Goal: Task Accomplishment & Management: Manage account settings

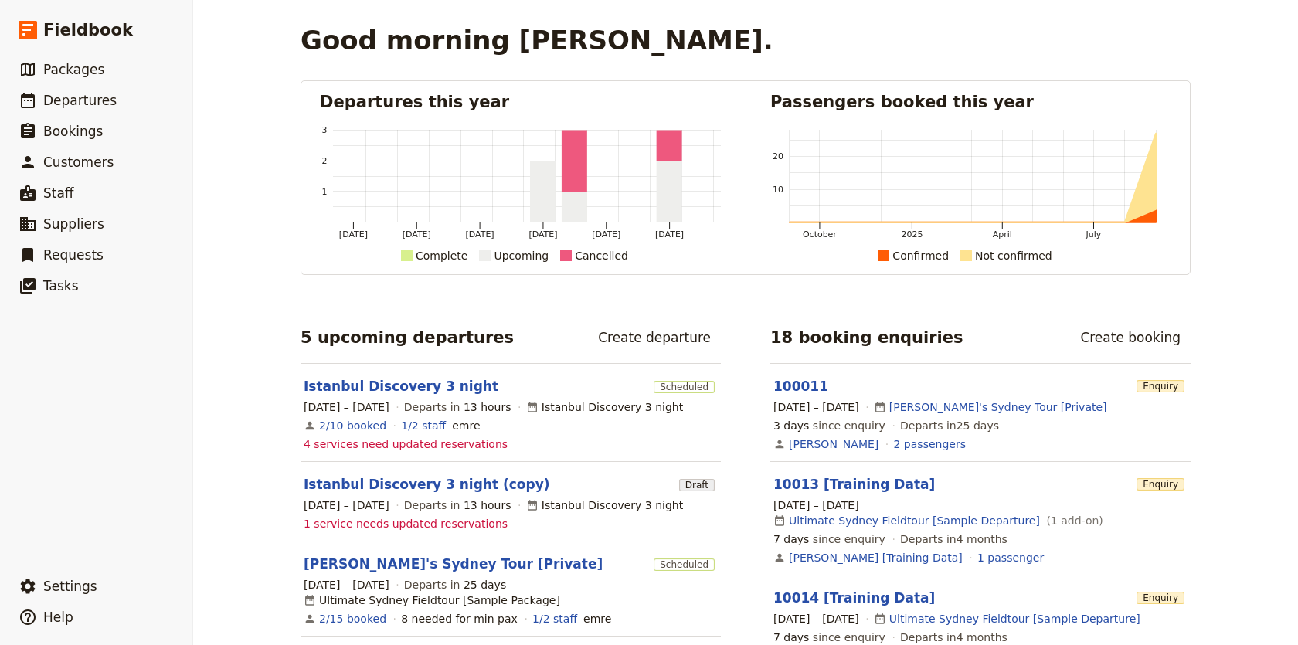
click at [393, 386] on link "Istanbul Discovery 3 night" at bounding box center [401, 386] width 195 height 19
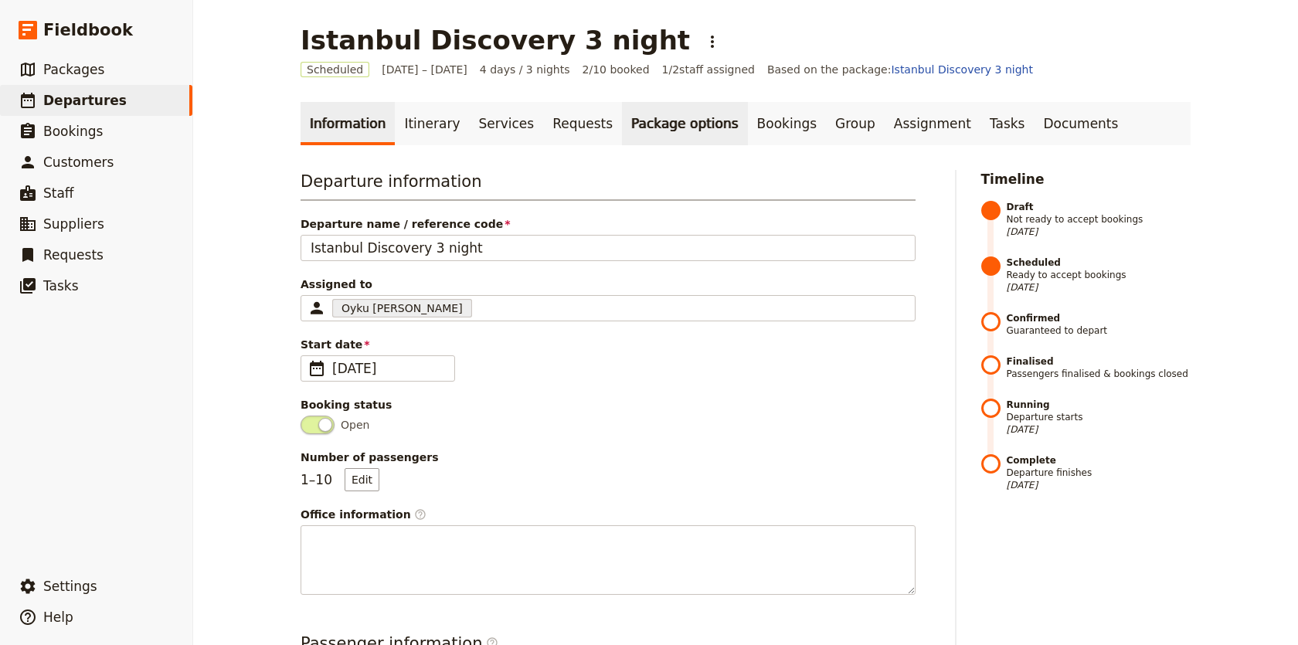
click at [692, 134] on link "Package options" at bounding box center [684, 123] width 125 height 43
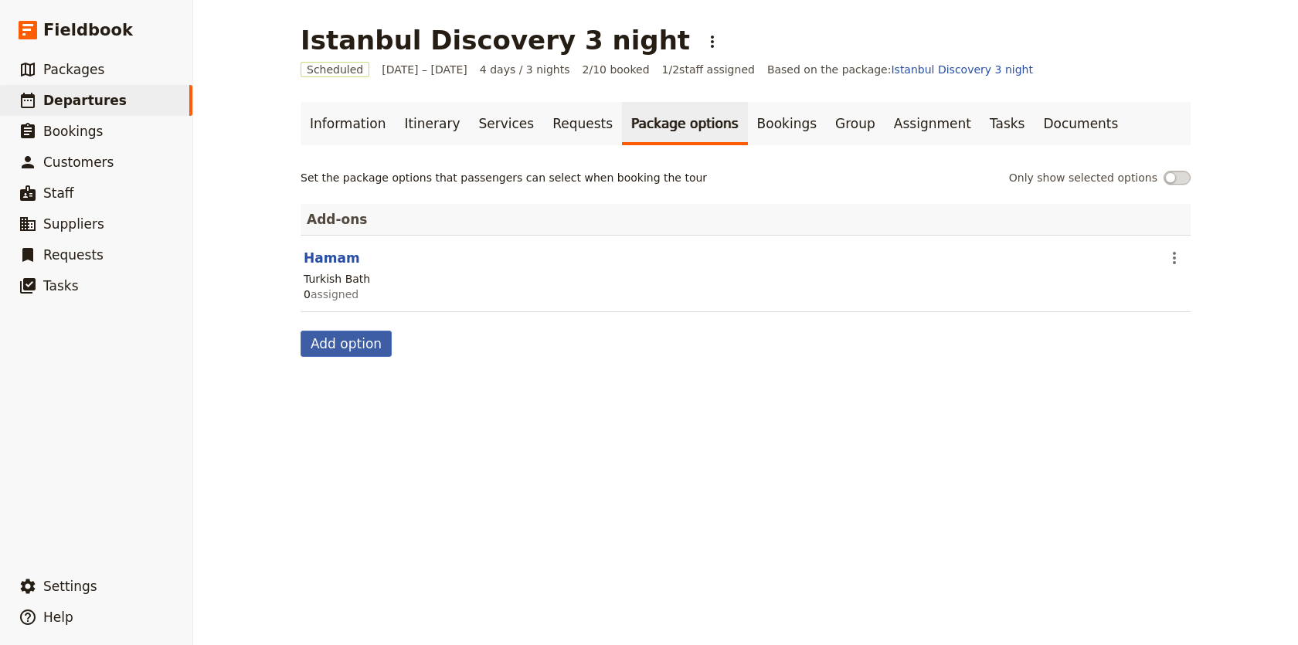
click at [351, 343] on button "Add option" at bounding box center [346, 344] width 91 height 26
select select "addOn"
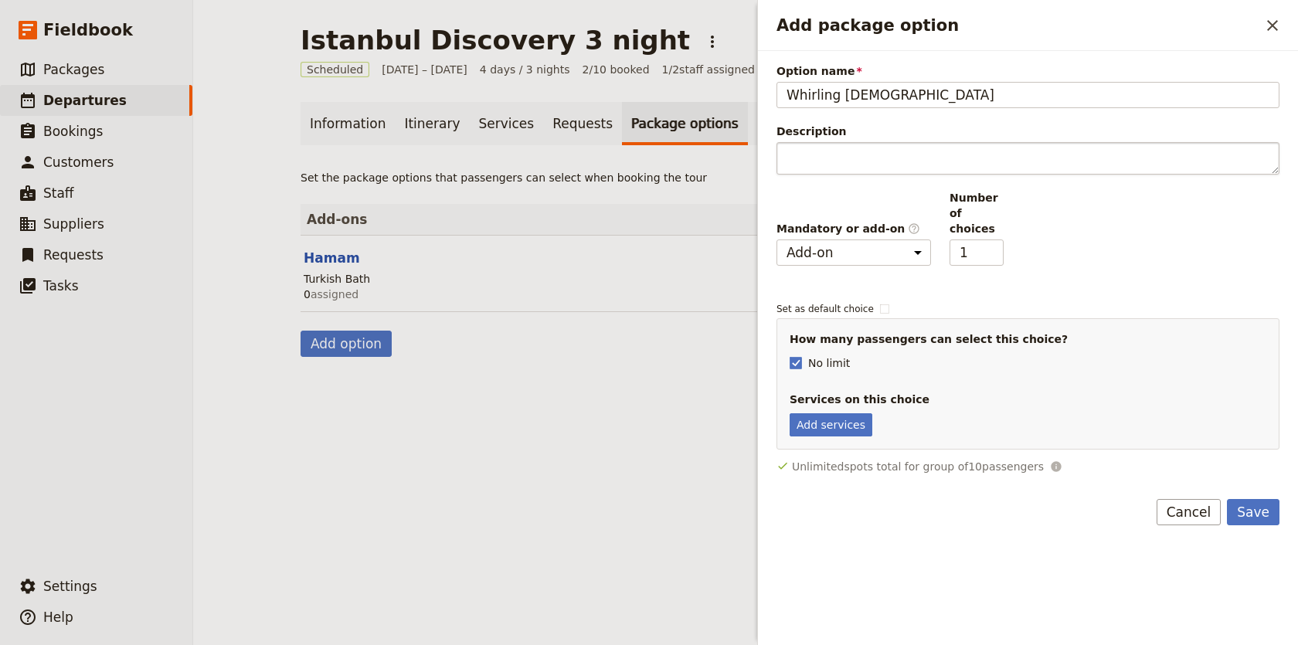
type input "Whirling Dervish"
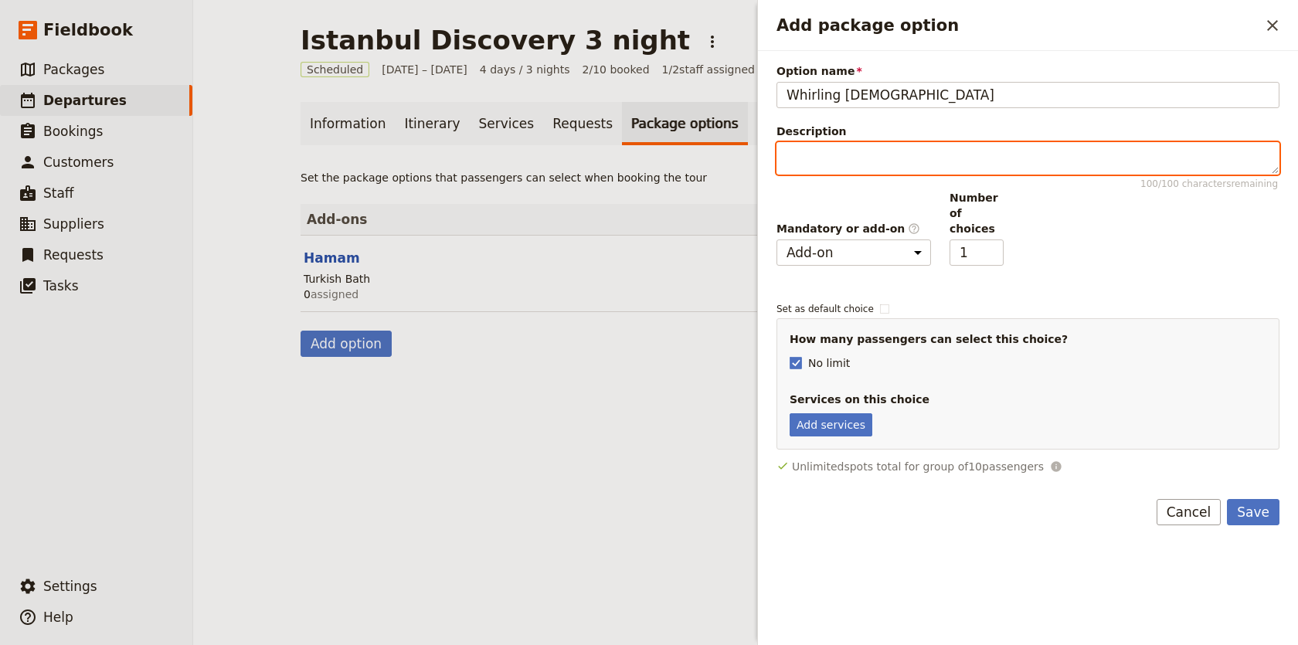
click at [827, 148] on textarea "Description 100 / 100 characters remaining" at bounding box center [1028, 158] width 503 height 32
paste textarea "Deep-rooted in Sufi tradition, enjoy a complex musical repertoire with whirling…"
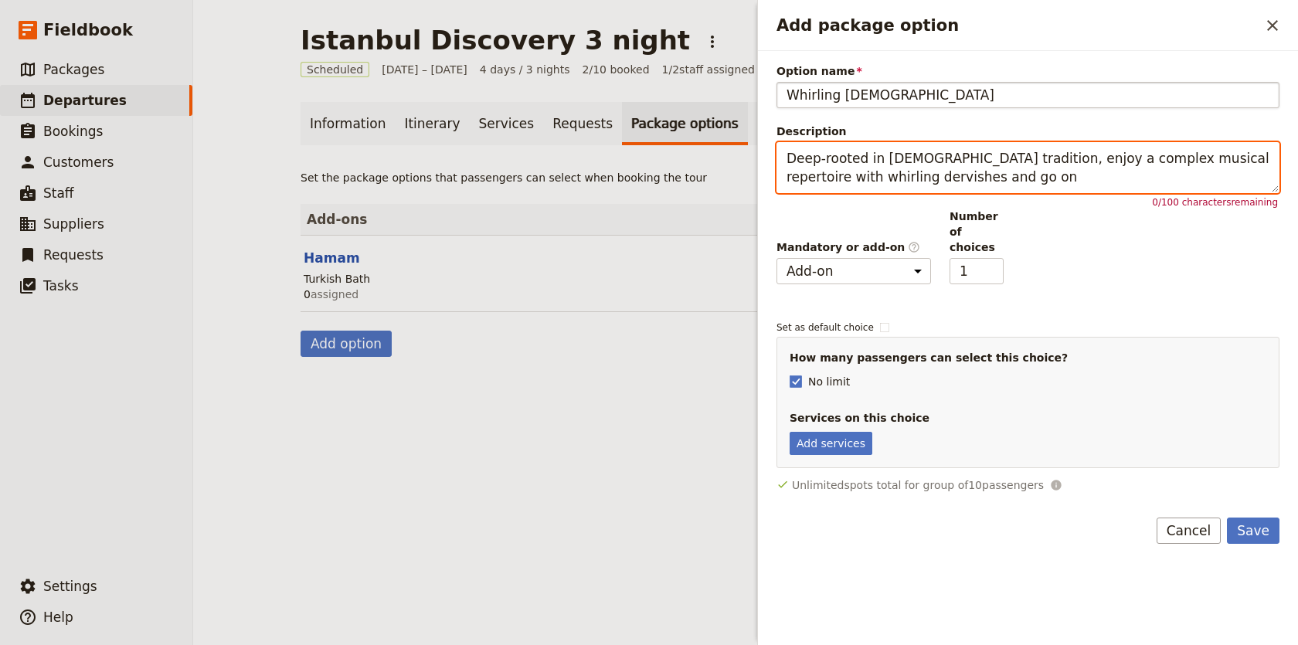
type textarea "Deep-rooted in Sufi tradition, enjoy a complex musical repertoire with whirling…"
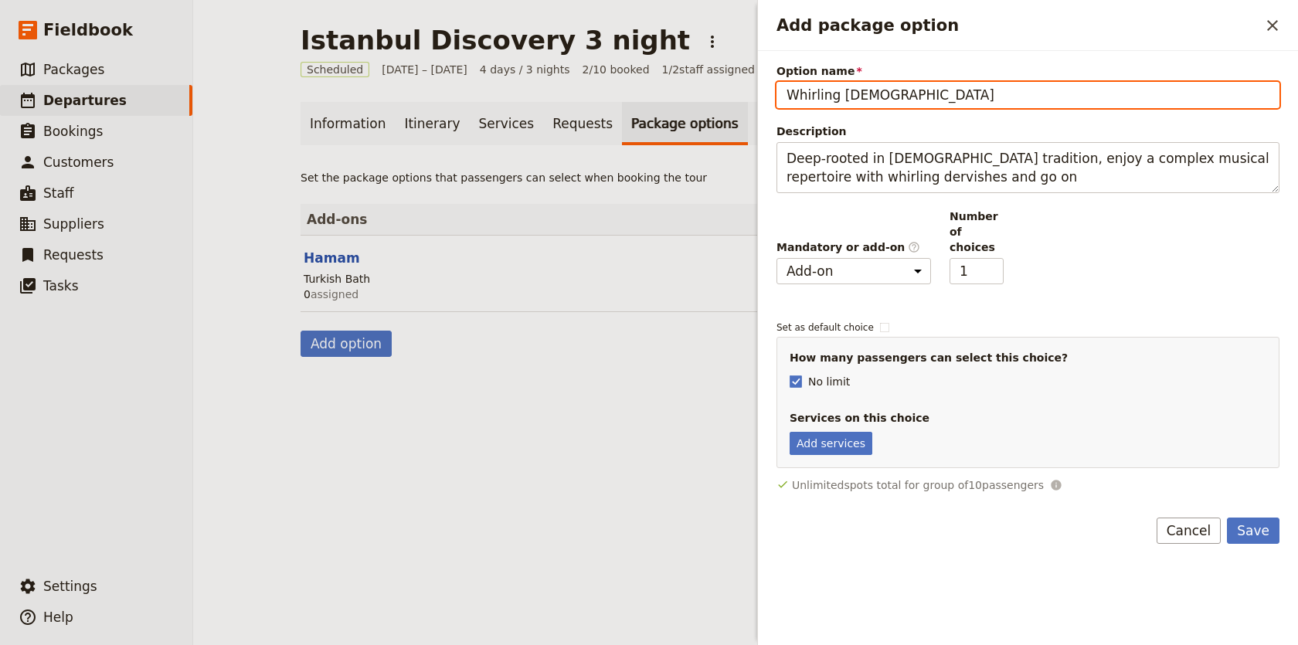
click at [922, 102] on input "Whirling Dervish" at bounding box center [1028, 95] width 503 height 26
type input "Whirling Dervish Ceremony"
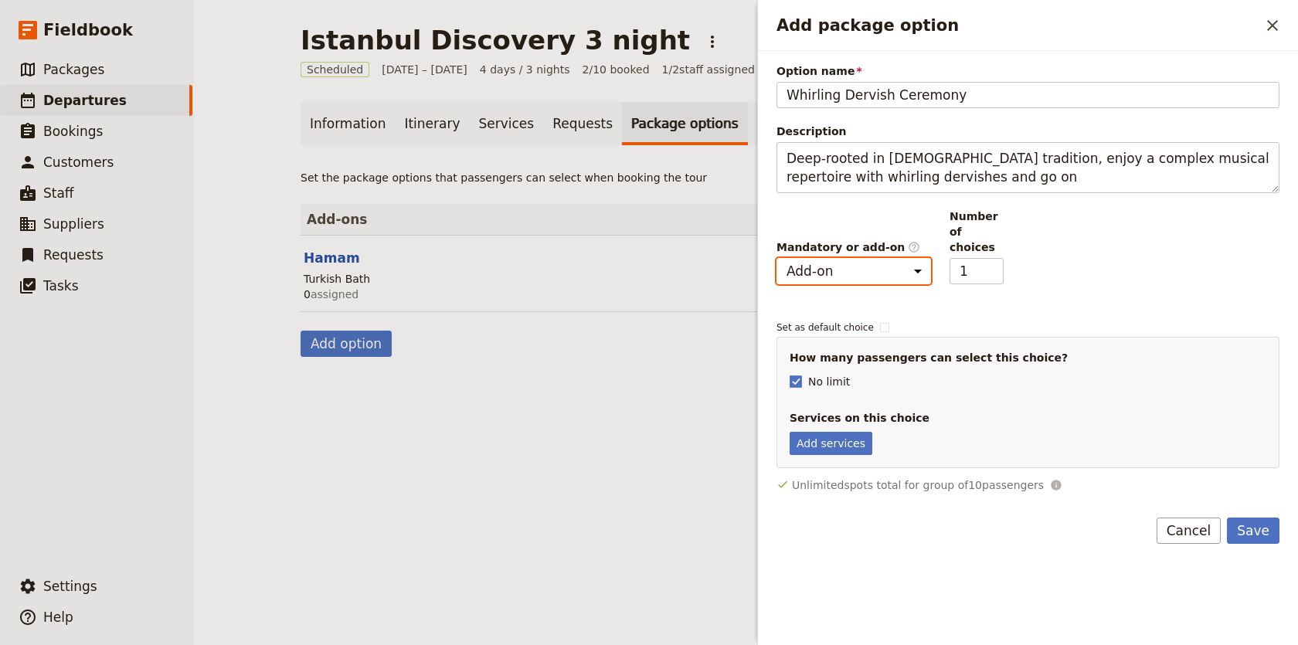
click at [881, 258] on select "Mandatory Add-on" at bounding box center [854, 271] width 155 height 26
click at [777, 258] on select "Mandatory Add-on" at bounding box center [854, 271] width 155 height 26
click at [1270, 518] on button "Save" at bounding box center [1253, 531] width 53 height 26
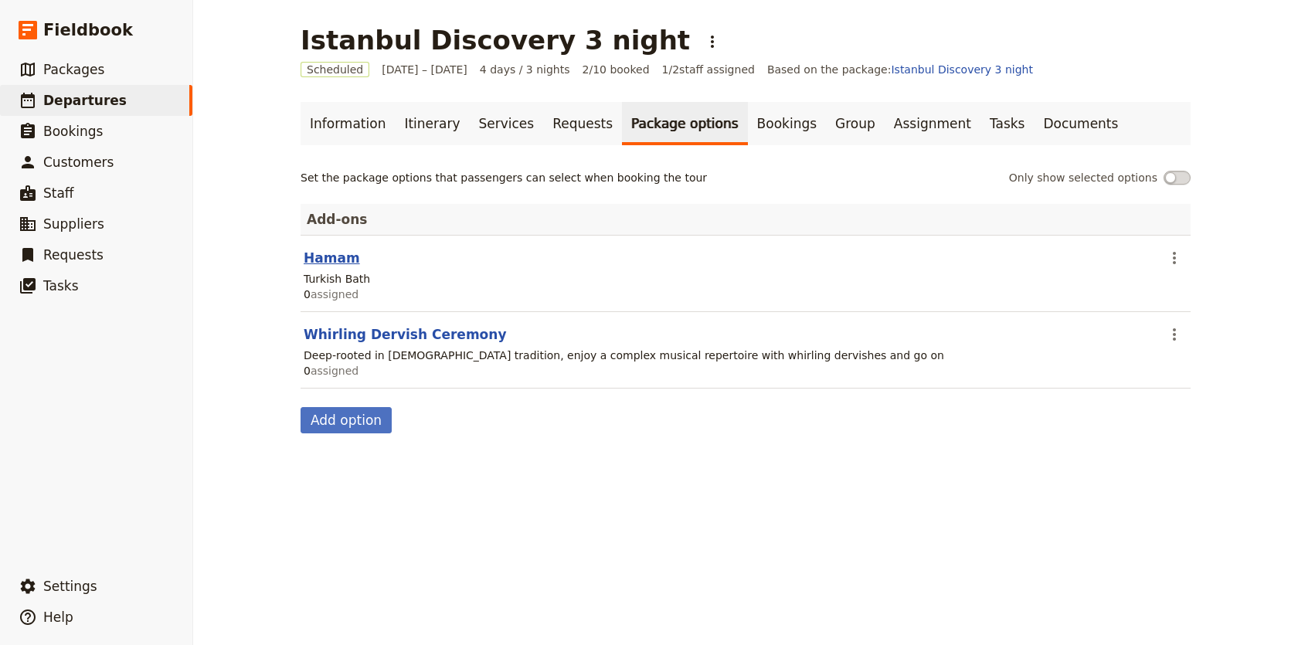
click at [332, 262] on button "Hamam" at bounding box center [332, 258] width 56 height 19
select select "addOn"
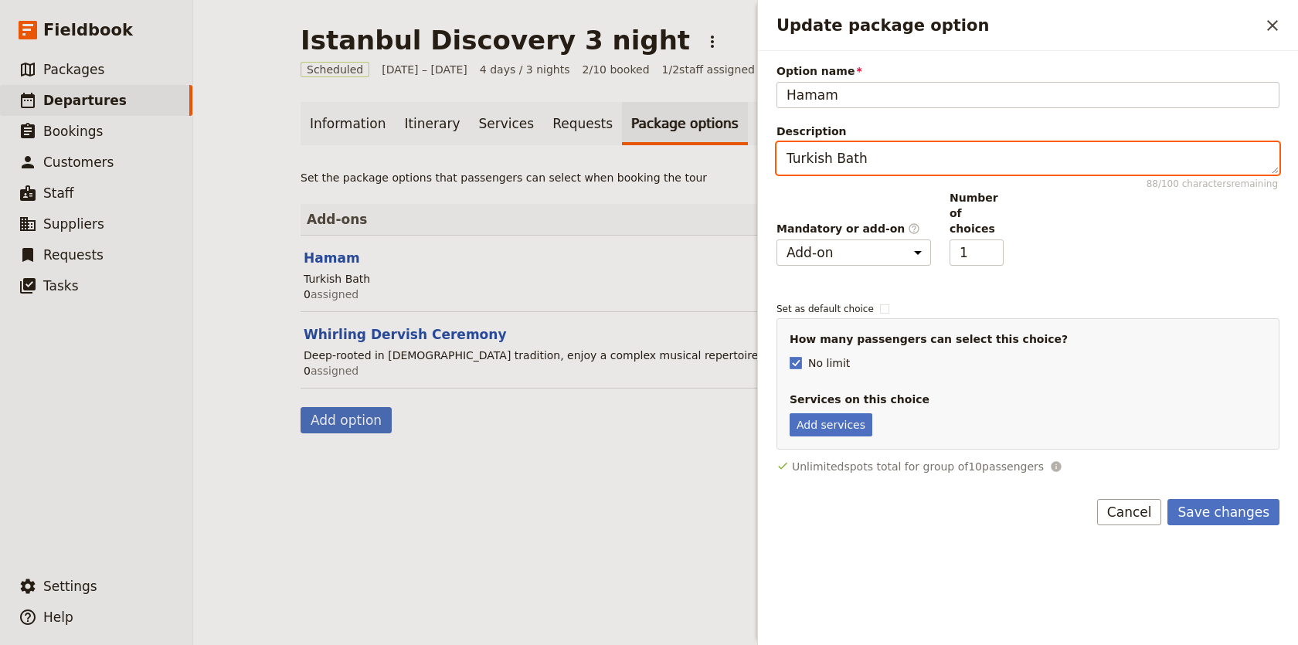
click at [840, 172] on textarea "Turkish Bath" at bounding box center [1028, 158] width 503 height 32
paste textarea "You will experience Traditional “Turkish Hamam.” The package includes the tradi…"
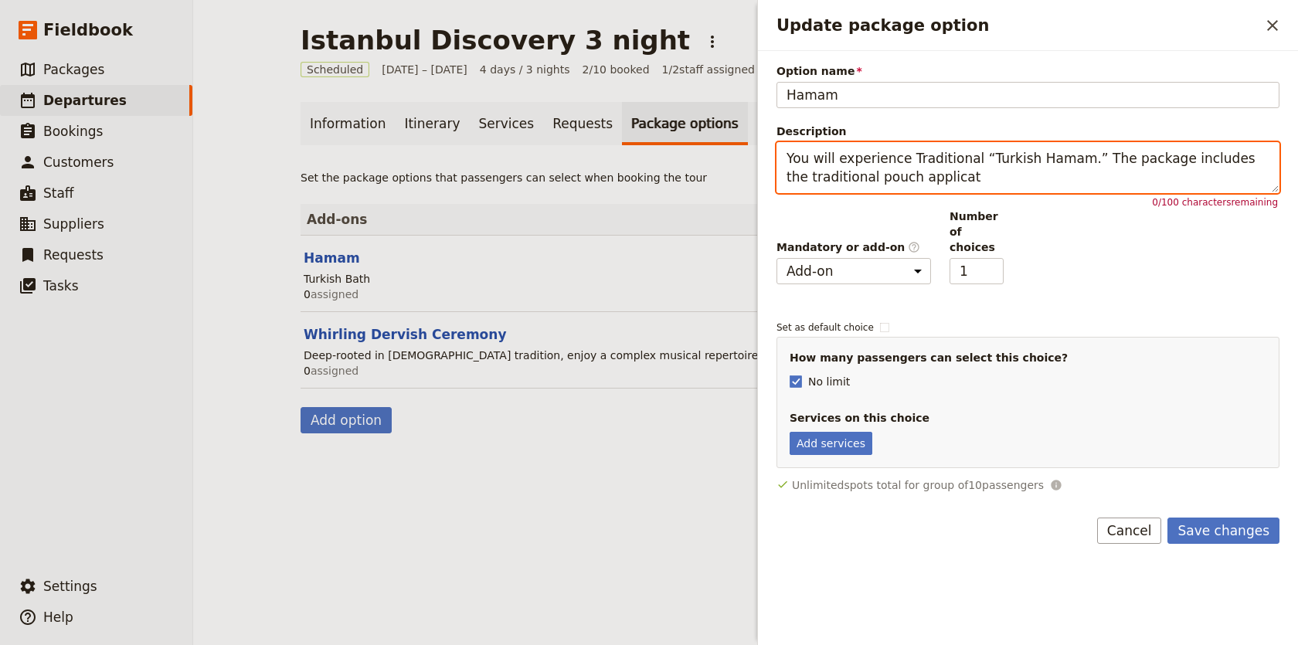
type textarea "You will experience Traditional “Turkish Hamam.” The package includes the tradi…"
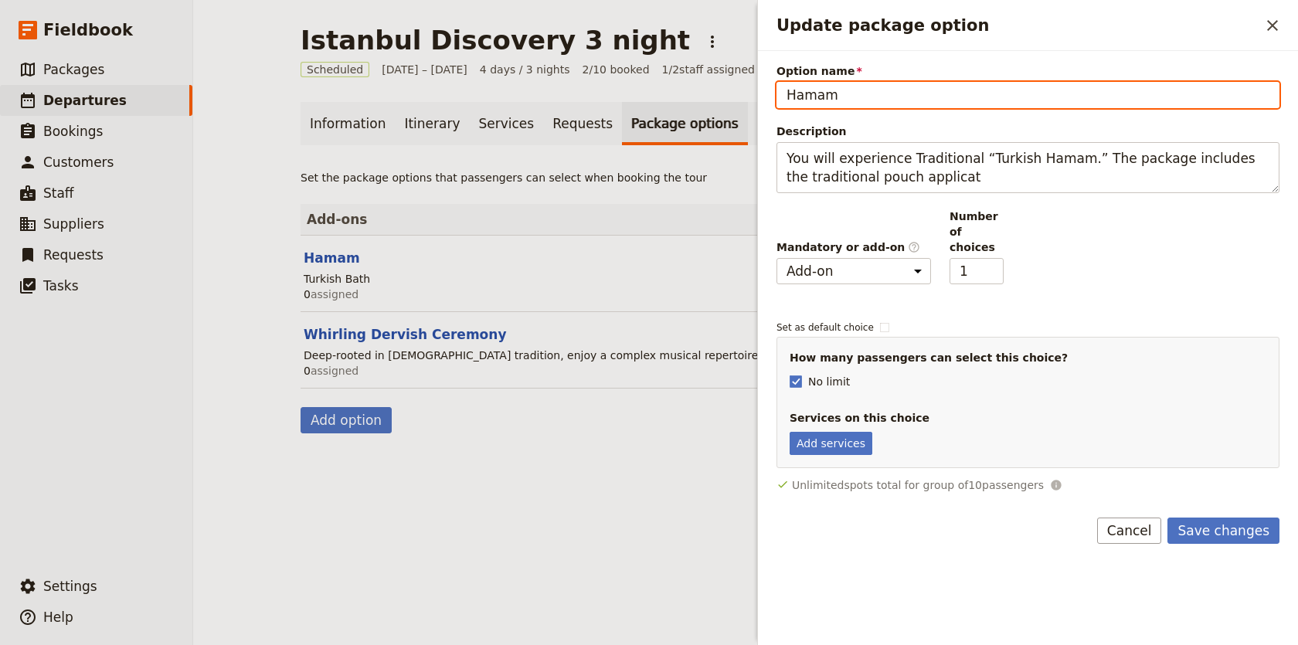
click at [890, 100] on input "Hamam" at bounding box center [1028, 95] width 503 height 26
paste input "Turkish Bath and Massage"
type input "Turkish Bath and Massage"
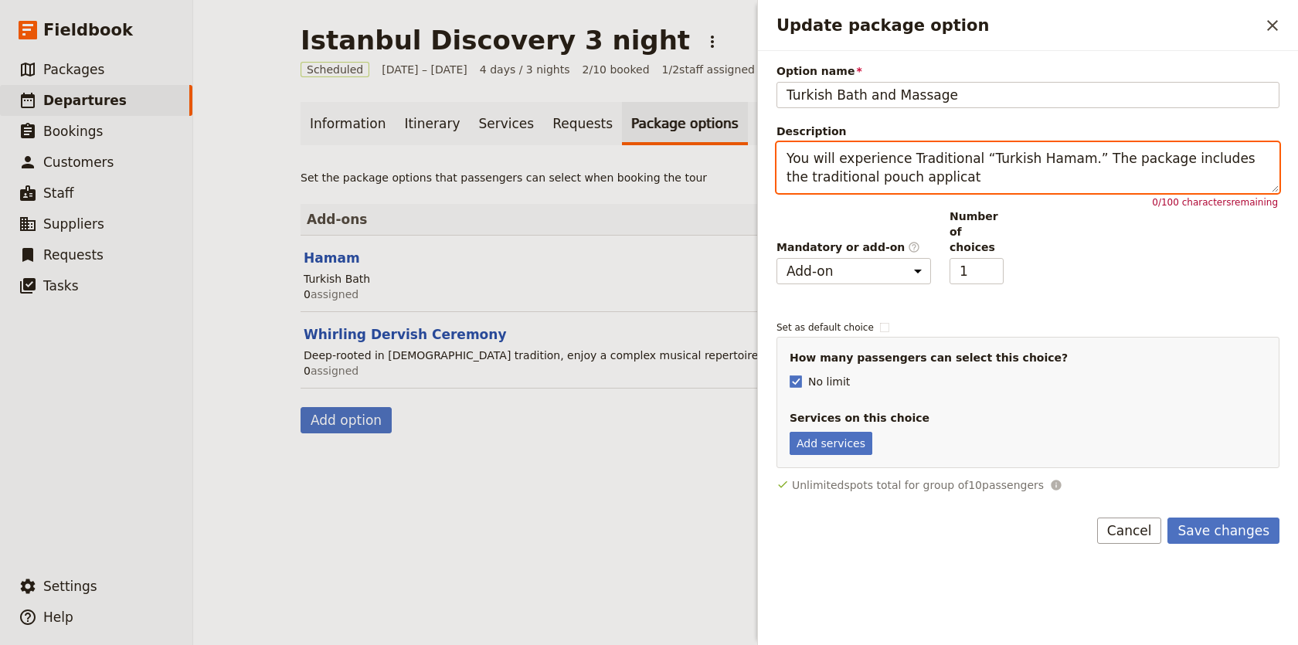
click at [1033, 167] on textarea "You will experience Traditional “Turkish Hamam.” The package includes the tradi…" at bounding box center [1028, 167] width 503 height 51
click at [1031, 188] on textarea "You will experience Traditional “Turkish Hamam.” The package includes the tradi…" at bounding box center [1028, 167] width 503 height 51
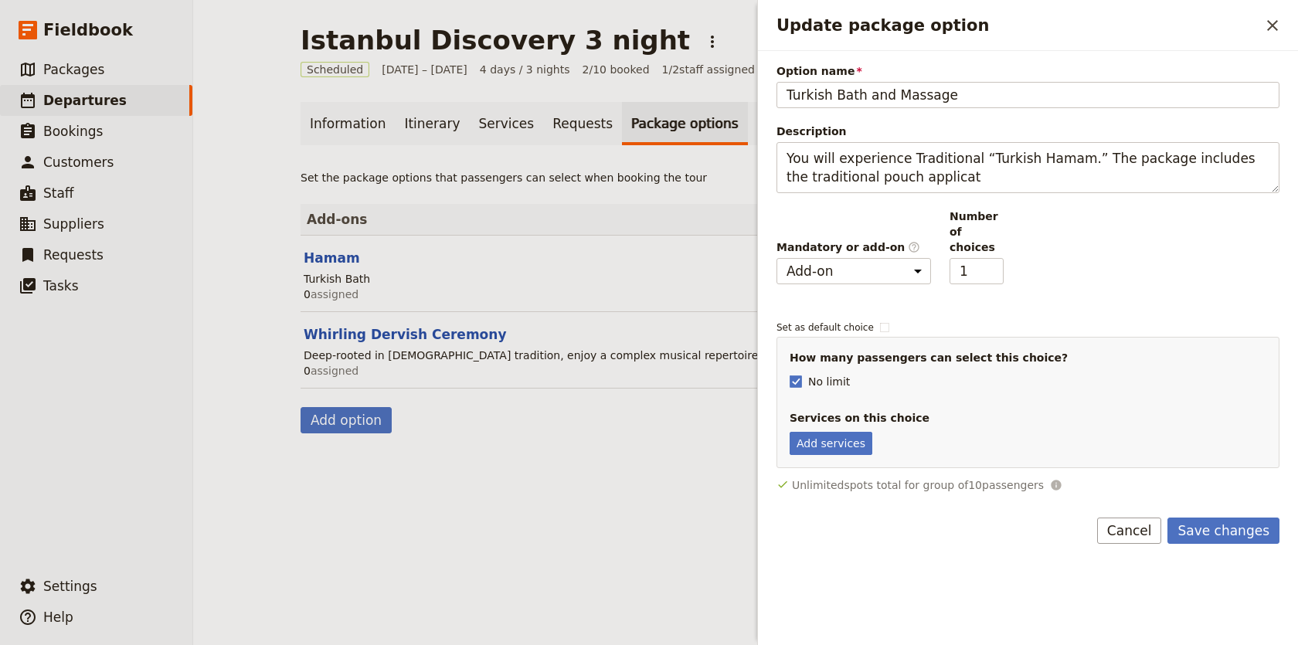
click at [1078, 264] on div "Mandatory or add-on ​ Mandatory Add-on Number of choices 1" at bounding box center [1028, 247] width 503 height 76
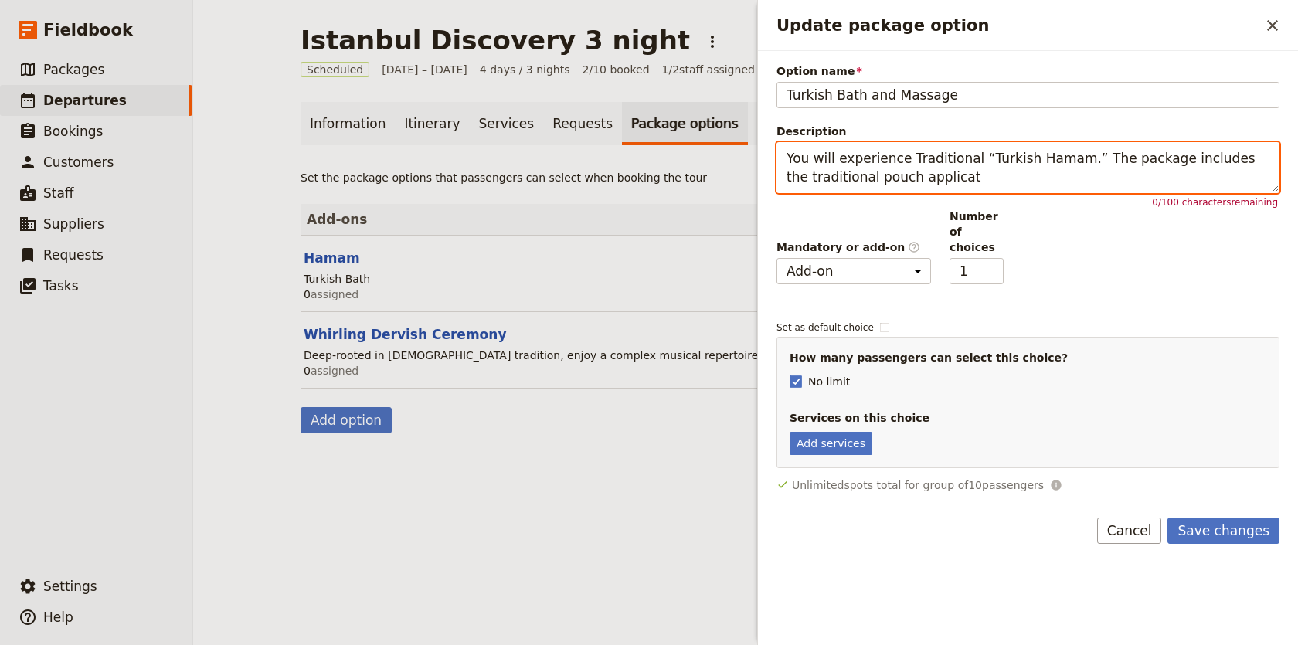
click at [989, 181] on textarea "You will experience Traditional “Turkish Hamam.” The package includes the tradi…" at bounding box center [1028, 167] width 503 height 51
click at [1025, 185] on textarea "You will experience Traditional “Turkish Hamam.” The package includes the tradi…" at bounding box center [1028, 167] width 503 height 51
click at [1080, 162] on textarea "You will experience Traditional “Turkish Hamam.” The package includes the tradi…" at bounding box center [1028, 167] width 503 height 51
drag, startPoint x: 1080, startPoint y: 162, endPoint x: 1143, endPoint y: 233, distance: 95.3
click at [1143, 233] on div "Option name Turkish Bath and Massage Description You will experience Traditiona…" at bounding box center [1028, 278] width 503 height 430
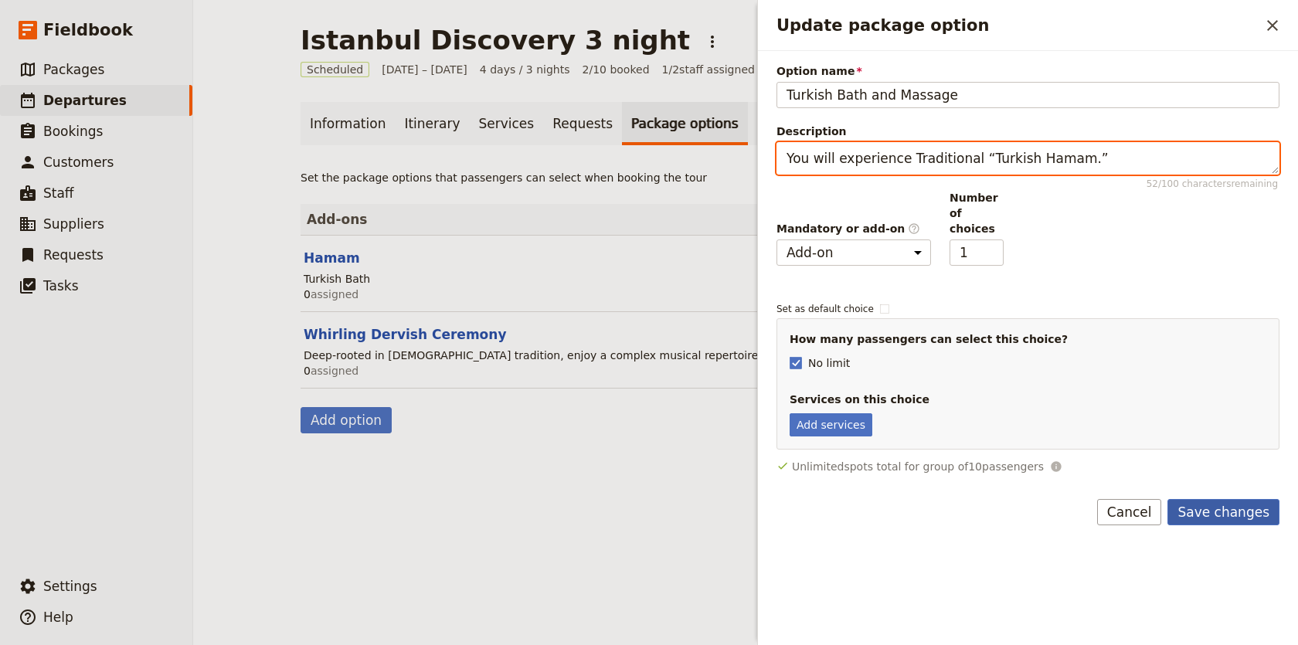
type textarea "You will experience Traditional “Turkish Hamam.”"
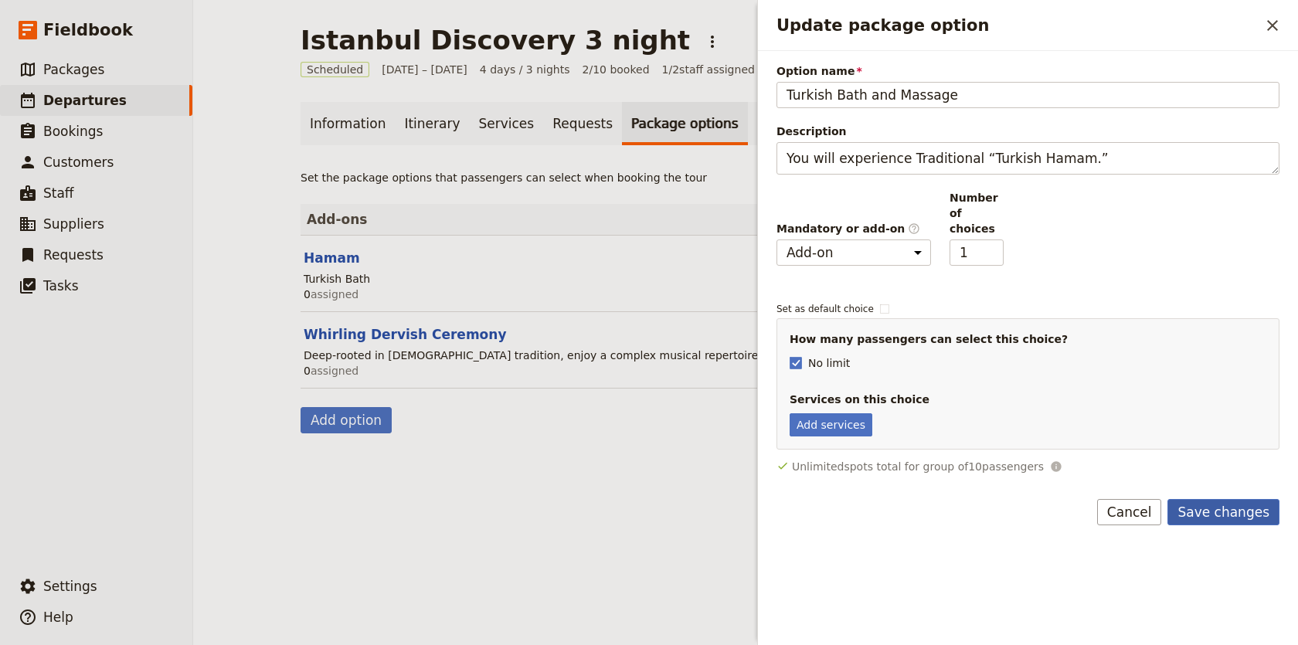
click at [1203, 509] on button "Save changes" at bounding box center [1224, 512] width 112 height 26
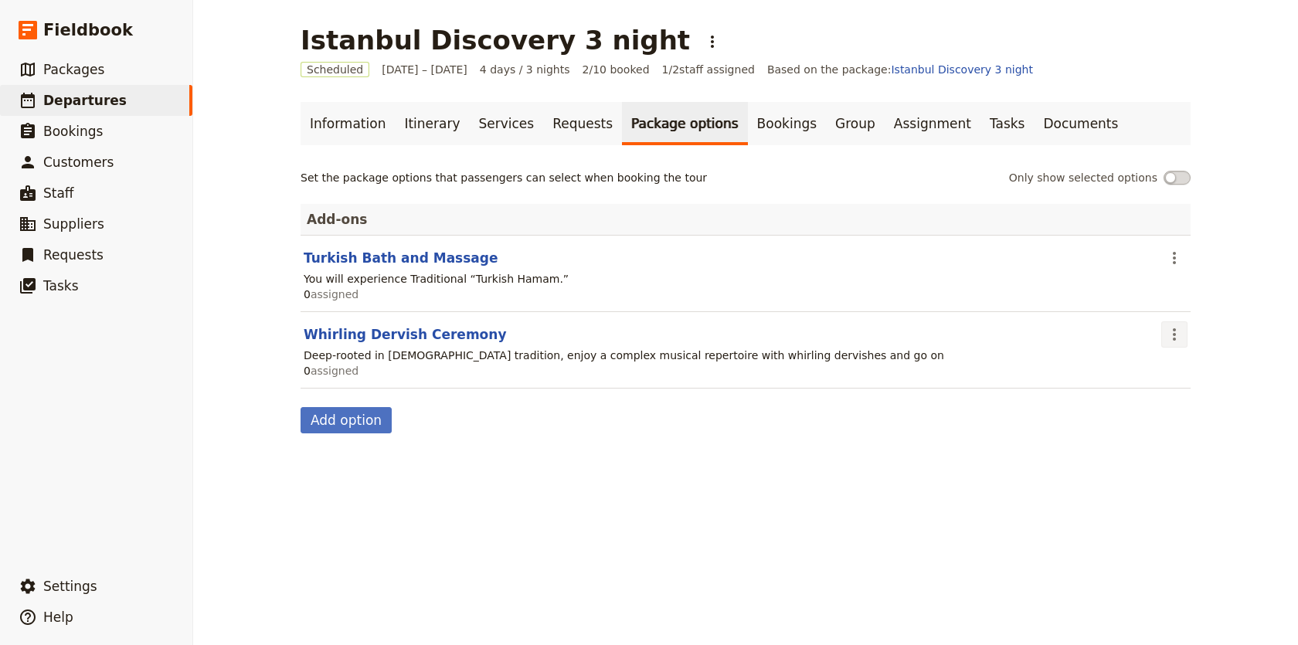
click at [1183, 332] on icon "Actions" at bounding box center [1174, 334] width 19 height 19
click at [1139, 375] on span "Edit package option" at bounding box center [1100, 368] width 107 height 15
select select "addOn"
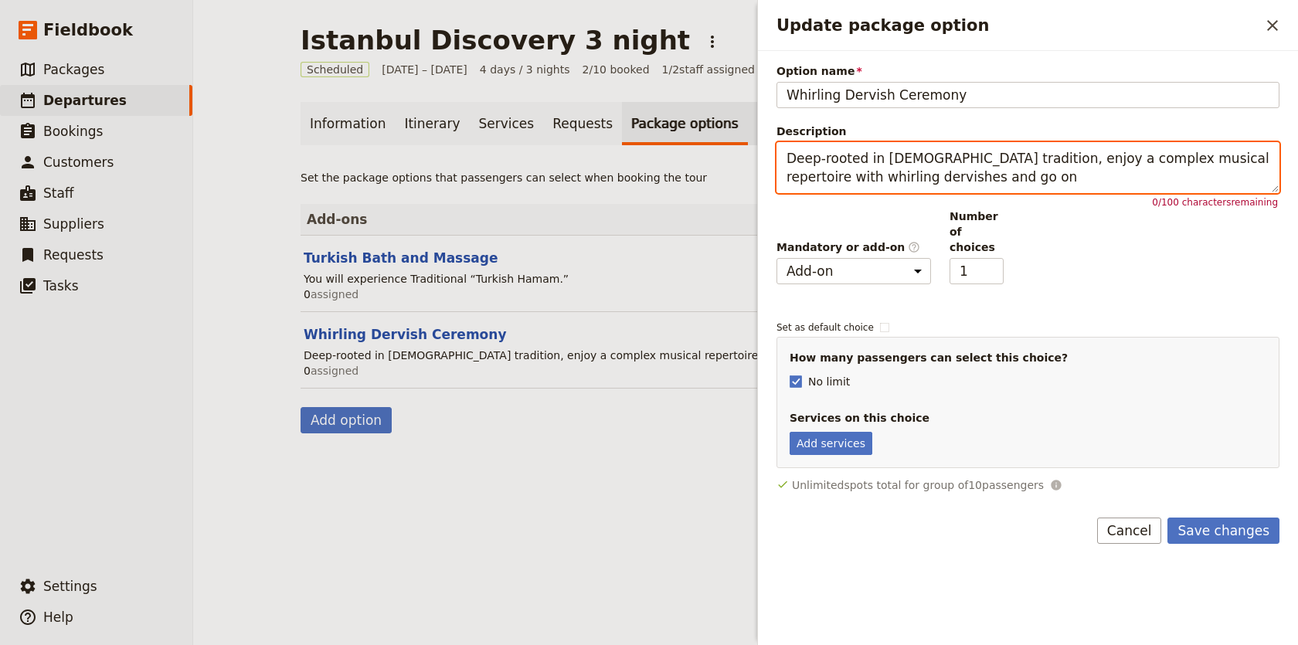
drag, startPoint x: 921, startPoint y: 173, endPoint x: 713, endPoint y: 130, distance: 212.4
click at [716, 131] on div "Istanbul Discovery 3 night ​ Scheduled 12 – 15 Sep 2025 4 days / 3 nights 2/10 …" at bounding box center [745, 322] width 1105 height 645
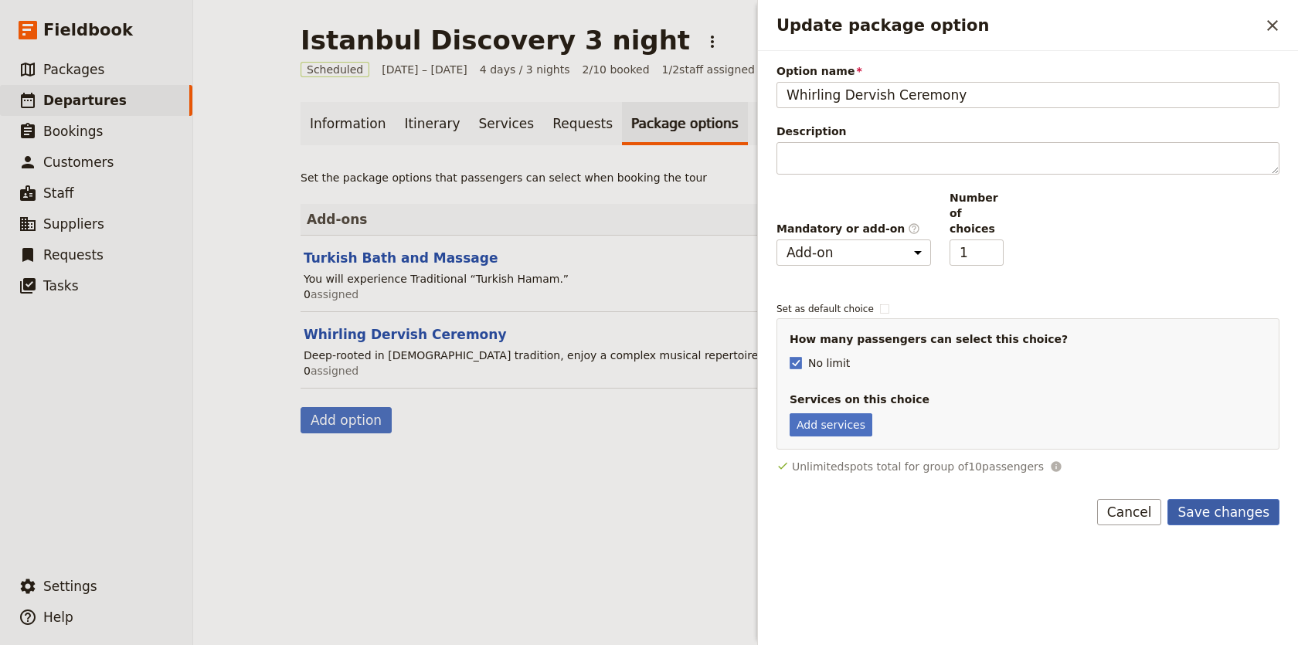
click at [1191, 499] on button "Save changes" at bounding box center [1224, 512] width 112 height 26
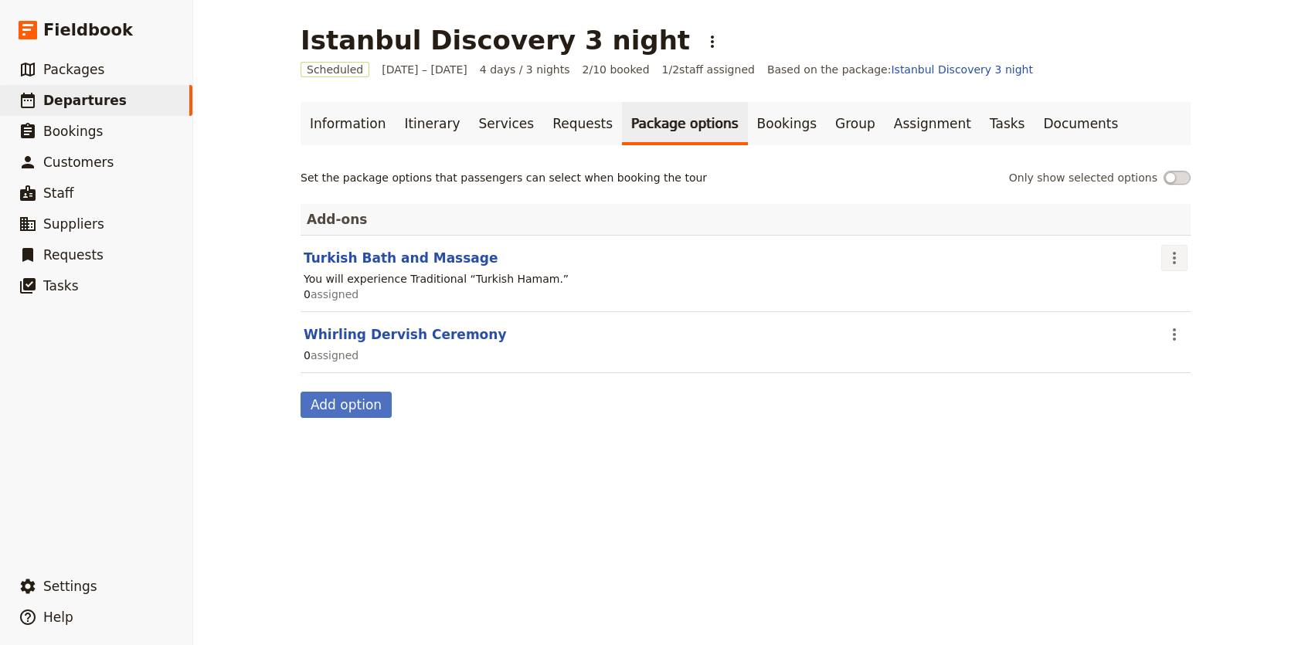
click at [1177, 259] on icon "Actions" at bounding box center [1174, 258] width 19 height 19
click at [1150, 302] on button "Edit package option" at bounding box center [1112, 292] width 149 height 22
select select "addOn"
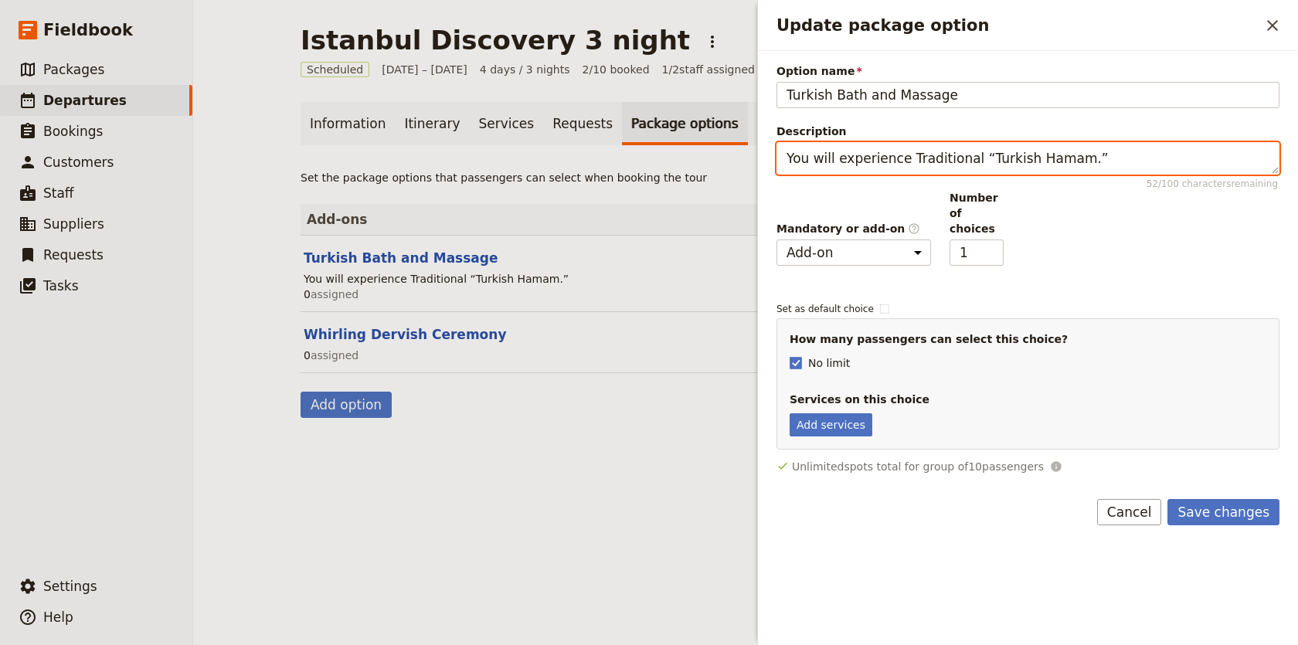
click at [978, 158] on textarea "You will experience Traditional “Turkish Hamam.”" at bounding box center [1028, 158] width 503 height 32
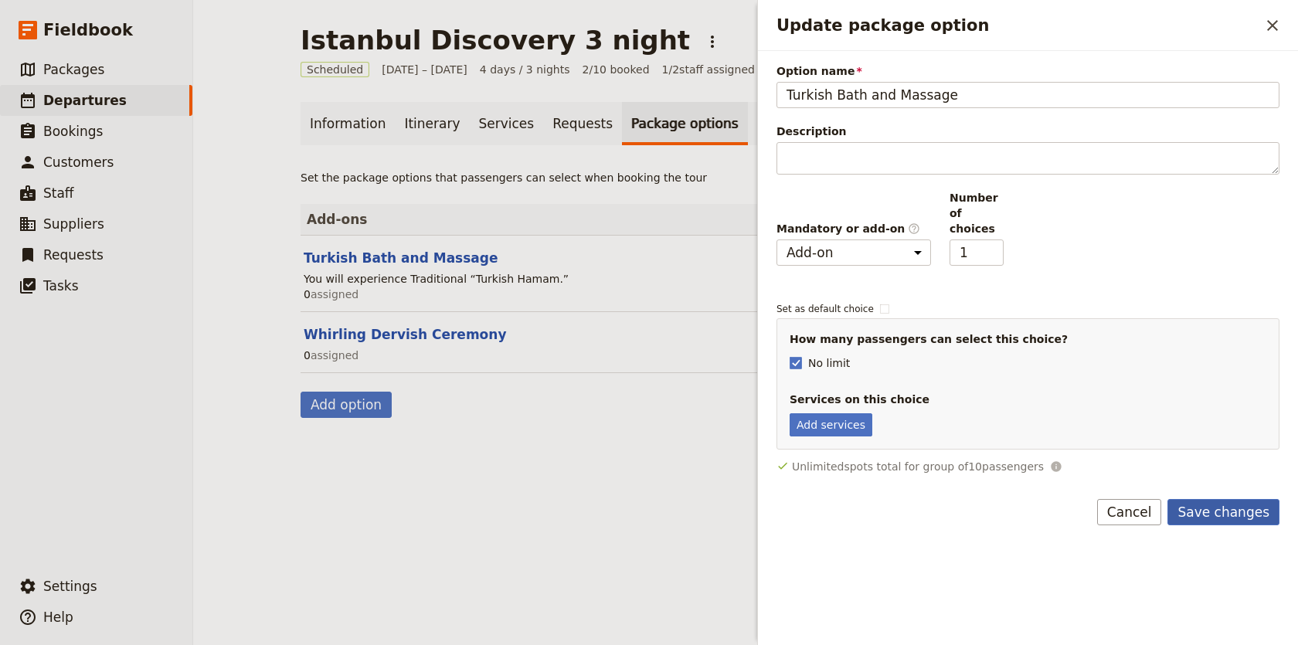
click at [1256, 499] on button "Save changes" at bounding box center [1224, 512] width 112 height 26
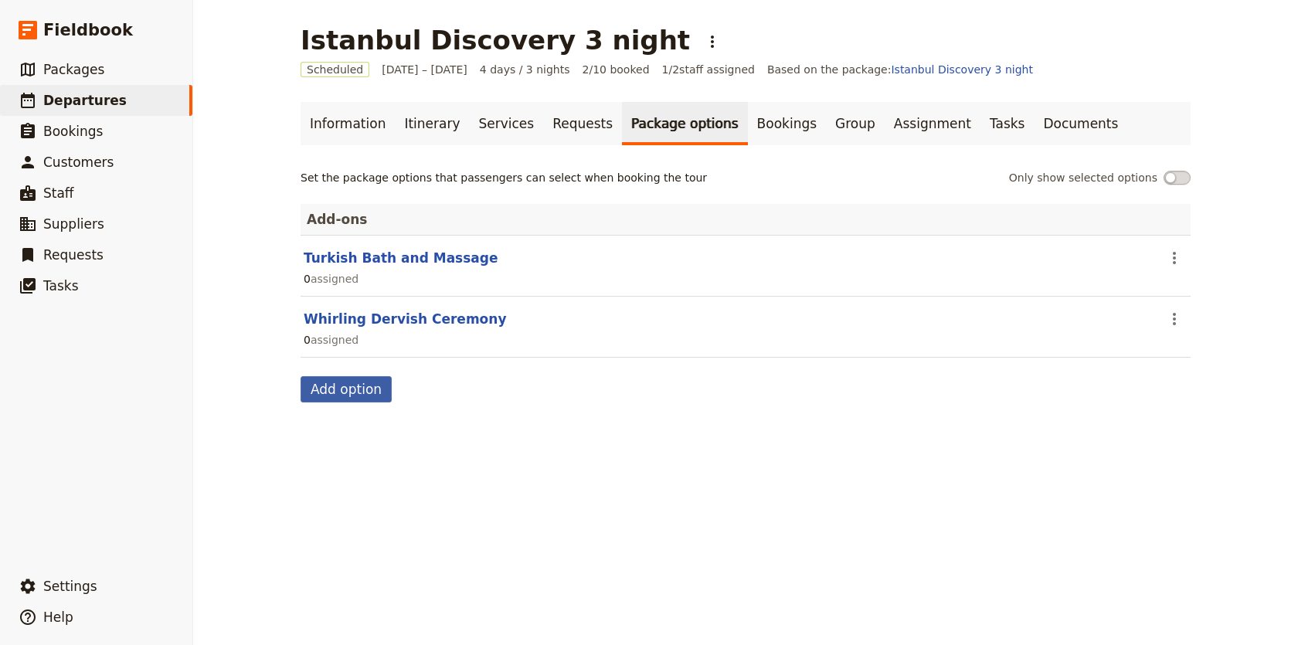
click at [358, 400] on button "Add option" at bounding box center [346, 389] width 91 height 26
select select "addOn"
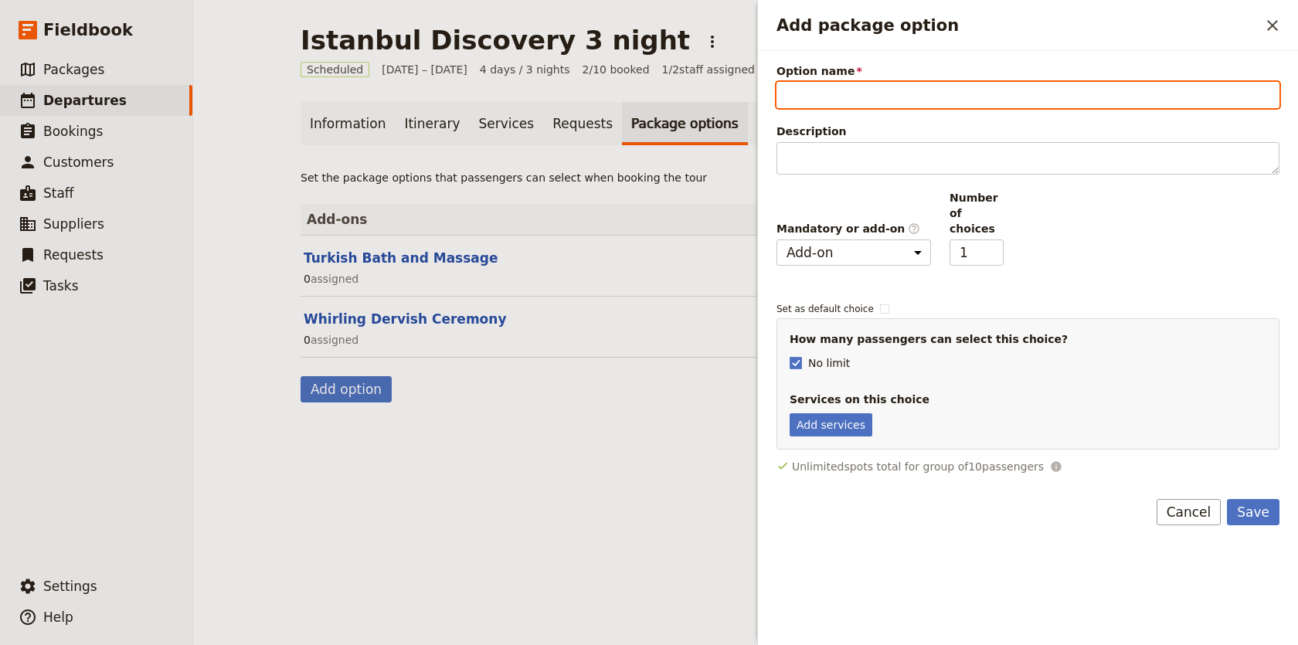
paste input "Dinner Cooking Class in the Old City"
type input "Dinner Cooking Class in the Old City"
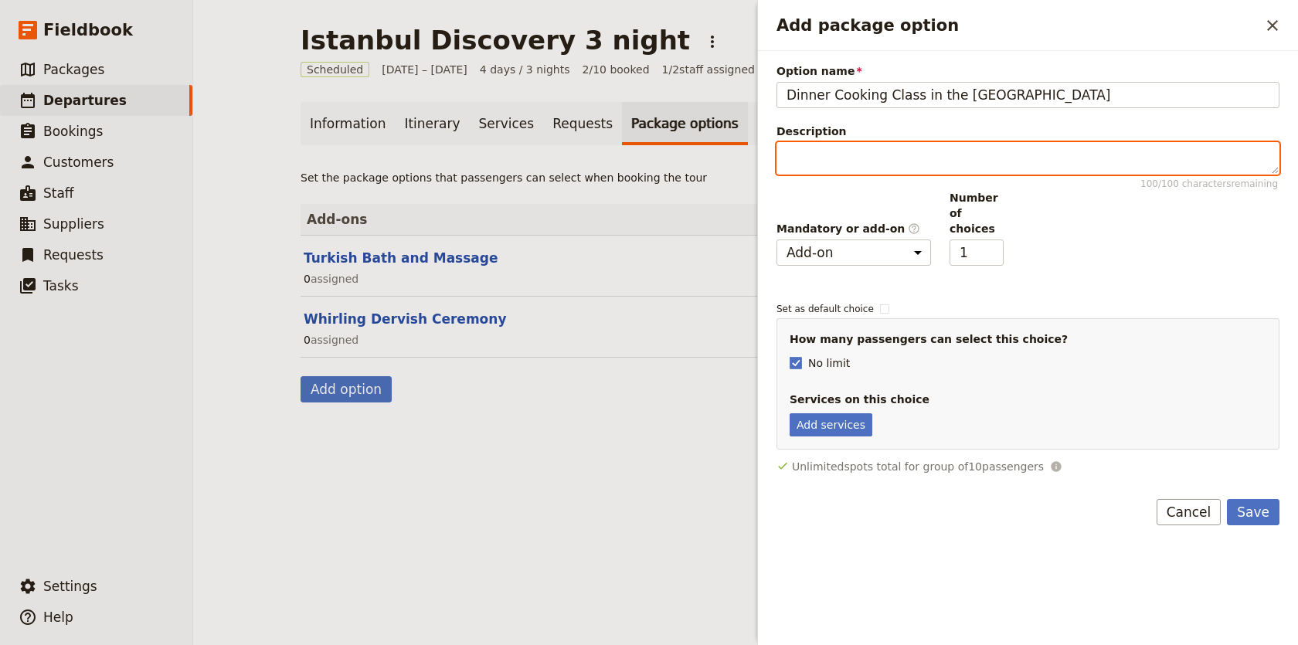
click at [834, 163] on textarea "Description 100 / 100 characters remaining" at bounding box center [1028, 158] width 503 height 32
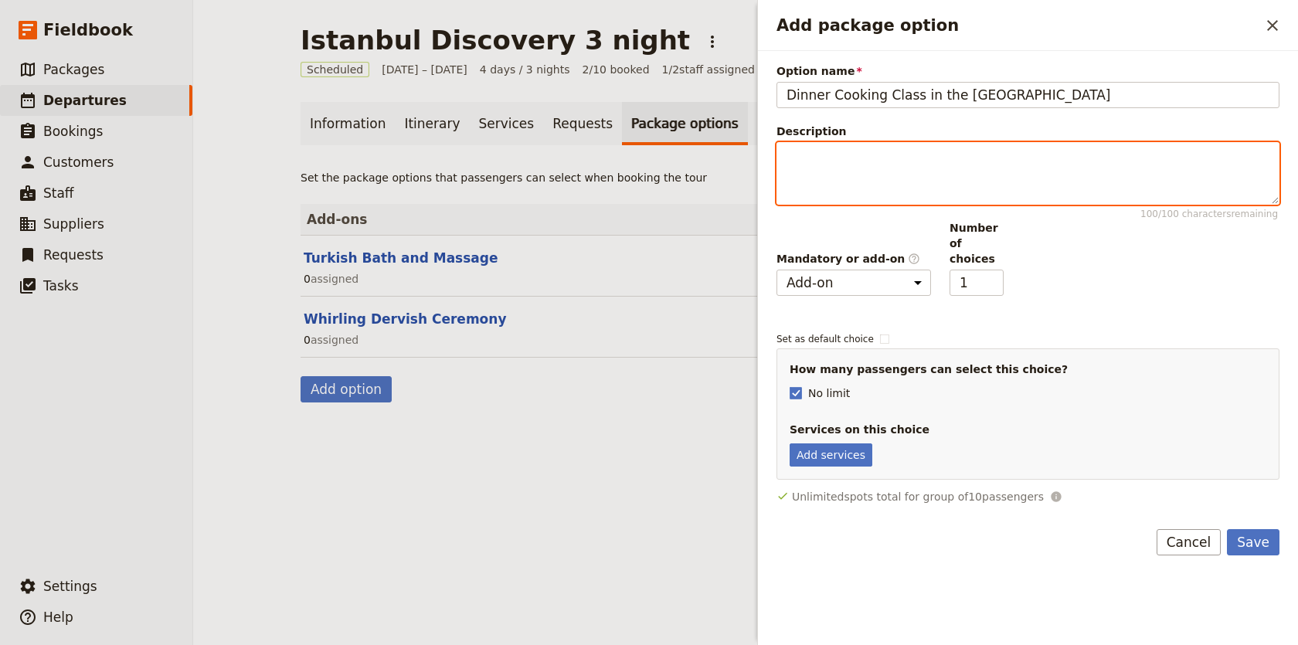
drag, startPoint x: 1272, startPoint y: 168, endPoint x: 1274, endPoint y: 199, distance: 30.2
click at [1274, 199] on textarea "Description 100 / 100 characters remaining" at bounding box center [1028, 173] width 503 height 63
click at [1224, 190] on textarea "Description 100 / 100 characters remaining" at bounding box center [1028, 173] width 503 height 63
paste textarea "Dinner Cooking Class in the Old City"
type textarea "Dinner Cooking Class in the Old City"
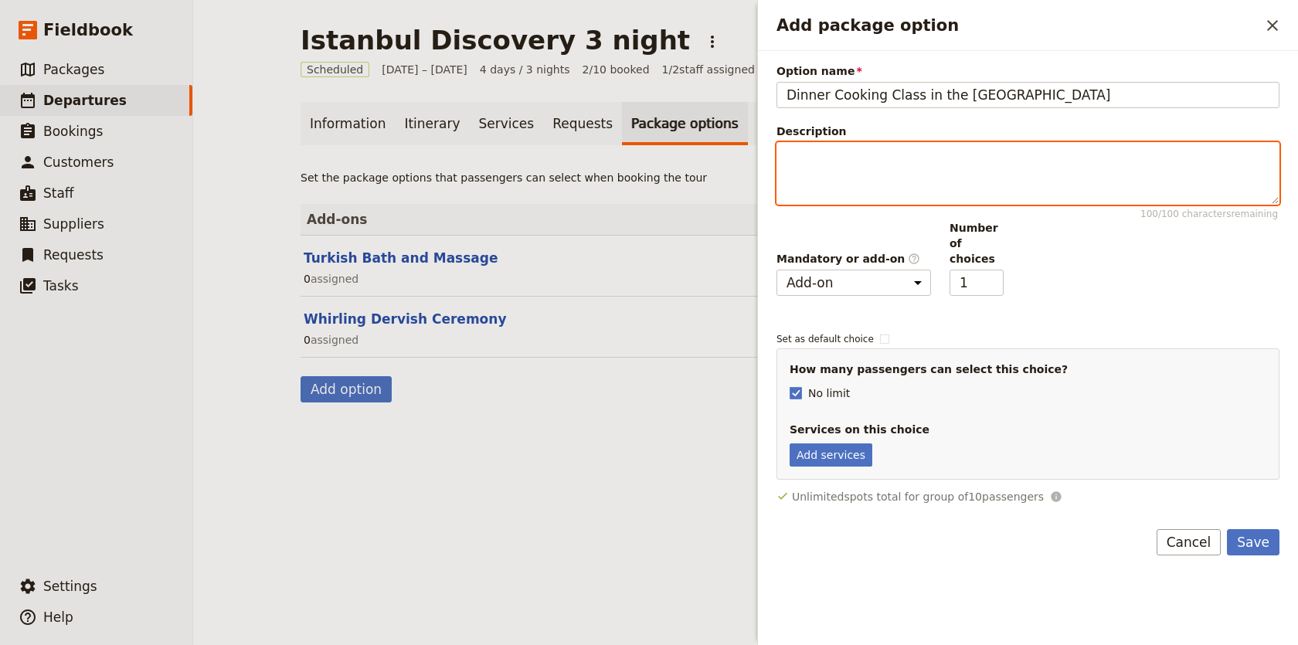
click at [798, 182] on textarea "Description 100 / 100 characters remaining" at bounding box center [1028, 173] width 503 height 63
paste textarea "On an early evening after your tour, experience firsthand the ingredients used …"
type textarea "On an early evening after your tour, experience firsthand the ingredients used …"
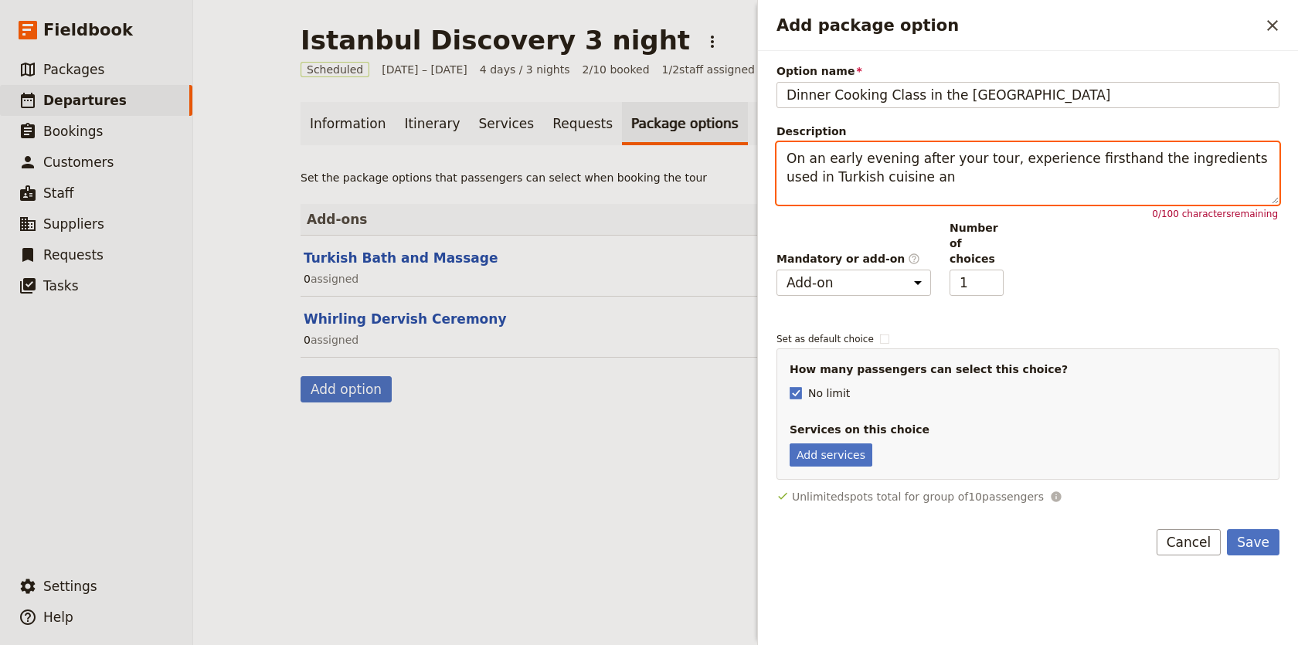
paste textarea "Add package option"
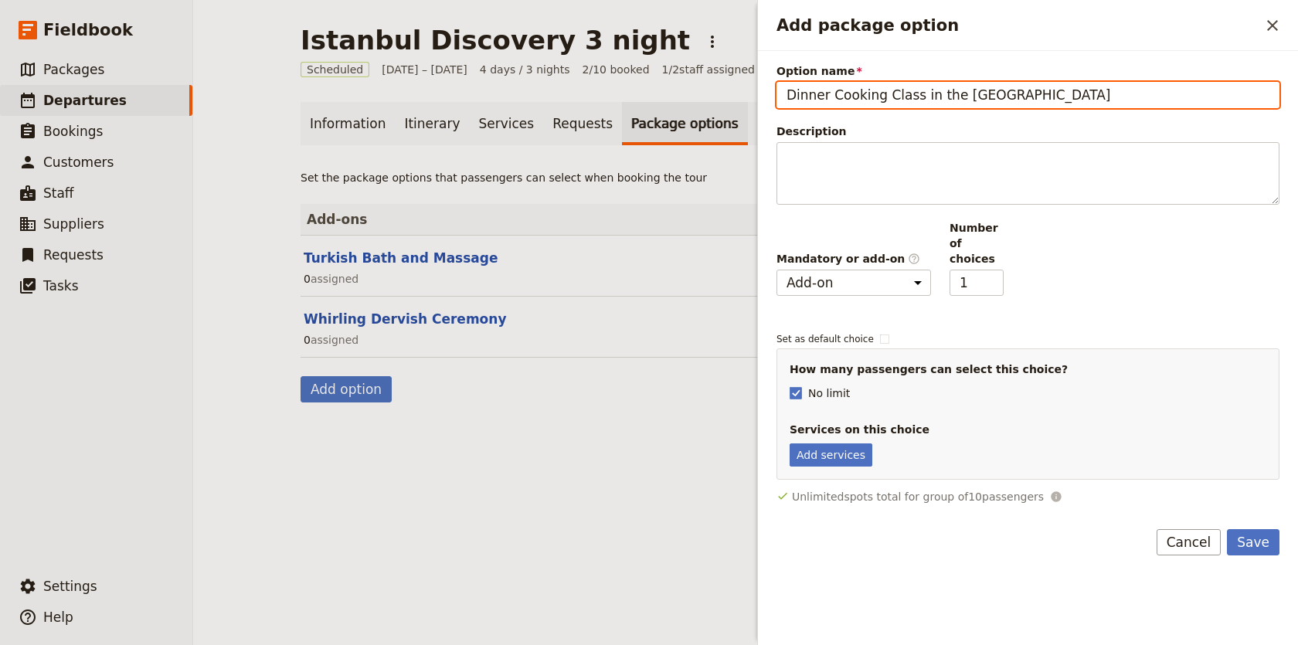
click at [1025, 93] on input "Dinner Cooking Class in the Old City" at bounding box center [1028, 95] width 503 height 26
type input "Dinner Cooking Class in the Old City (Small Group)"
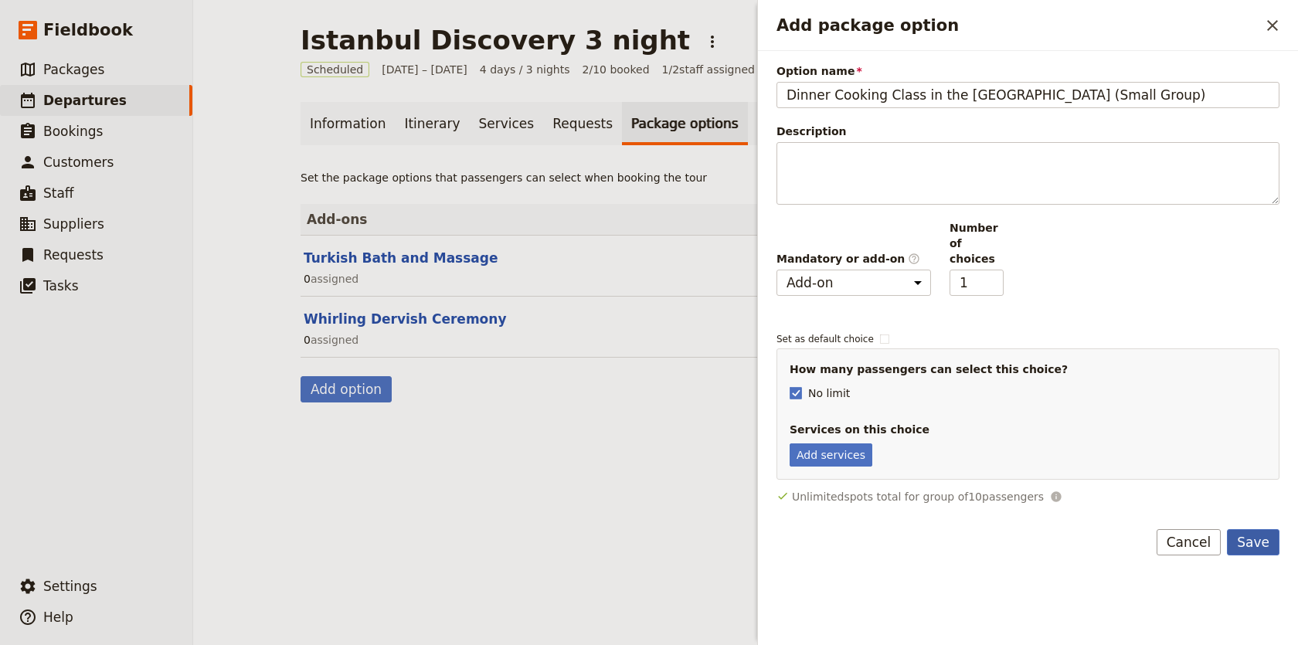
click at [1267, 529] on button "Save" at bounding box center [1253, 542] width 53 height 26
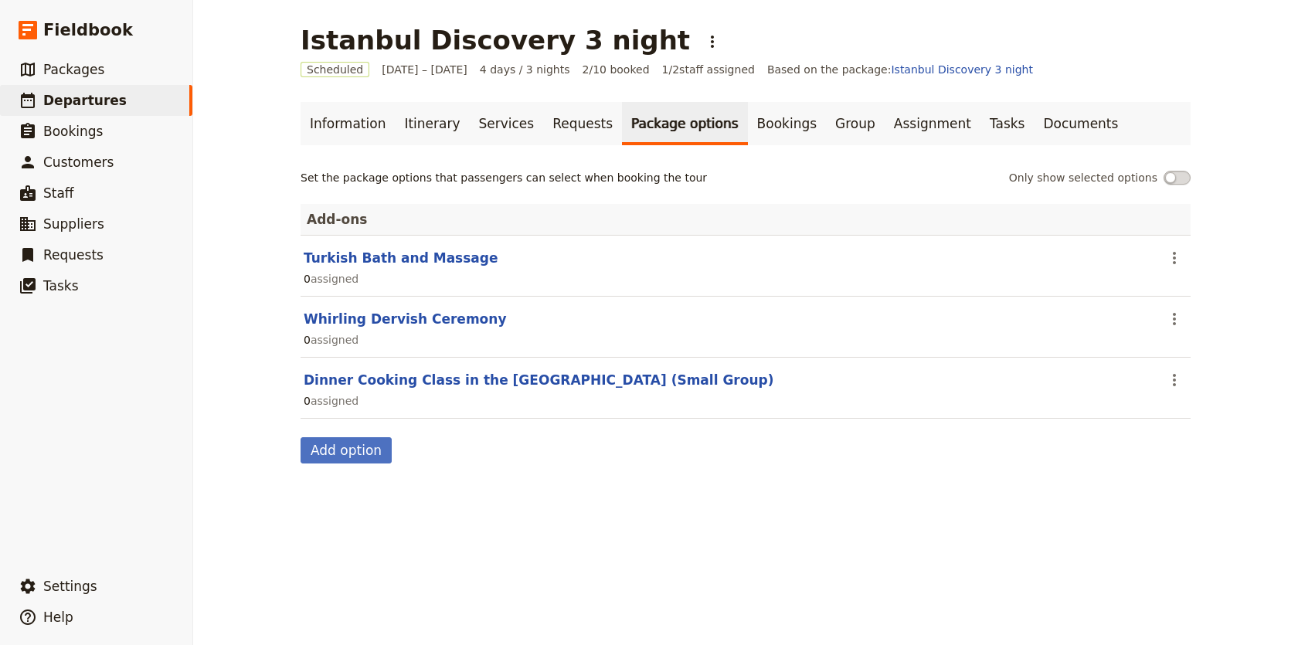
click at [348, 436] on div "Set the package options that passengers can select when booking the tour Only s…" at bounding box center [746, 317] width 890 height 294
click at [354, 446] on button "Add option" at bounding box center [346, 450] width 91 height 26
select select "addOn"
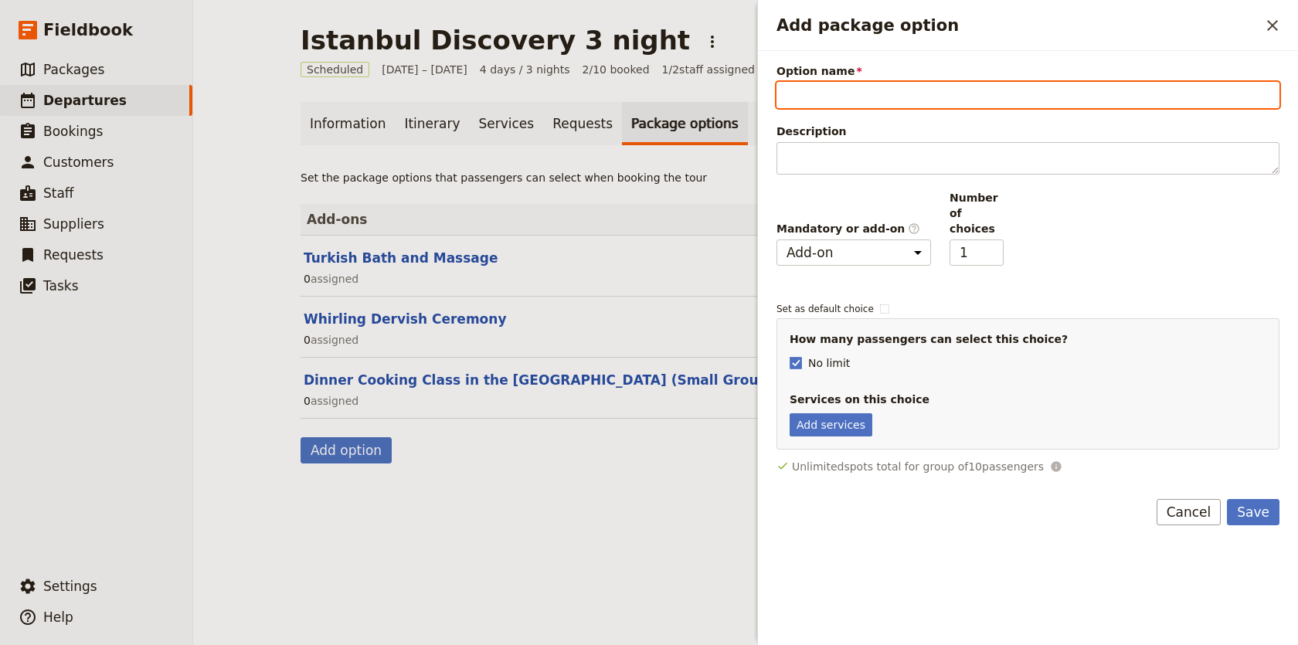
click at [662, 281] on div "0 assigned" at bounding box center [745, 279] width 887 height 19
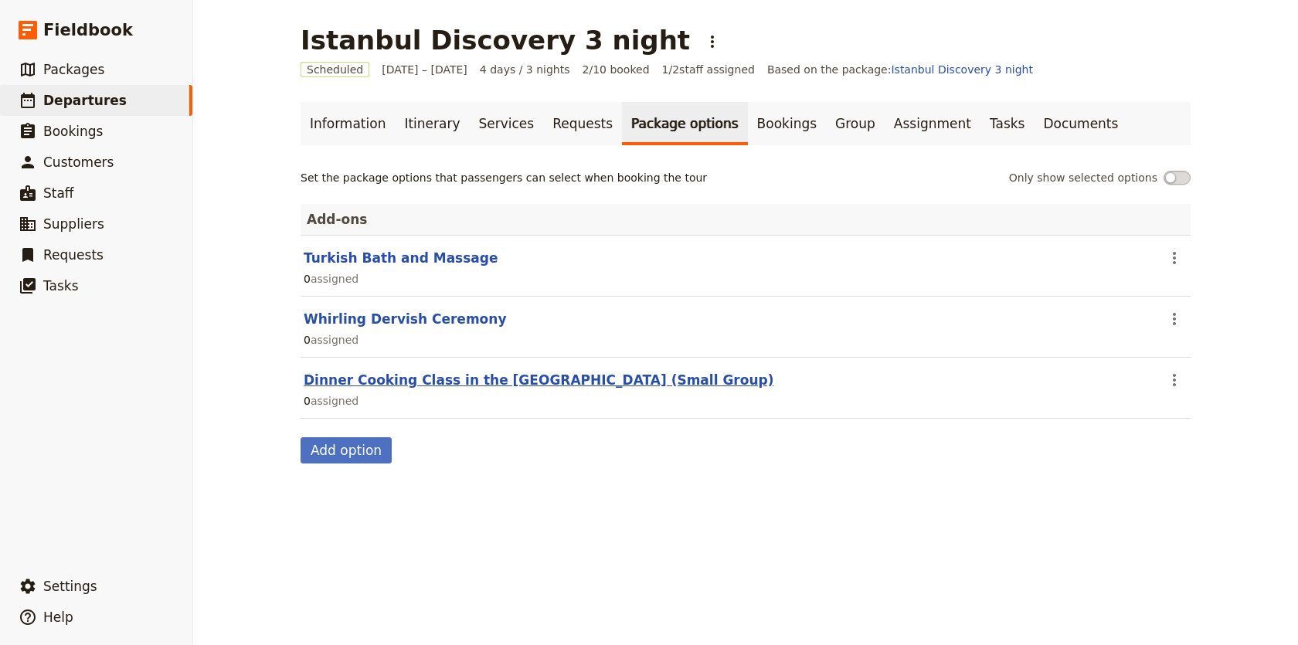
click at [395, 375] on button "Dinner Cooking Class in the Old City (Small Group)" at bounding box center [539, 380] width 470 height 19
select select "addOn"
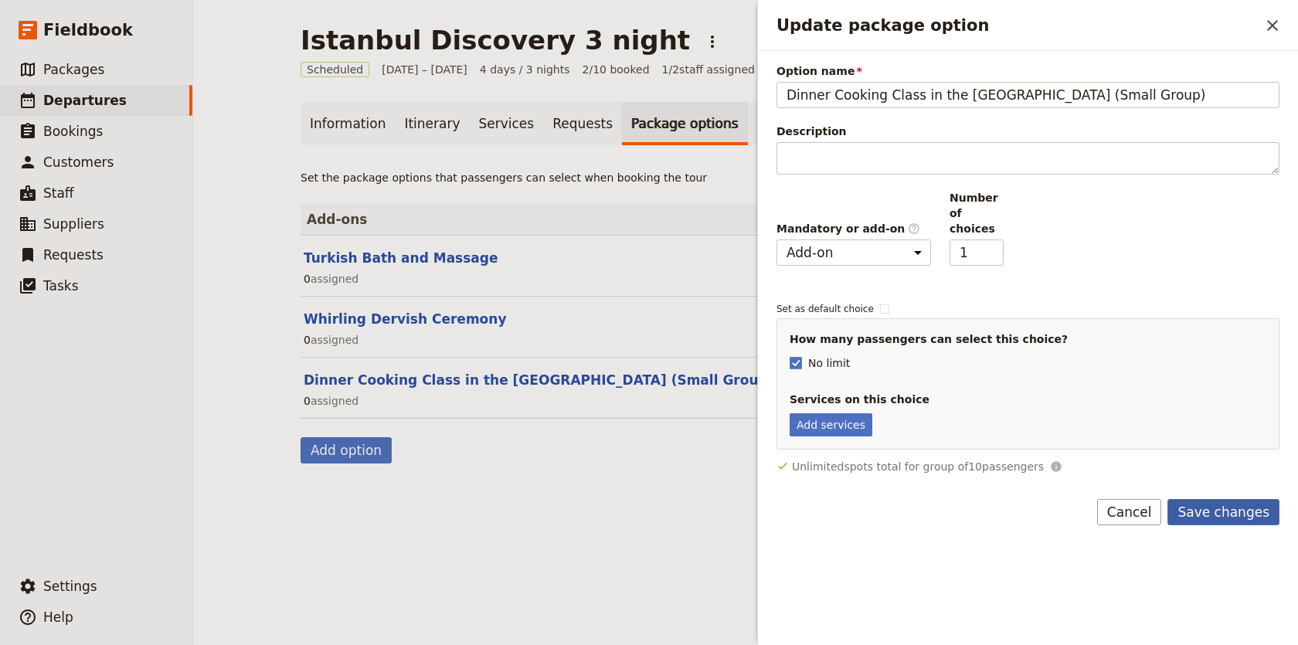
click at [1237, 499] on button "Save changes" at bounding box center [1224, 512] width 112 height 26
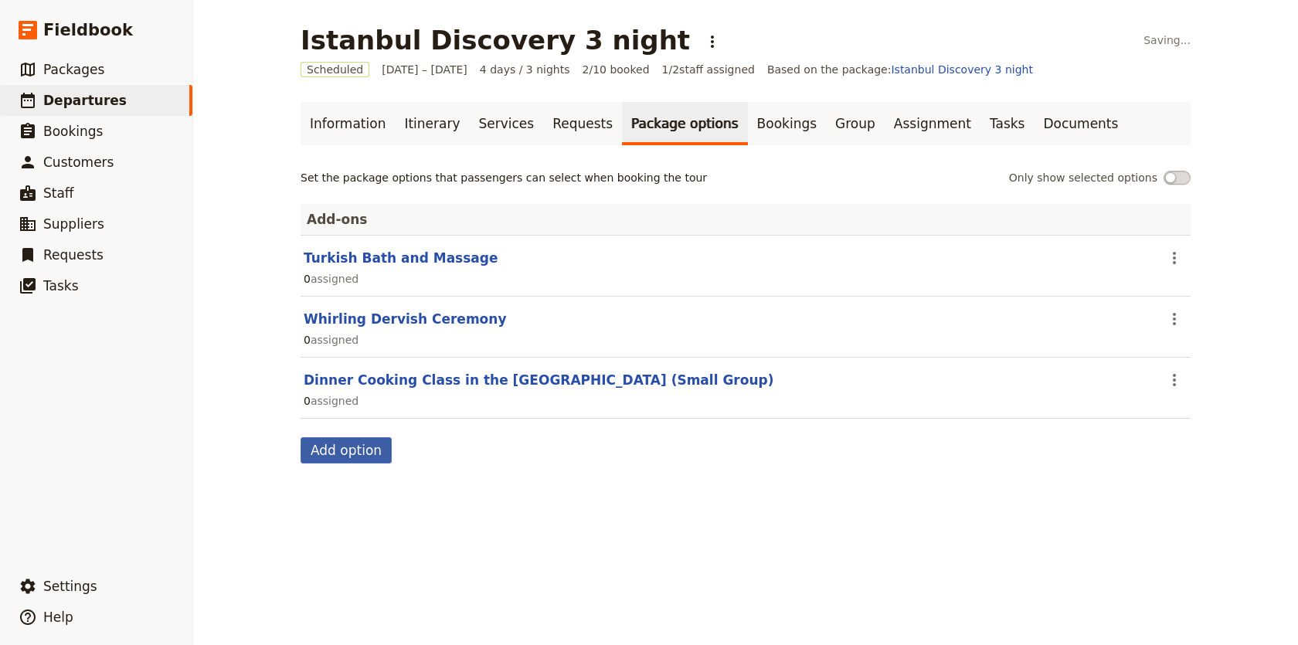
click at [357, 444] on button "Add option" at bounding box center [346, 450] width 91 height 26
select select "addOn"
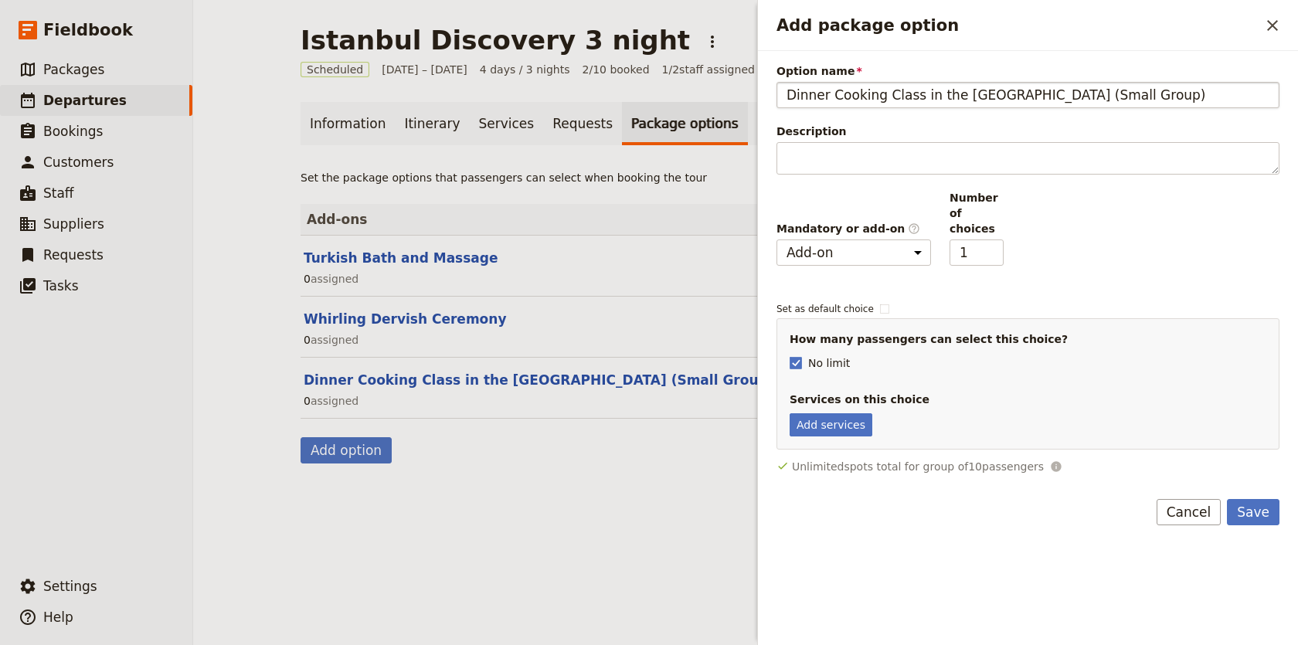
click at [1022, 95] on input "Dinner Cooking Class in the Old City (Small Group)" at bounding box center [1028, 95] width 503 height 26
click at [1015, 92] on input "Dinner Cooking Class in the Old City (Small Group)" at bounding box center [1028, 95] width 503 height 26
drag, startPoint x: 1015, startPoint y: 92, endPoint x: 1050, endPoint y: 100, distance: 36.4
click at [1051, 100] on input "Dinner Cooking Class in the Old City (Small Group)" at bounding box center [1028, 95] width 503 height 26
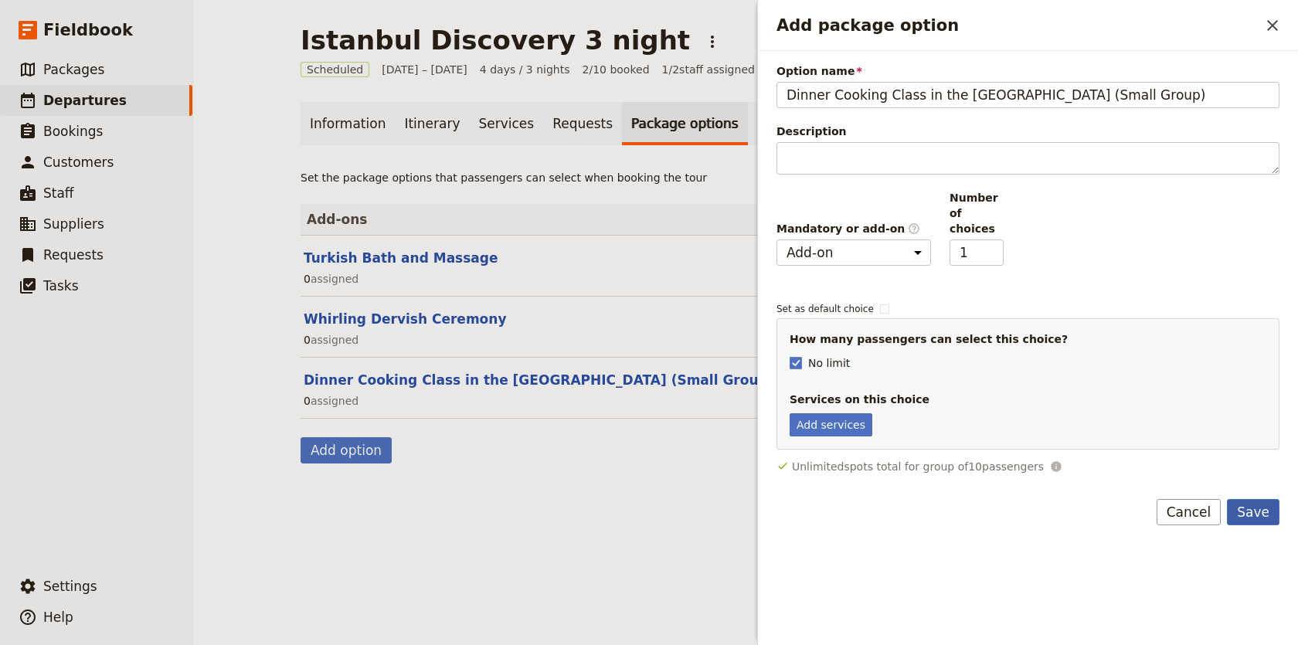
type input "Dinner Cooking Class in the Old City (Small Group)"
click at [1261, 505] on button "Save" at bounding box center [1253, 512] width 53 height 26
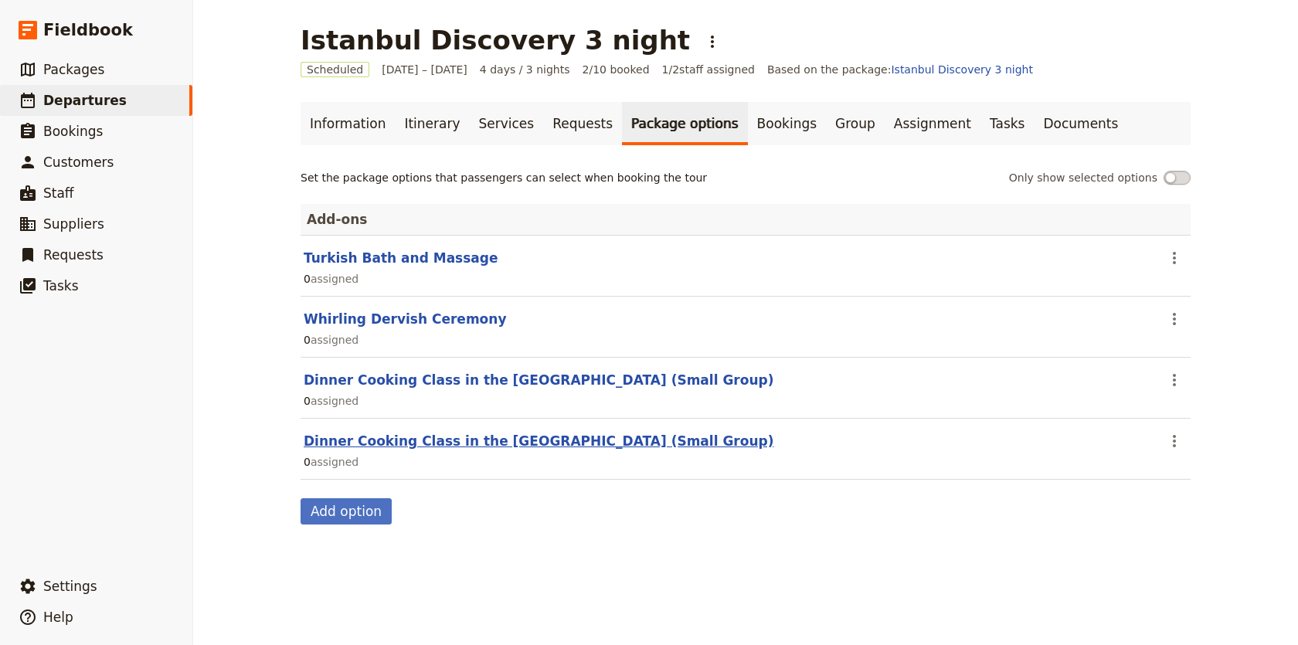
click at [577, 440] on button "Dinner Cooking Class in the Old City (Small Group)" at bounding box center [539, 441] width 470 height 19
select select "addOn"
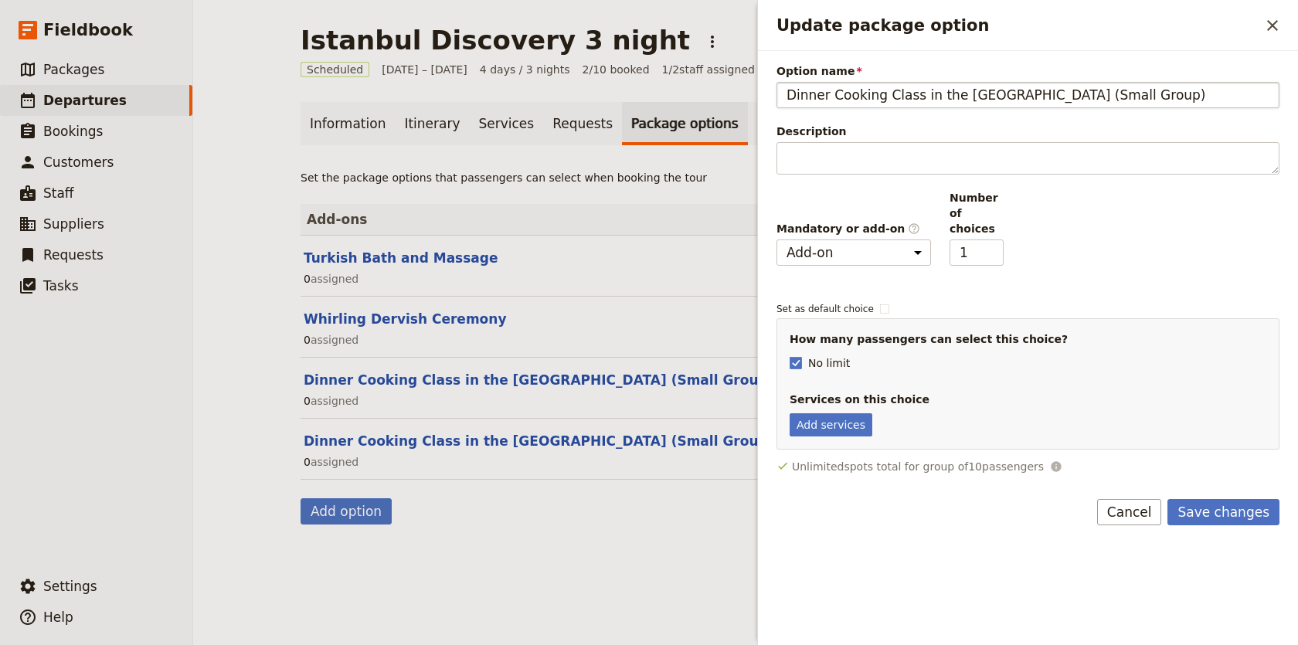
click at [1028, 100] on input "Dinner Cooking Class in the Old City (Small Group)" at bounding box center [1028, 95] width 503 height 26
drag, startPoint x: 1028, startPoint y: 100, endPoint x: 1051, endPoint y: 100, distance: 23.2
click at [1051, 100] on input "Dinner Cooking Class in the Old City (Small Group)" at bounding box center [1028, 95] width 503 height 26
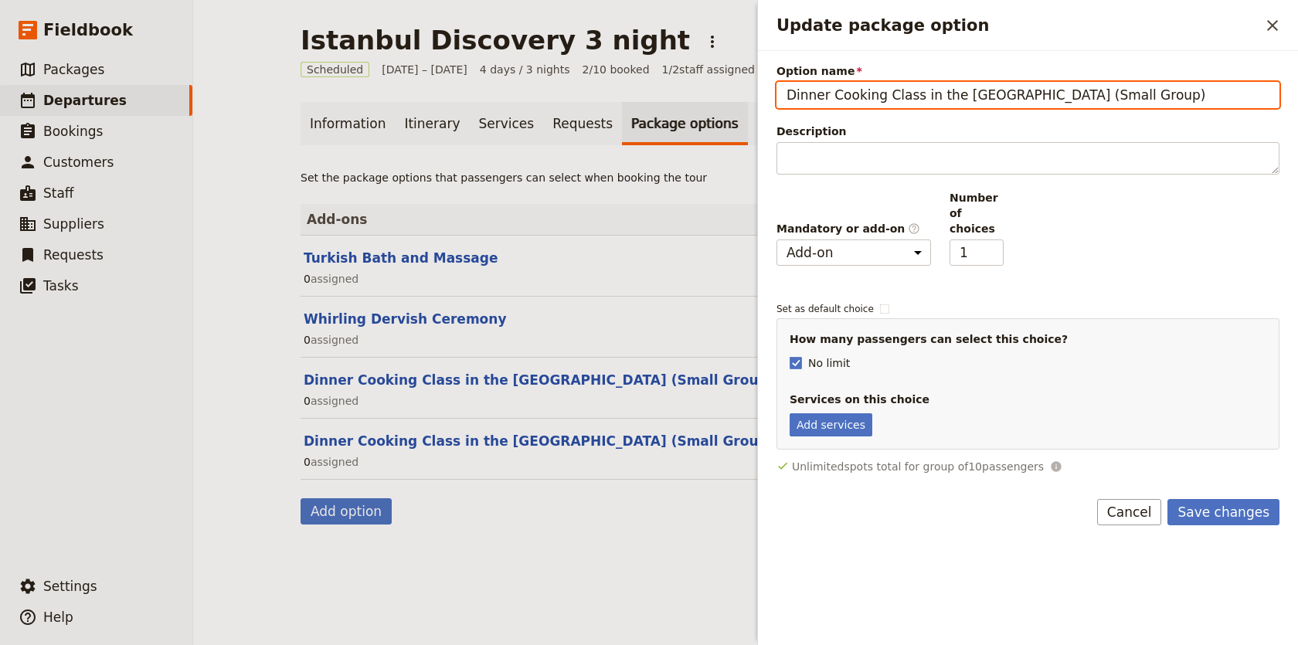
paste input "Private"
type input "Dinner Cooking Class in the Old City (Private)"
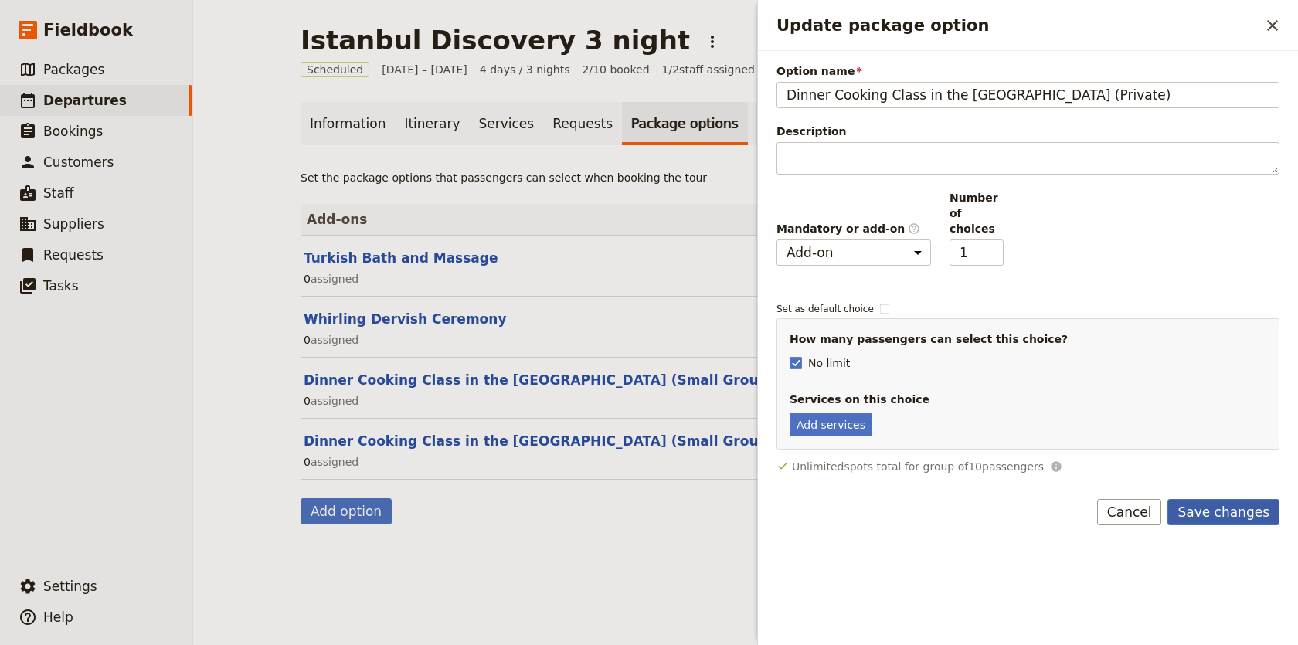
click at [1233, 499] on button "Save changes" at bounding box center [1224, 512] width 112 height 26
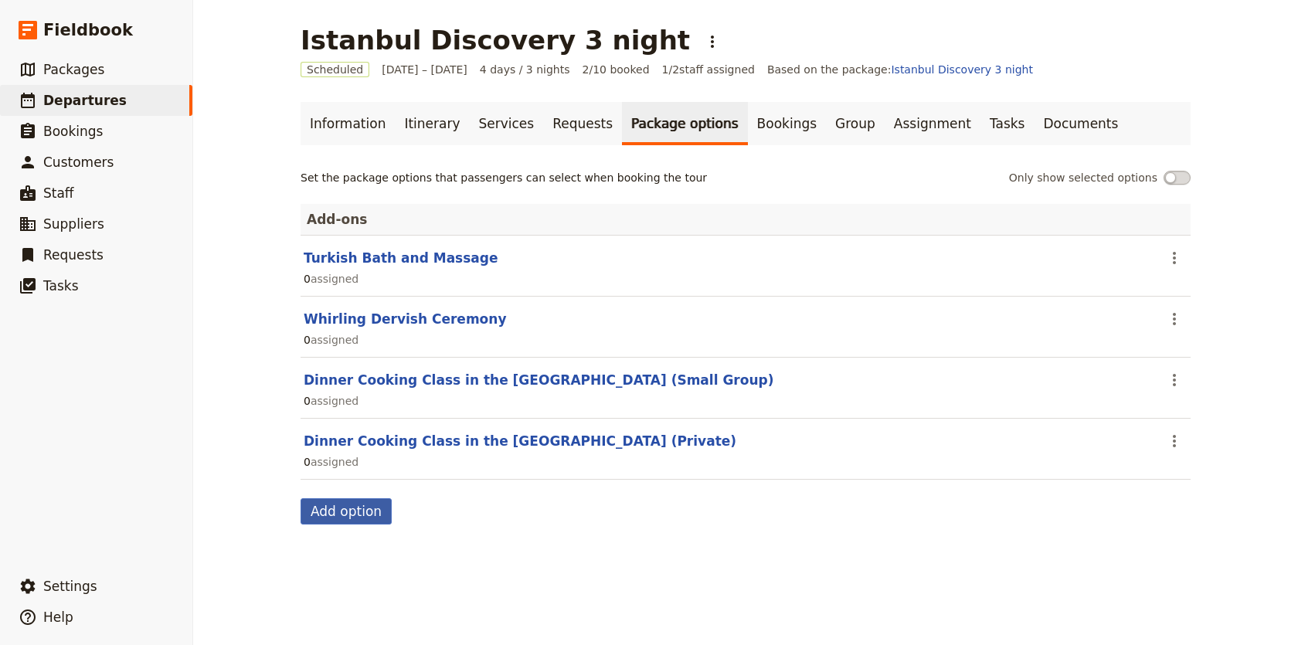
click at [368, 512] on button "Add option" at bounding box center [346, 512] width 91 height 26
select select "addOn"
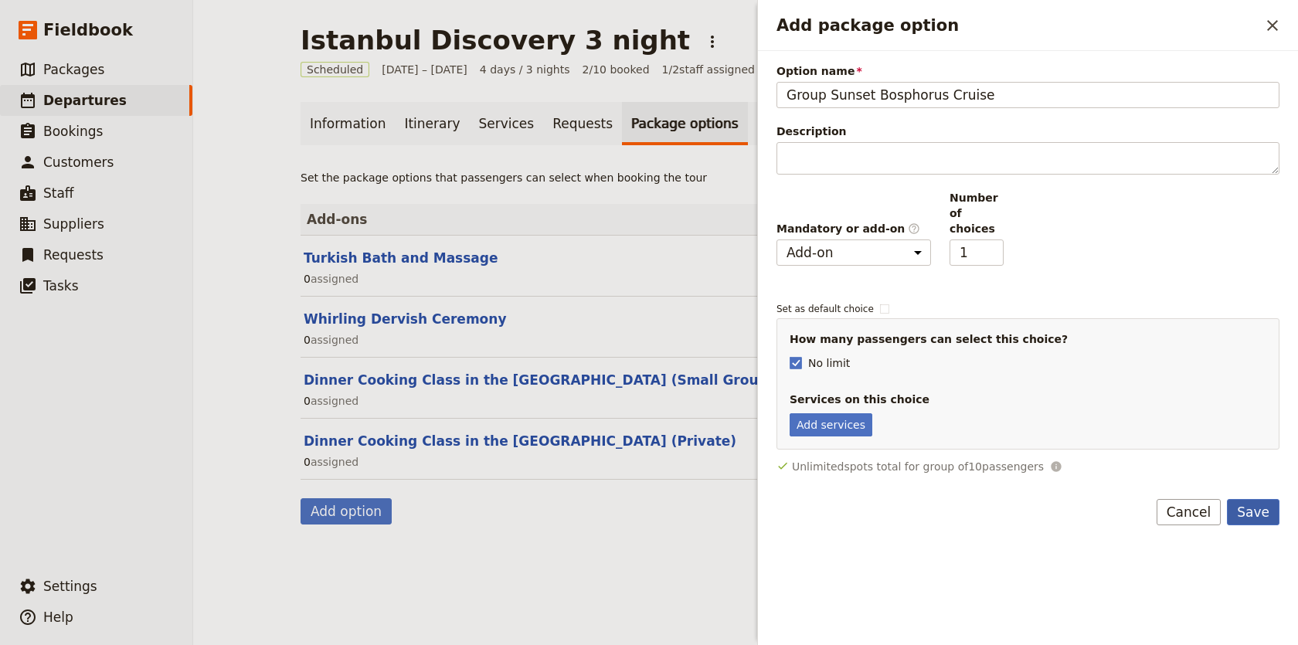
type input "Group Sunset Bosphorus Cruise"
click at [1261, 509] on button "Save" at bounding box center [1253, 512] width 53 height 26
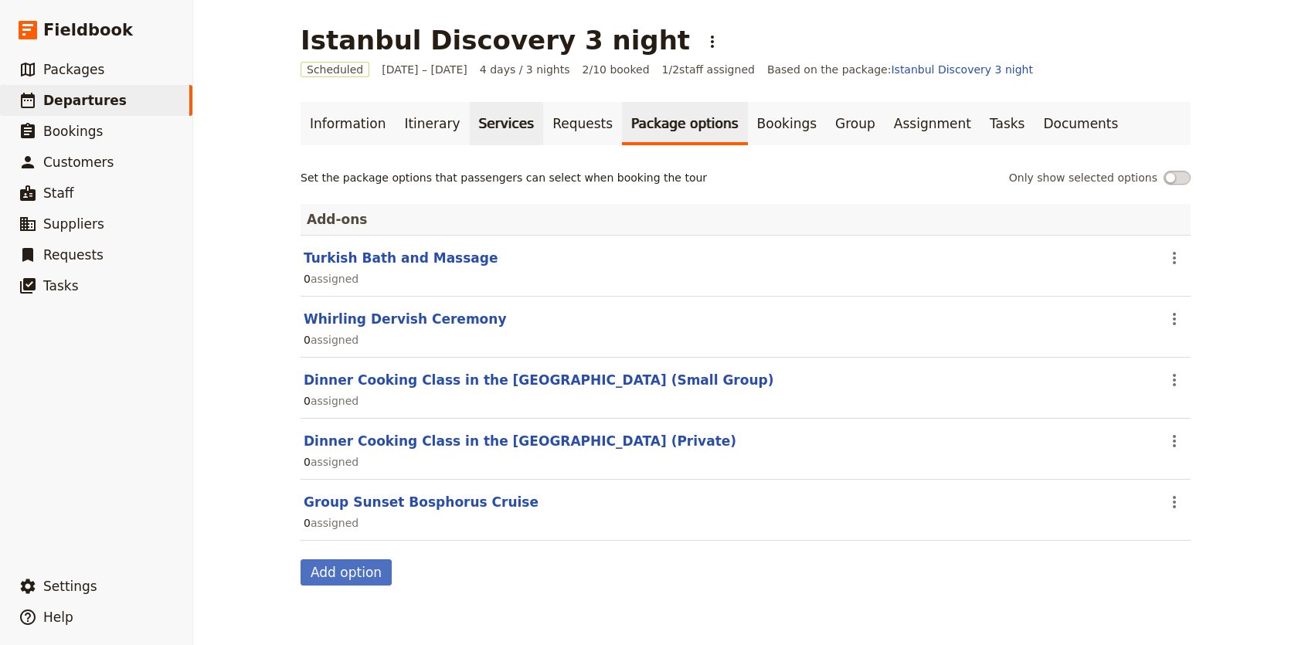
click at [505, 122] on link "Services" at bounding box center [507, 123] width 74 height 43
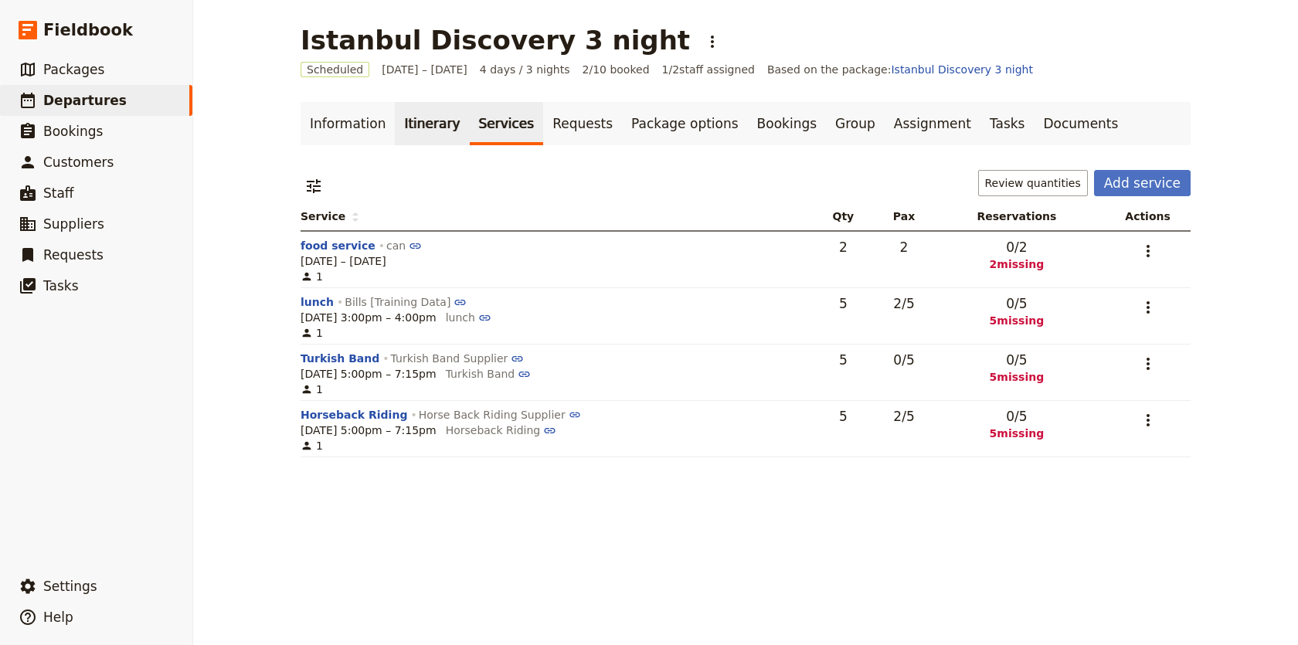
click at [433, 124] on link "Itinerary" at bounding box center [432, 123] width 74 height 43
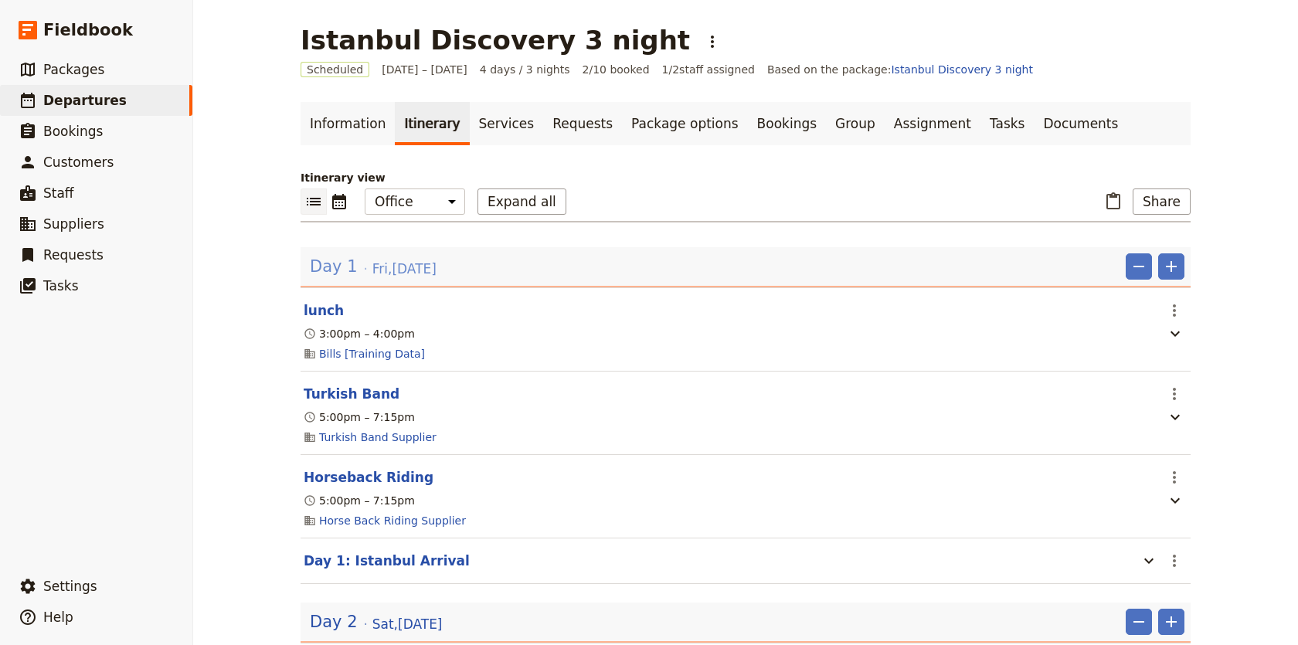
click at [402, 260] on span "Fri , 12 Sep 2025" at bounding box center [405, 269] width 64 height 19
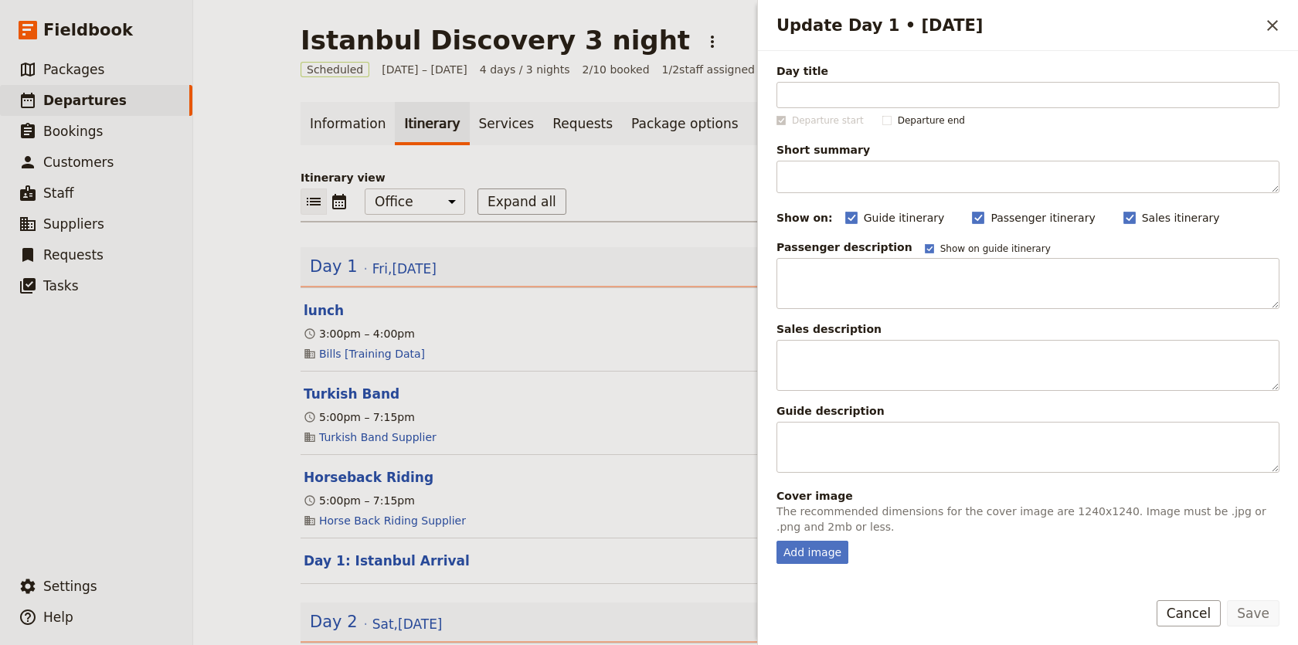
click at [707, 171] on p "Itinerary view" at bounding box center [746, 177] width 890 height 15
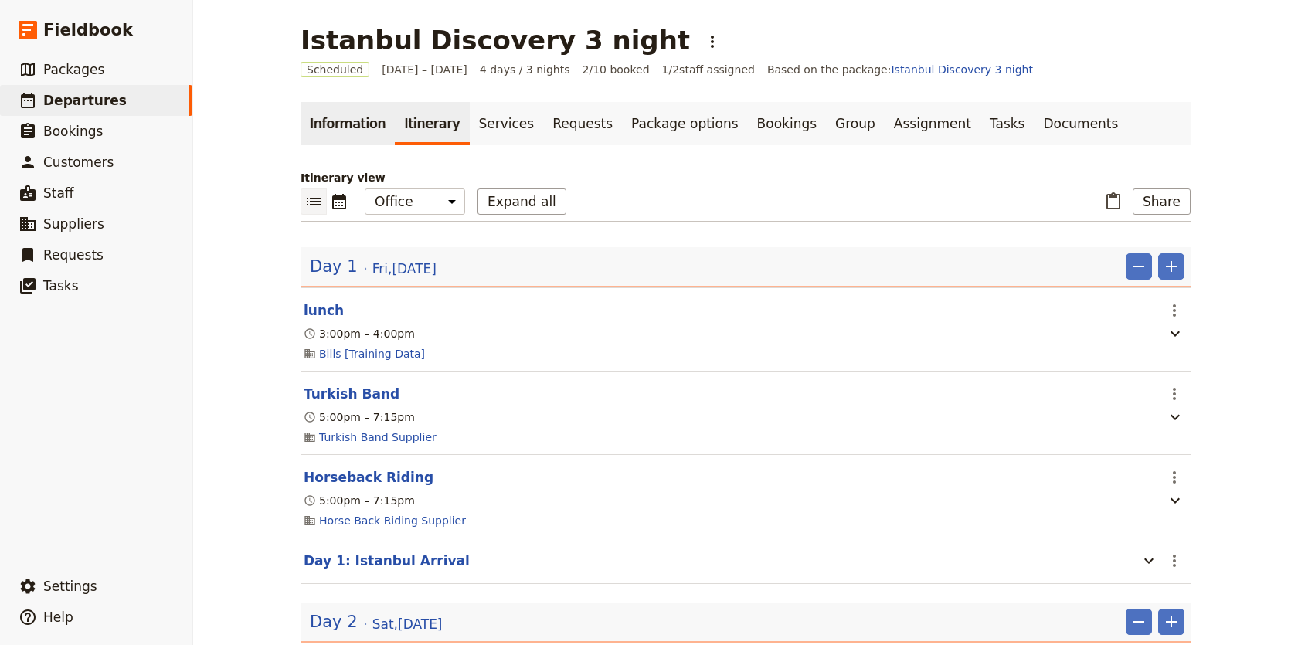
click at [342, 117] on link "Information" at bounding box center [348, 123] width 94 height 43
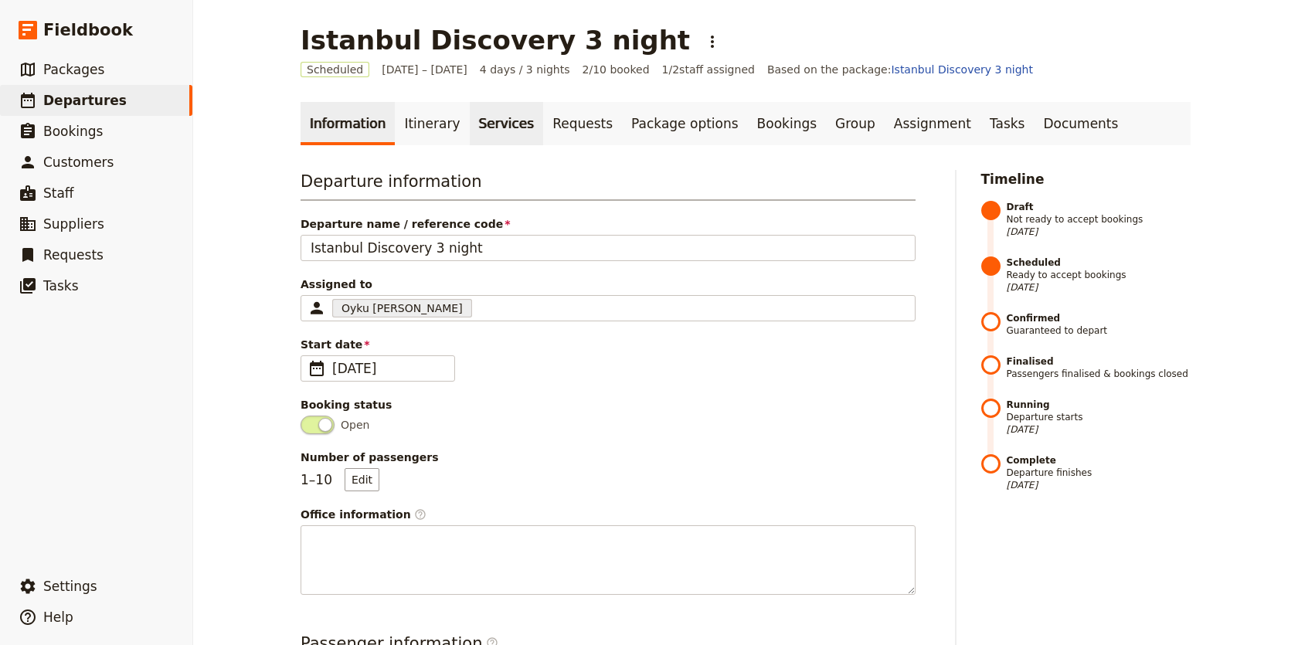
click at [491, 113] on link "Services" at bounding box center [507, 123] width 74 height 43
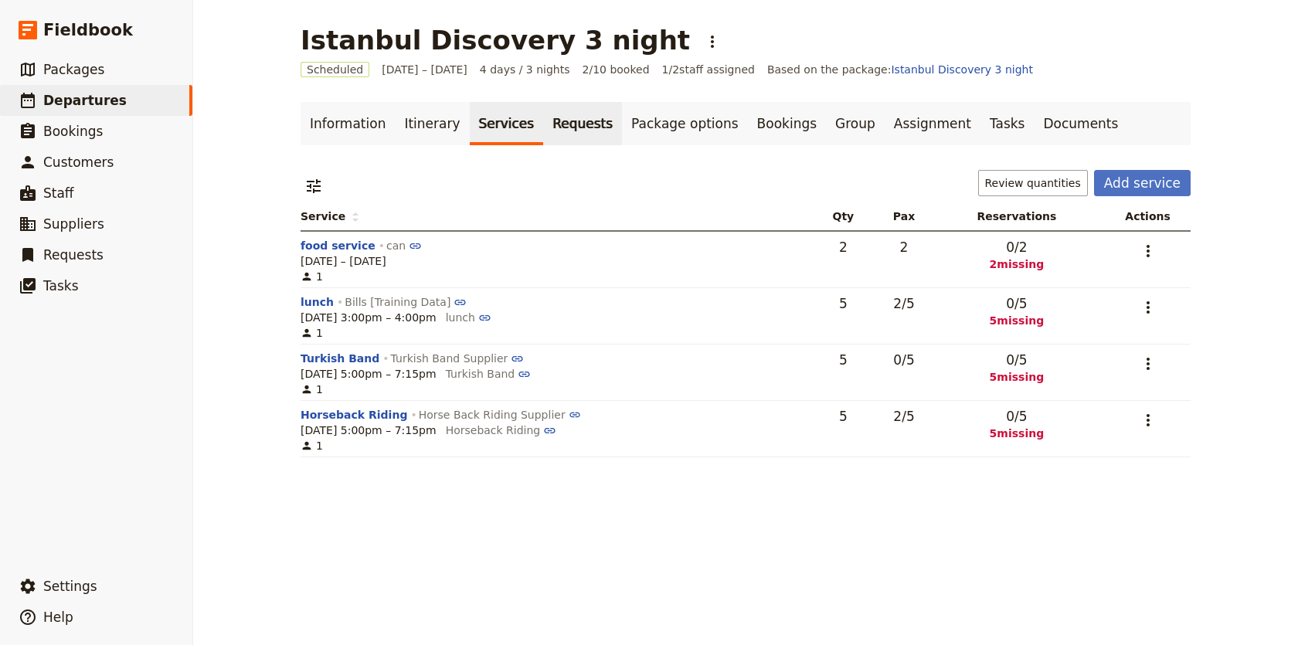
click at [569, 132] on link "Requests" at bounding box center [582, 123] width 79 height 43
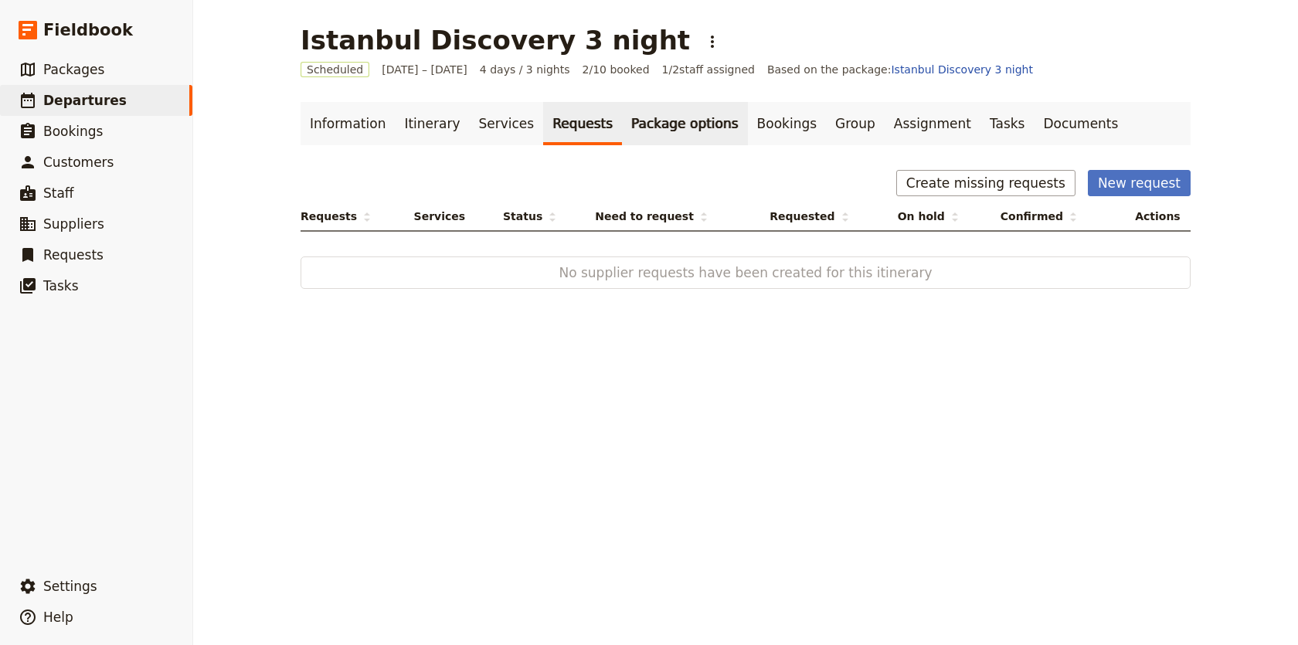
click at [648, 134] on link "Package options" at bounding box center [684, 123] width 125 height 43
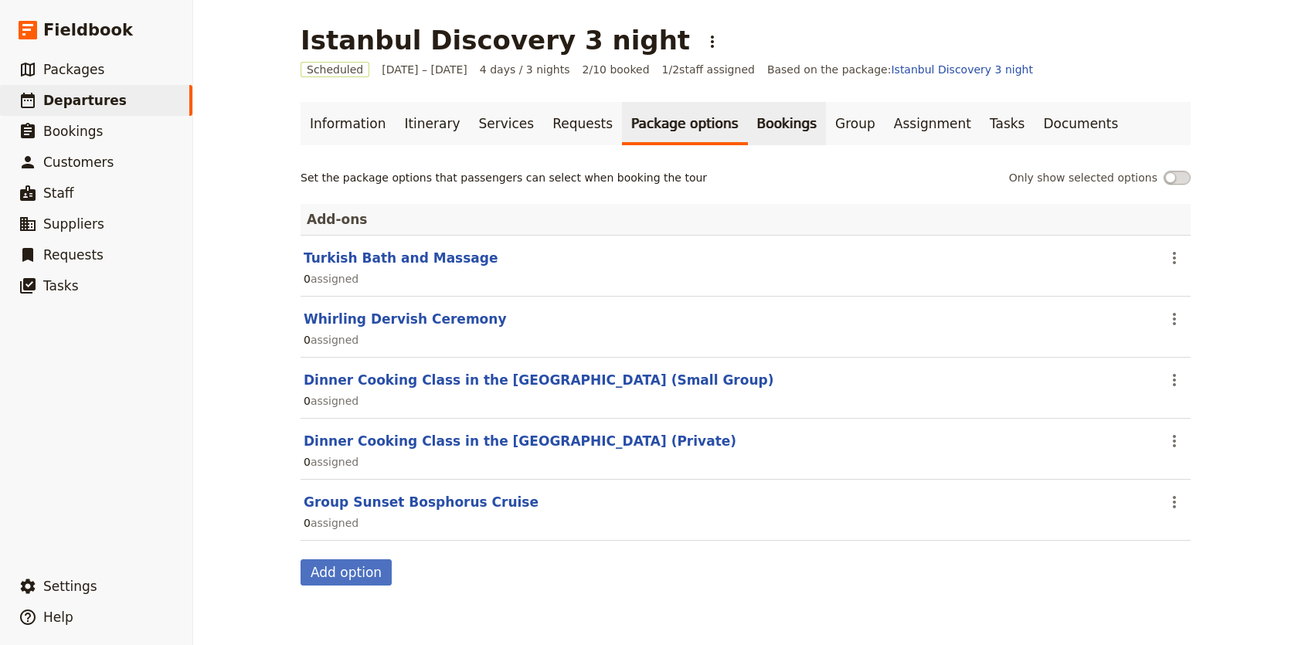
click at [755, 138] on link "Bookings" at bounding box center [787, 123] width 78 height 43
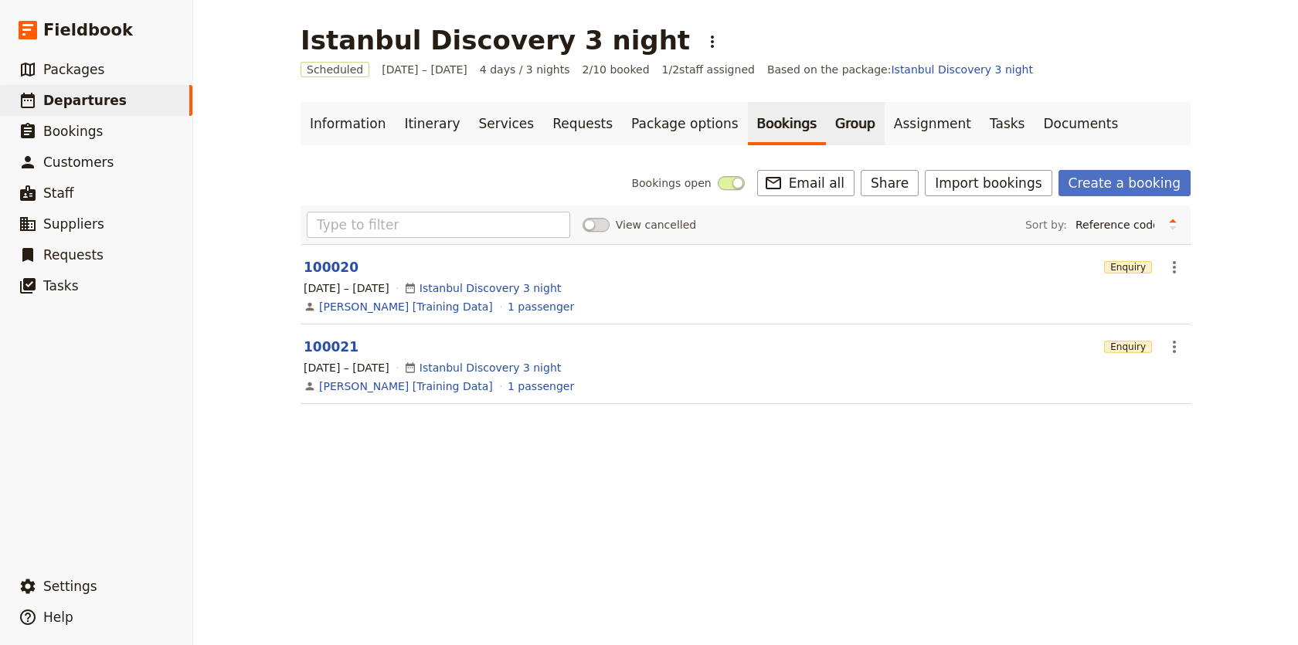
click at [826, 123] on link "Group" at bounding box center [855, 123] width 59 height 43
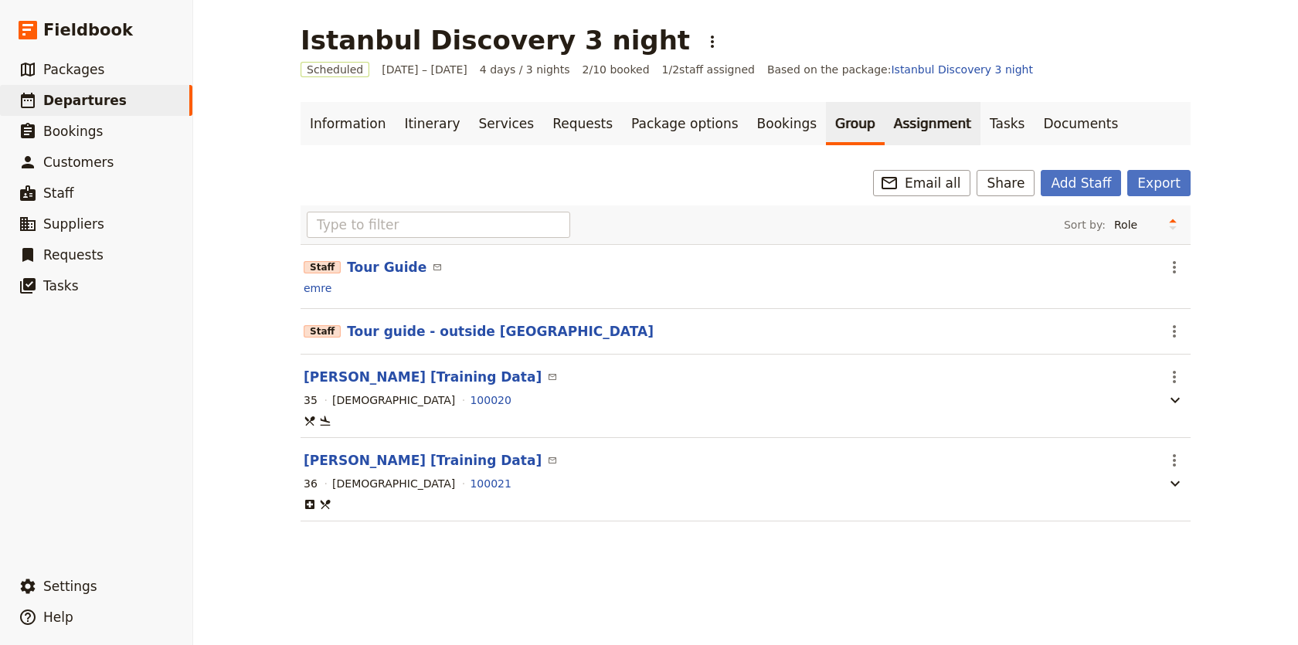
click at [888, 126] on link "Assignment" at bounding box center [933, 123] width 96 height 43
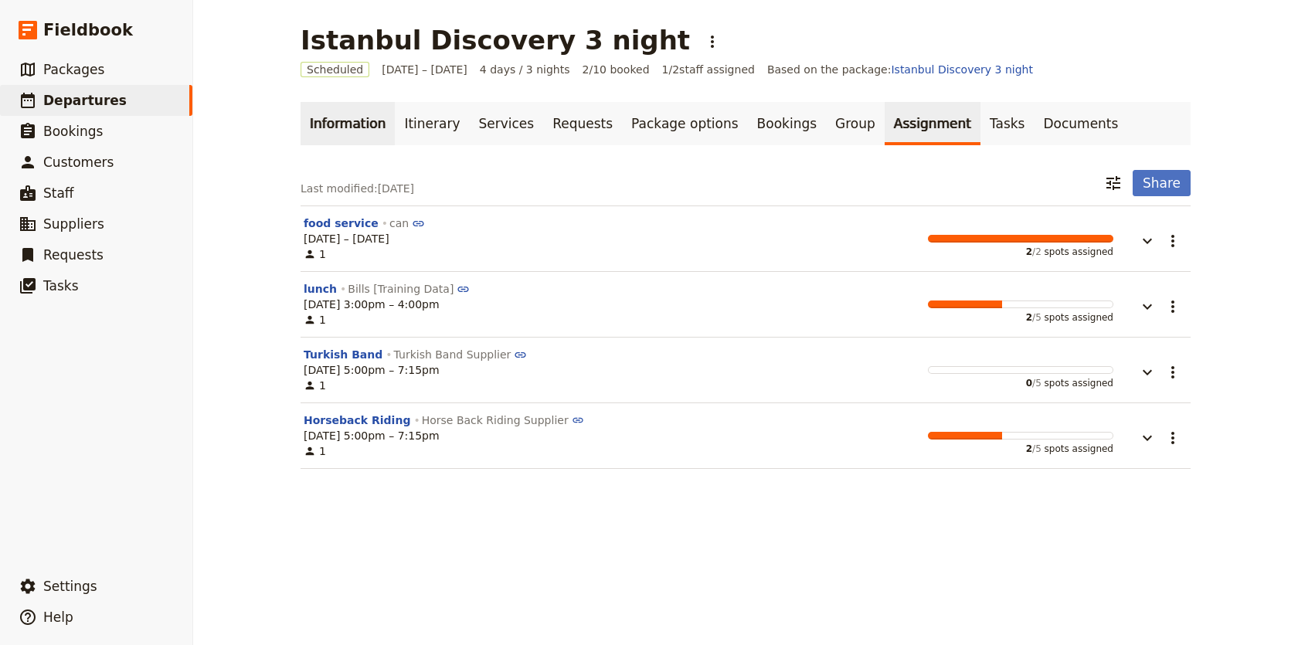
click at [340, 118] on link "Information" at bounding box center [348, 123] width 94 height 43
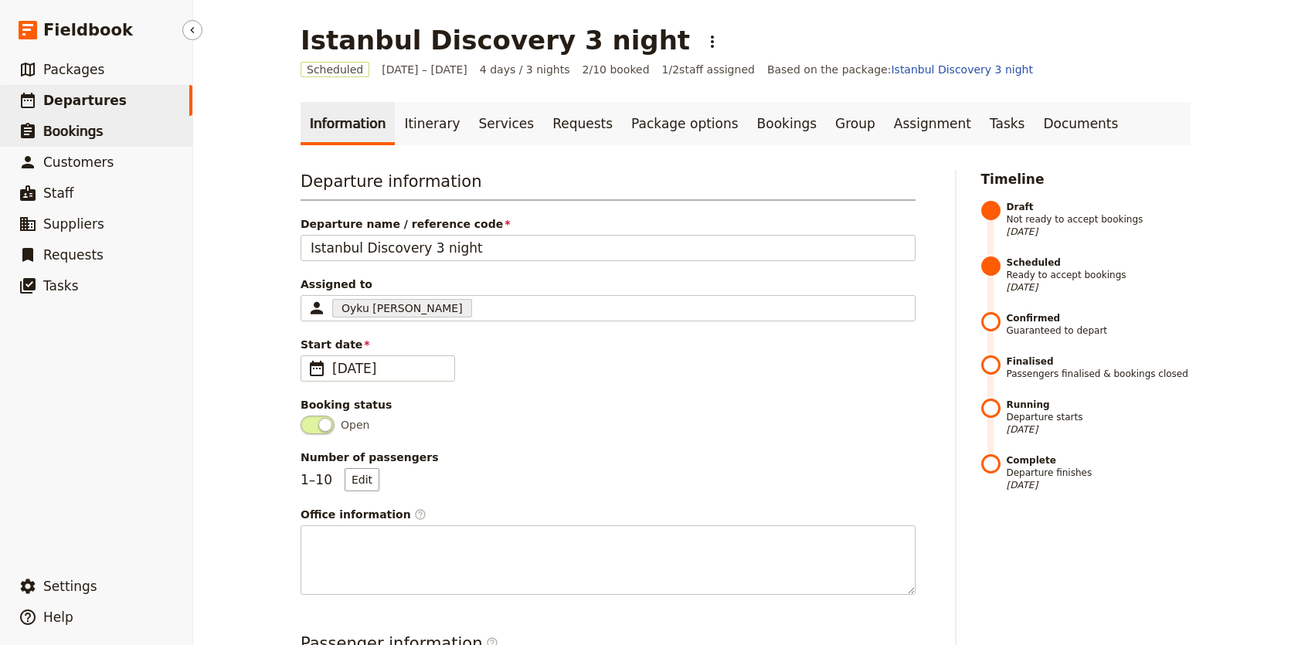
click at [84, 130] on span "Bookings" at bounding box center [73, 131] width 60 height 15
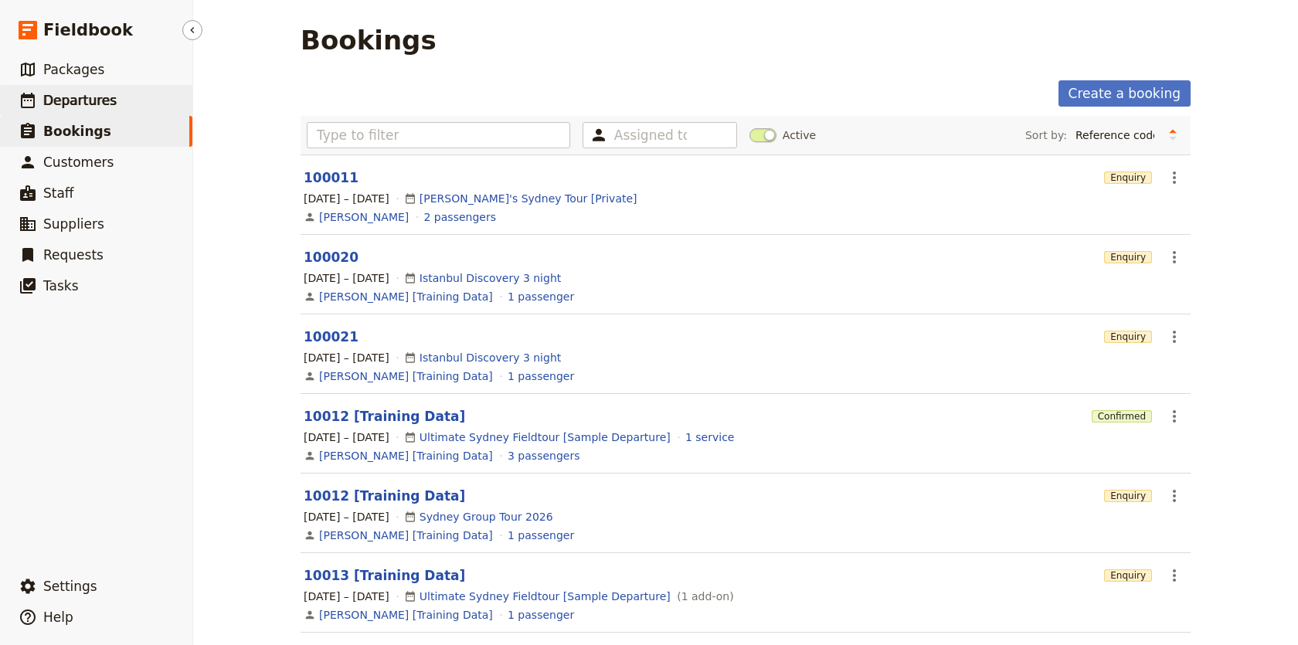
click at [123, 104] on link "​ Departures" at bounding box center [96, 100] width 192 height 31
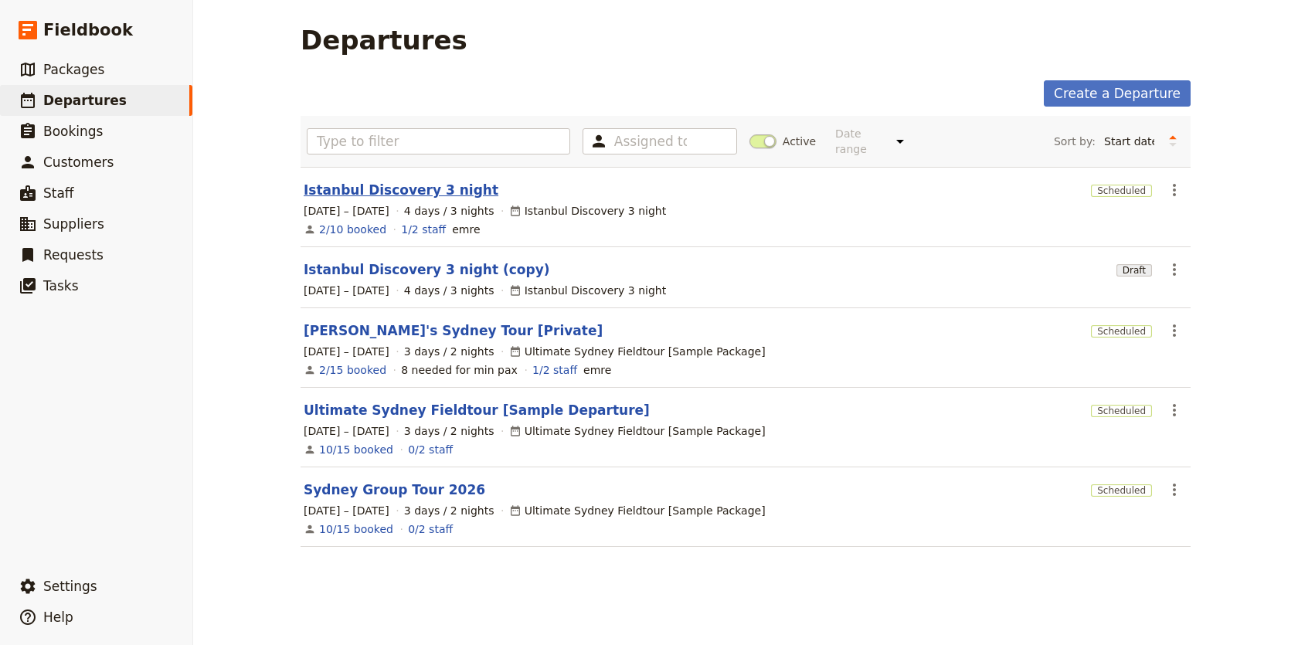
click at [429, 181] on link "Istanbul Discovery 3 night" at bounding box center [401, 190] width 195 height 19
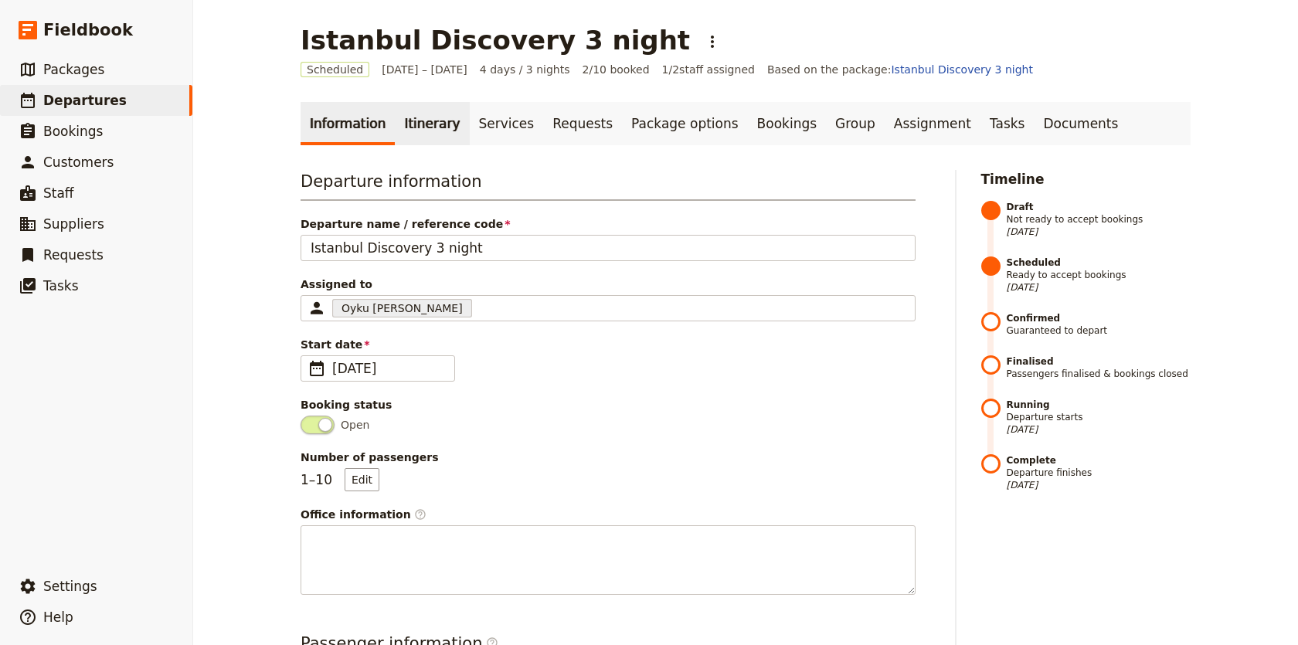
click at [406, 133] on link "Itinerary" at bounding box center [432, 123] width 74 height 43
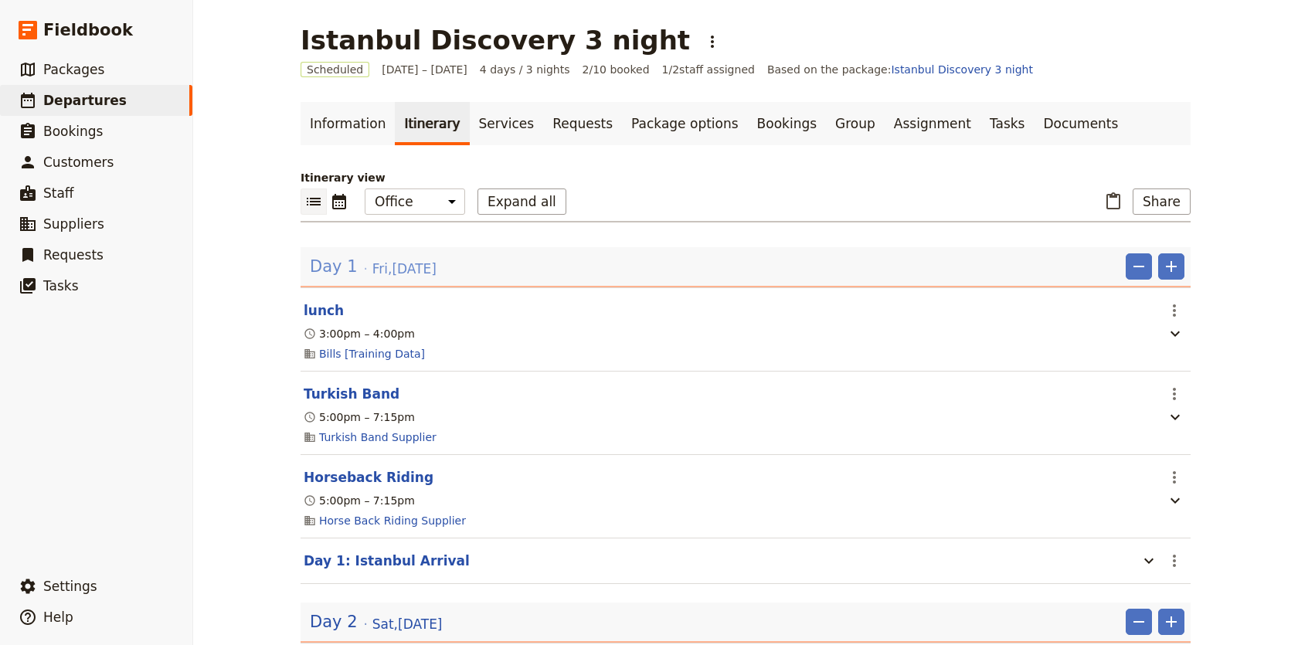
click at [434, 277] on span "Fri , 12 Sep 2025" at bounding box center [405, 269] width 64 height 19
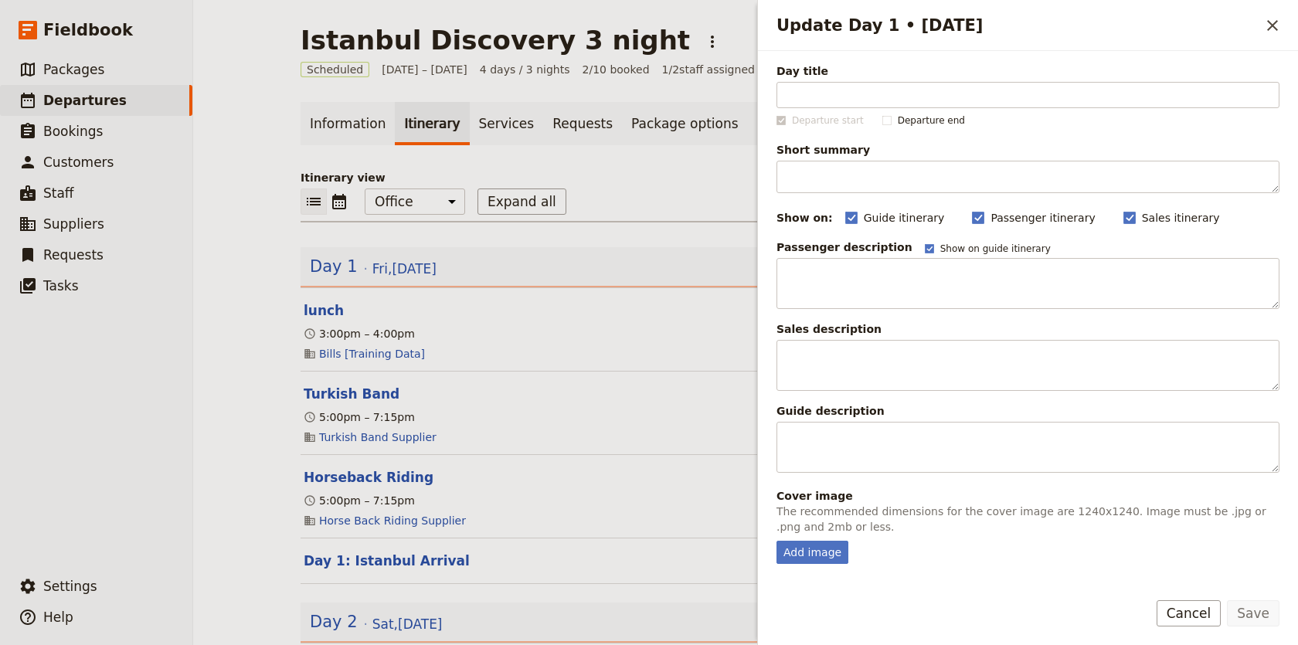
click at [625, 305] on header "lunch" at bounding box center [730, 310] width 852 height 19
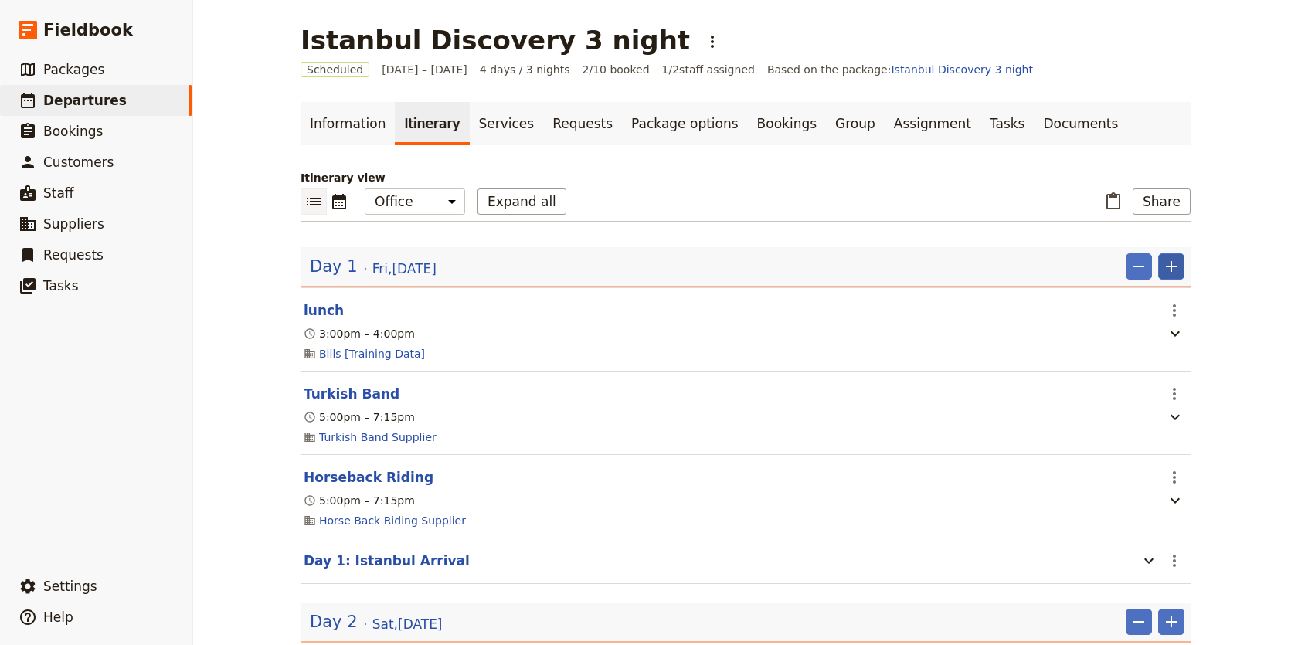
click at [1165, 258] on icon "Add" at bounding box center [1171, 266] width 19 height 19
click at [1268, 332] on div "Istanbul Discovery 3 night ​ Scheduled 12 – 15 Sep 2025 4 days / 3 nights 2/10 …" at bounding box center [745, 322] width 1105 height 645
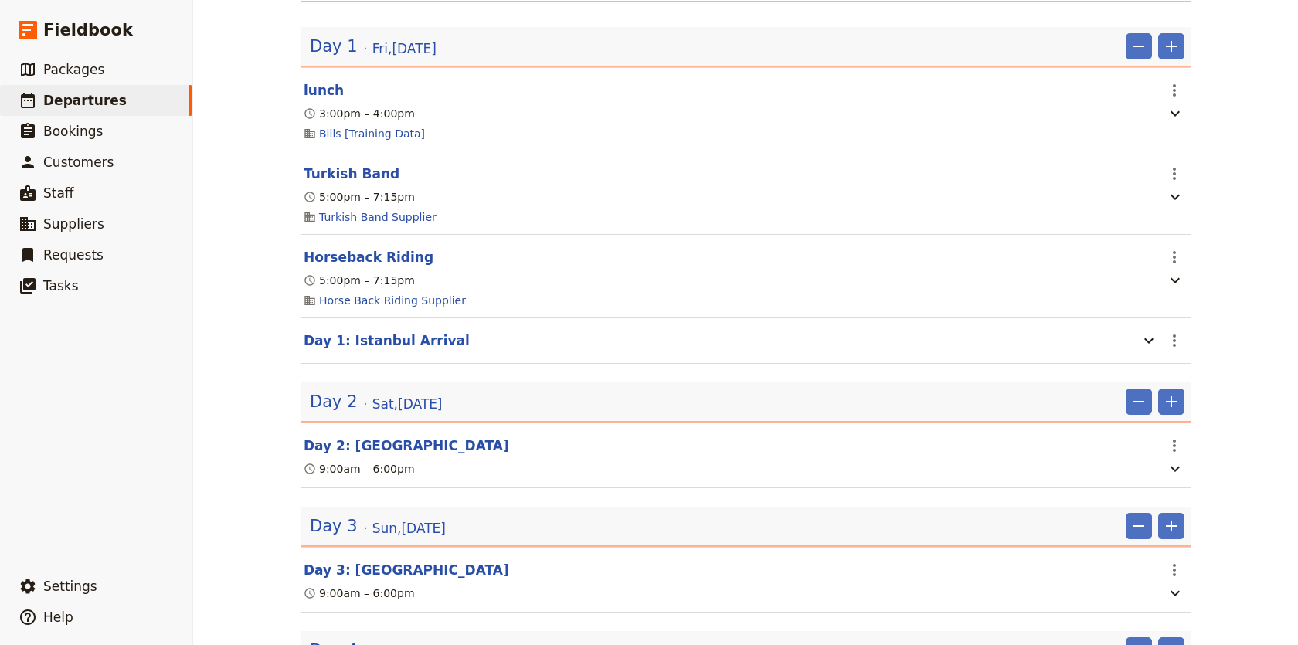
scroll to position [233, 0]
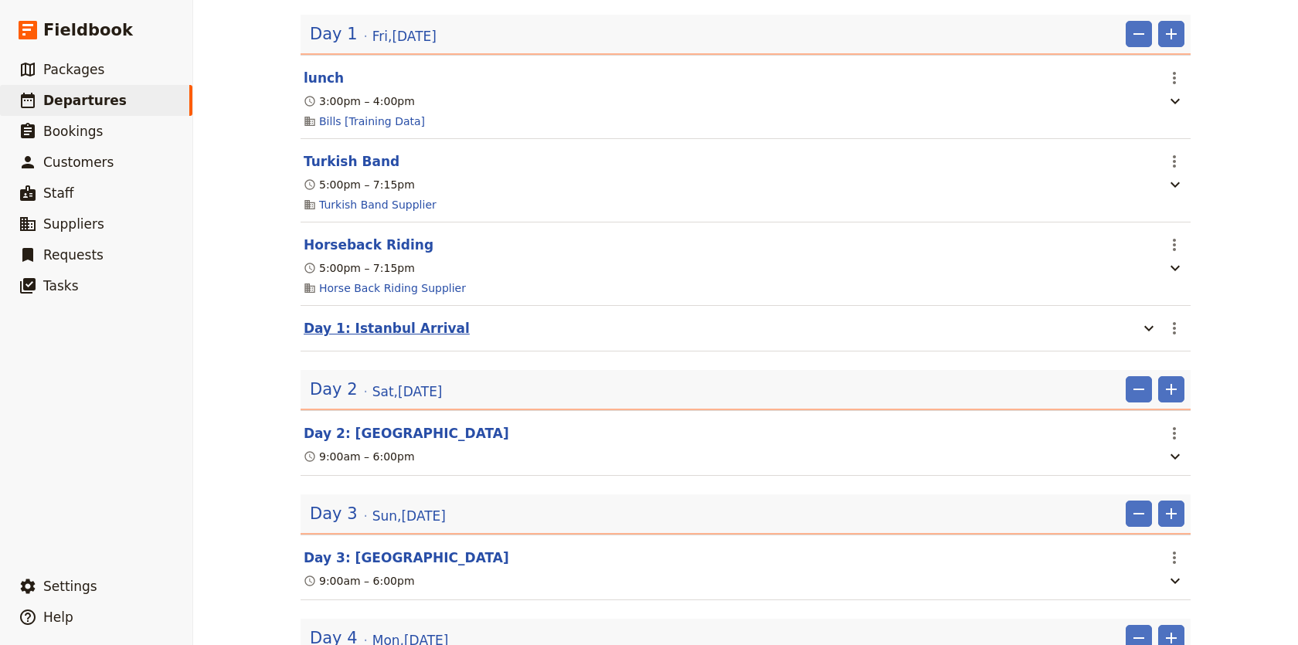
click at [427, 329] on button "Day 1: Istanbul Arrival" at bounding box center [387, 328] width 166 height 19
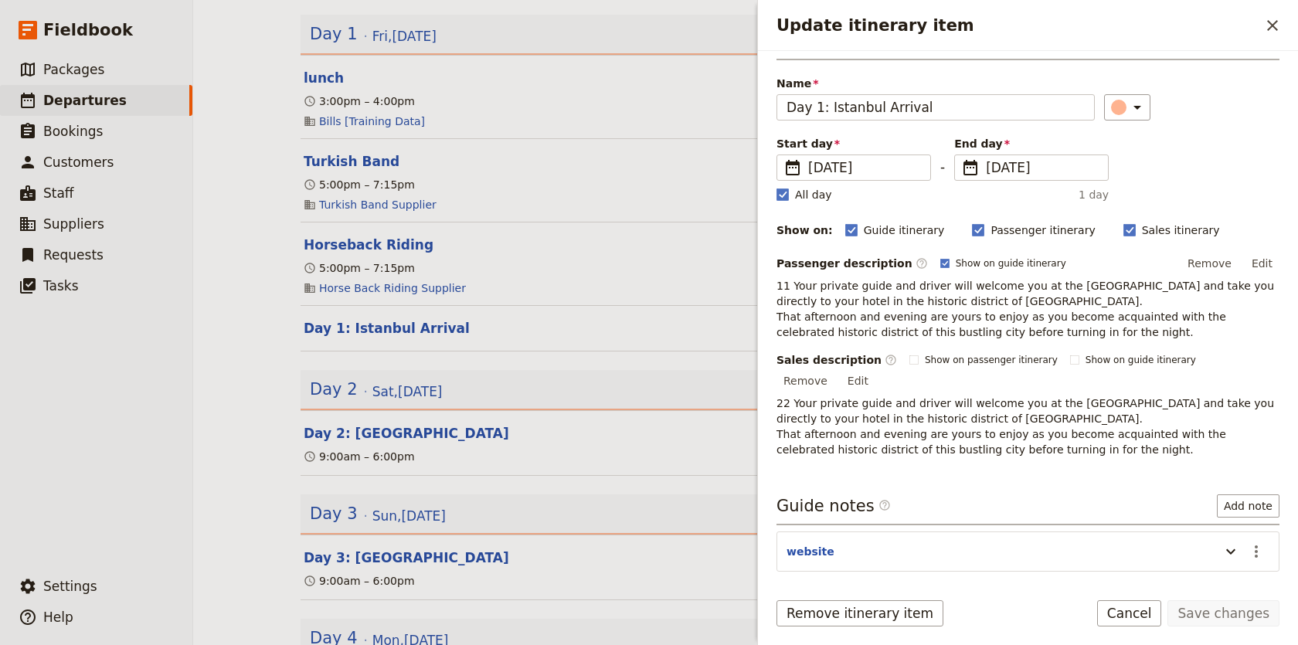
scroll to position [0, 0]
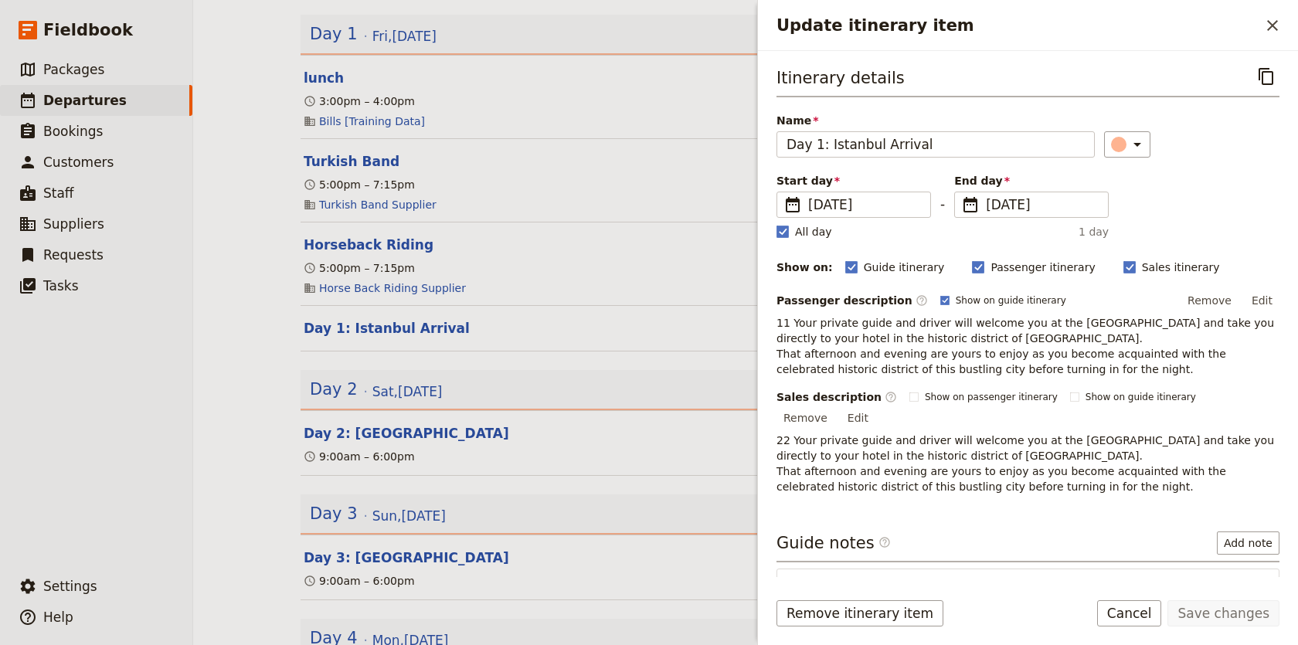
click at [674, 267] on div "5:00pm – 7:15pm" at bounding box center [729, 268] width 855 height 19
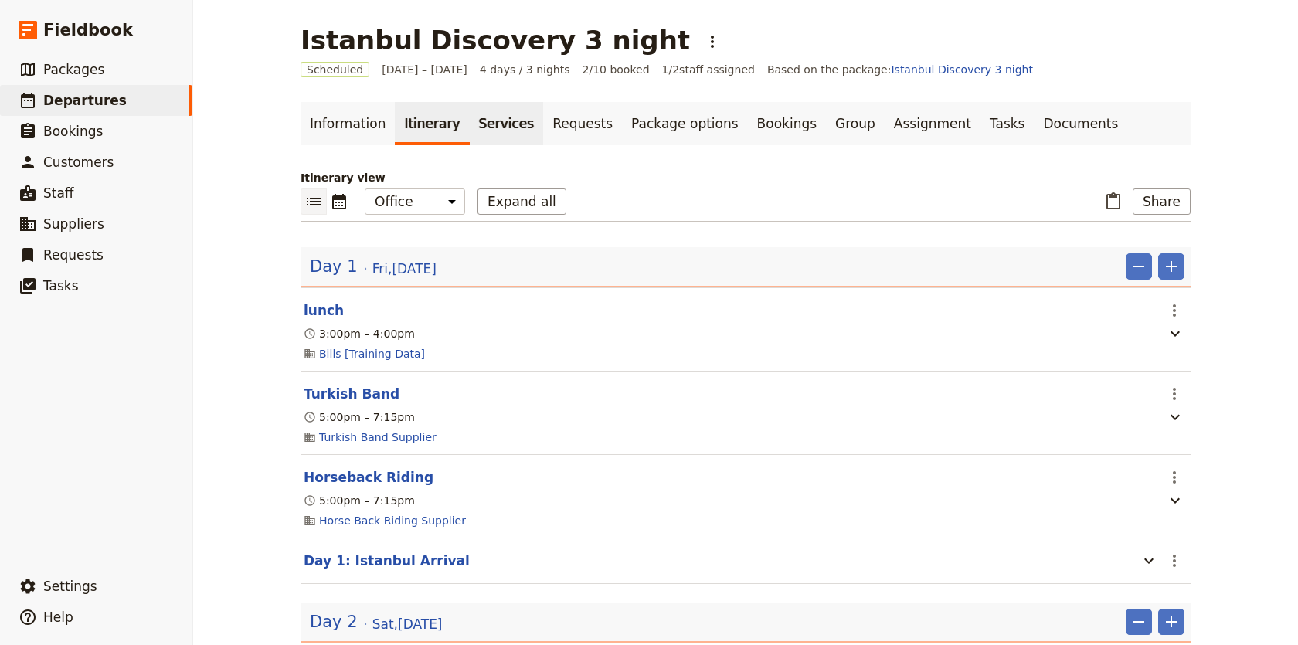
click at [477, 126] on link "Services" at bounding box center [507, 123] width 74 height 43
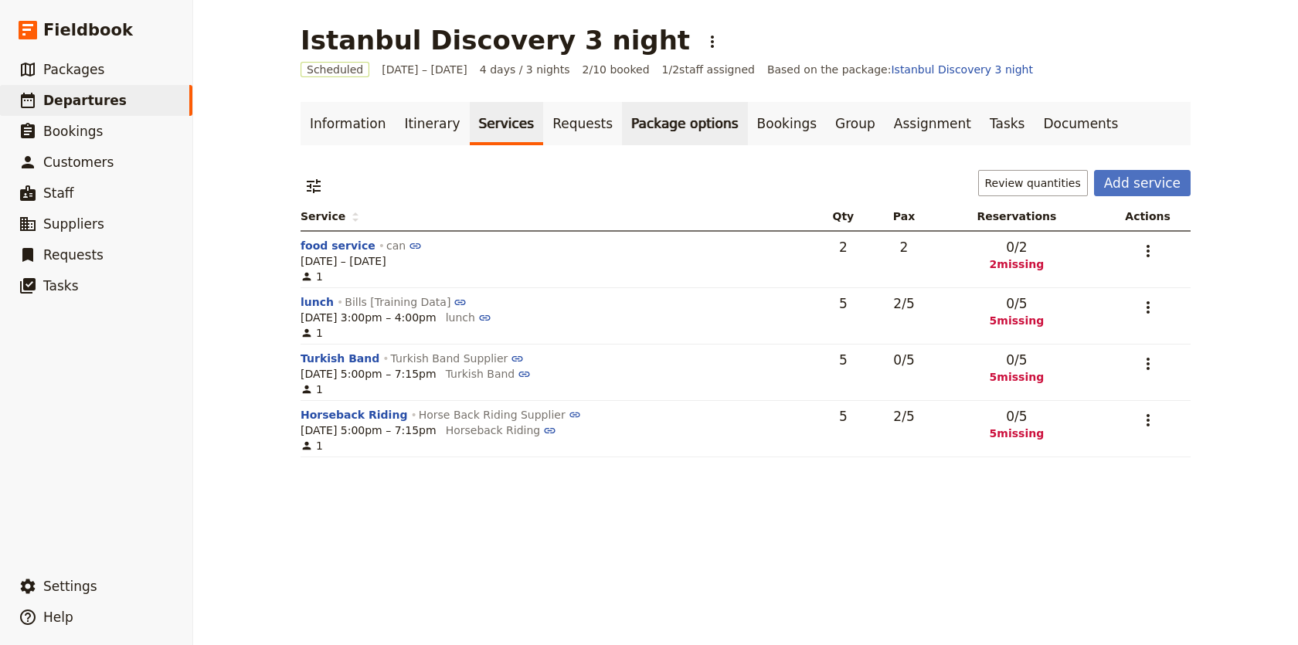
click at [625, 114] on link "Package options" at bounding box center [684, 123] width 125 height 43
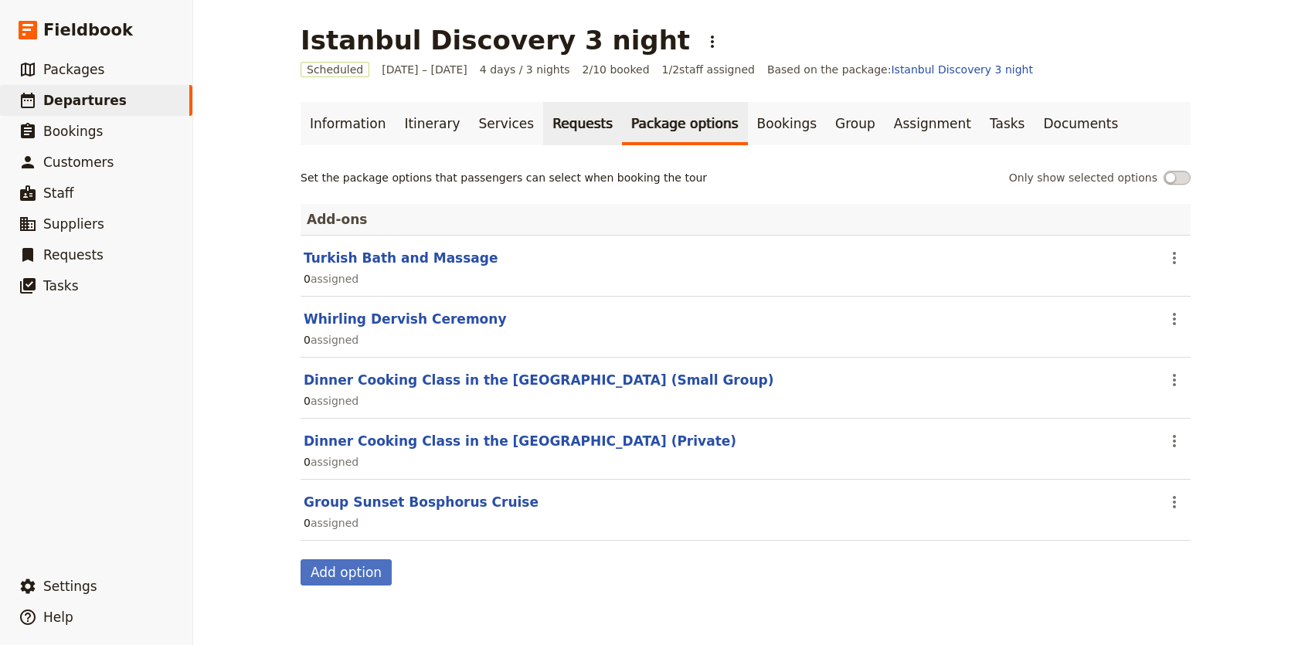
click at [570, 141] on link "Requests" at bounding box center [582, 123] width 79 height 43
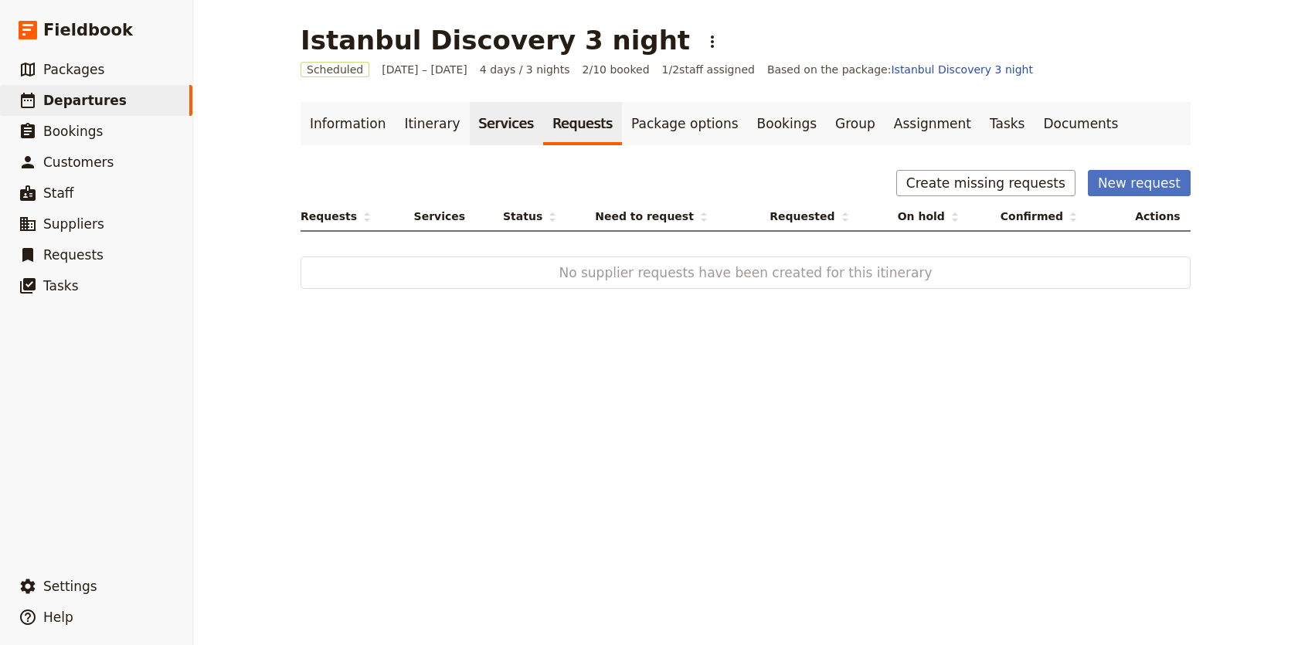
click at [494, 131] on link "Services" at bounding box center [507, 123] width 74 height 43
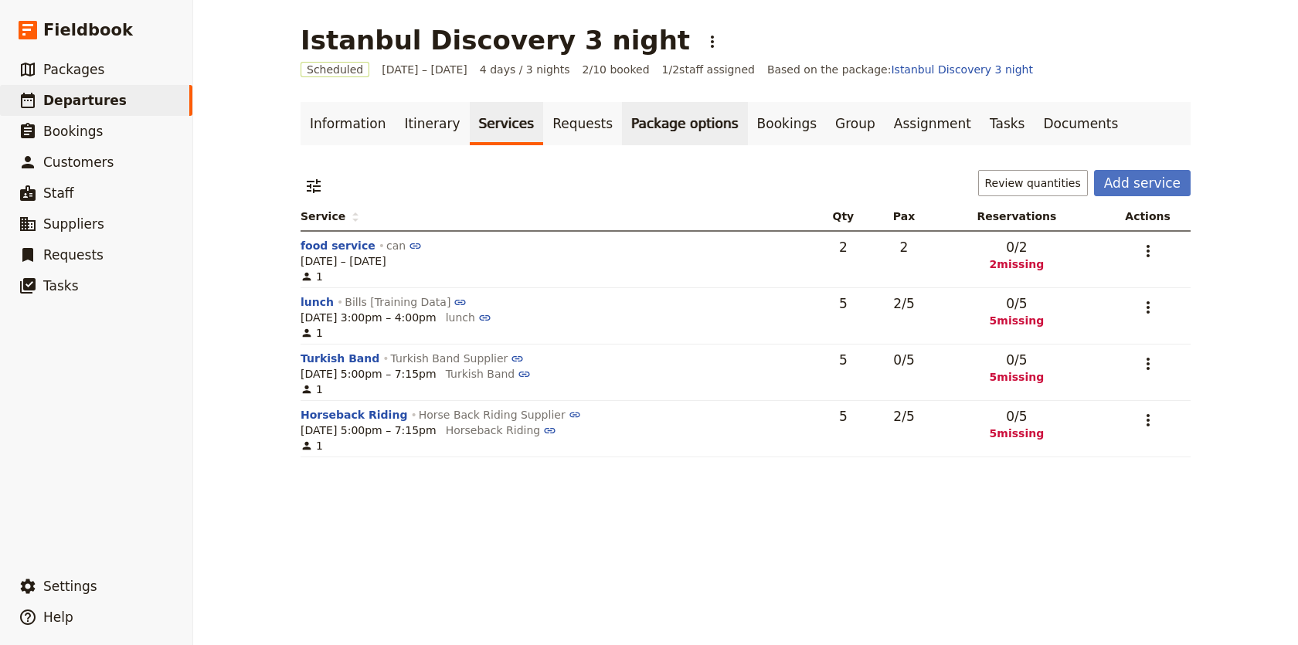
click at [659, 121] on link "Package options" at bounding box center [684, 123] width 125 height 43
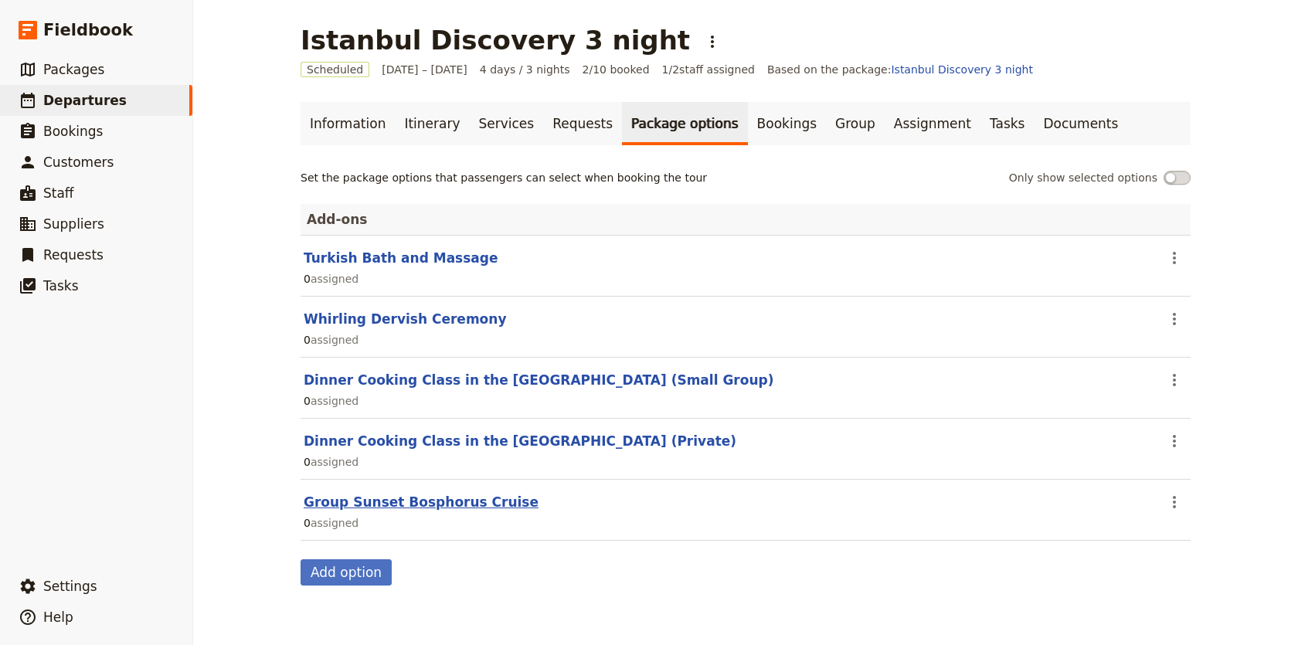
click at [442, 501] on button "Group Sunset Bosphorus Cruise" at bounding box center [421, 502] width 235 height 19
select select "addOn"
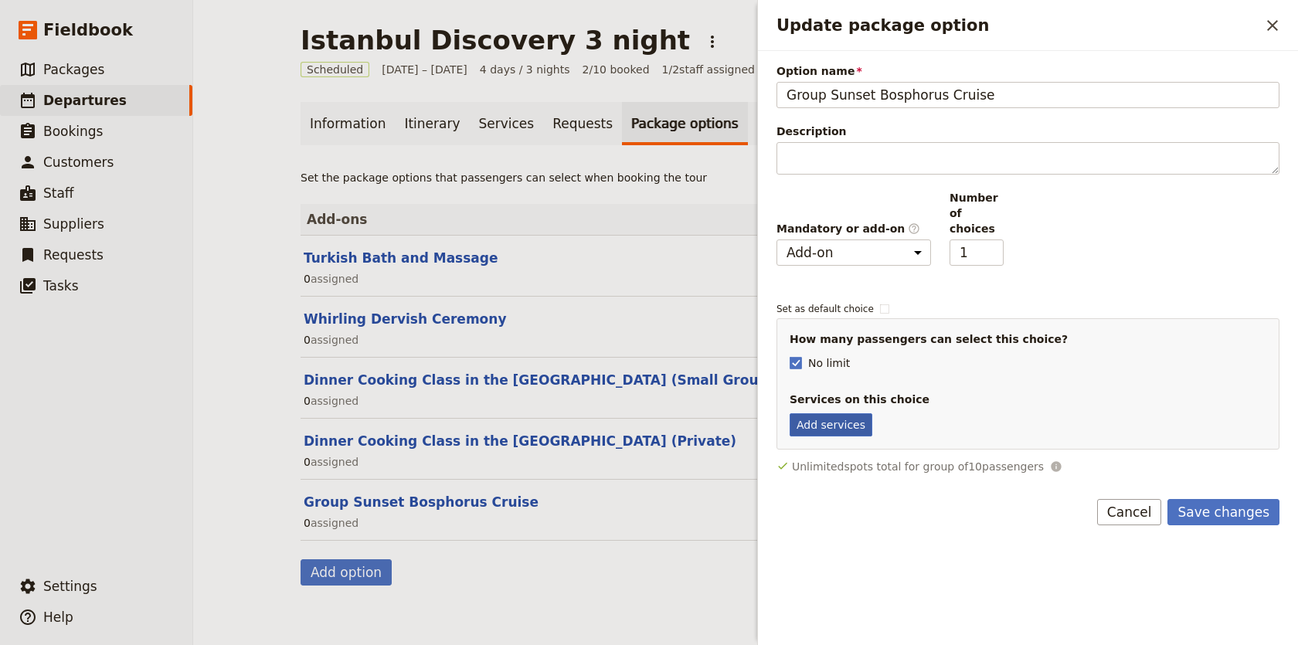
click at [858, 413] on button "Add services" at bounding box center [831, 424] width 83 height 23
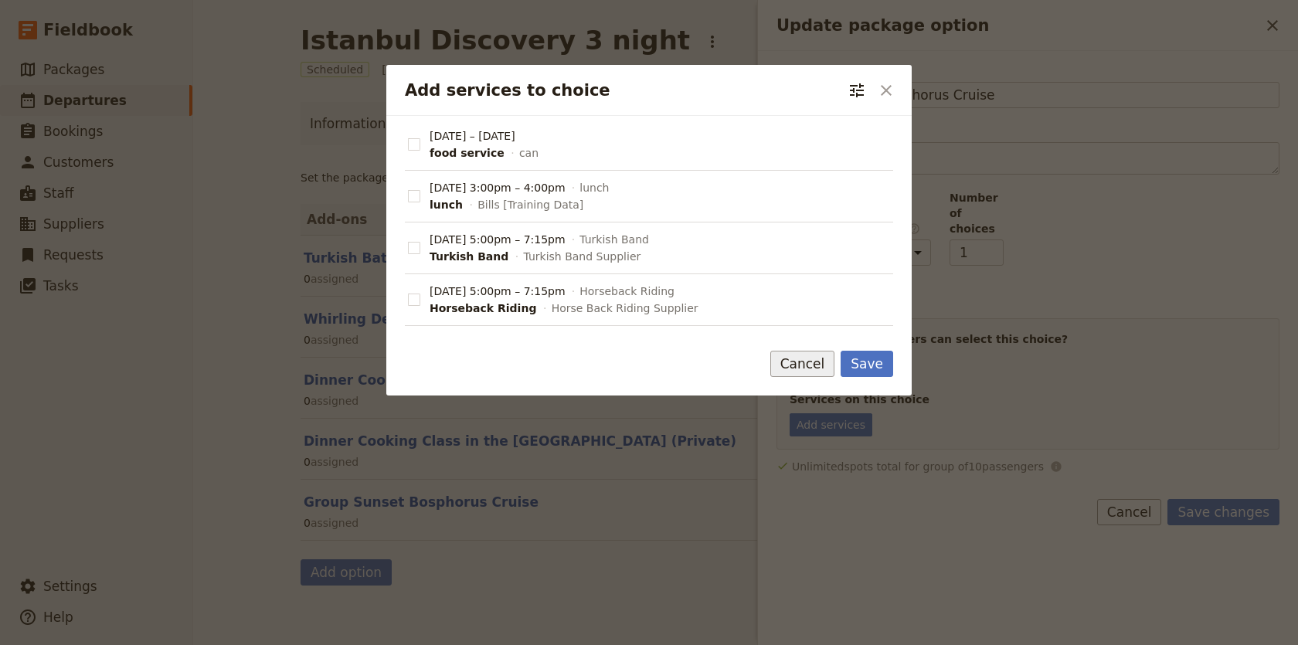
click at [794, 366] on button "Cancel" at bounding box center [803, 364] width 65 height 26
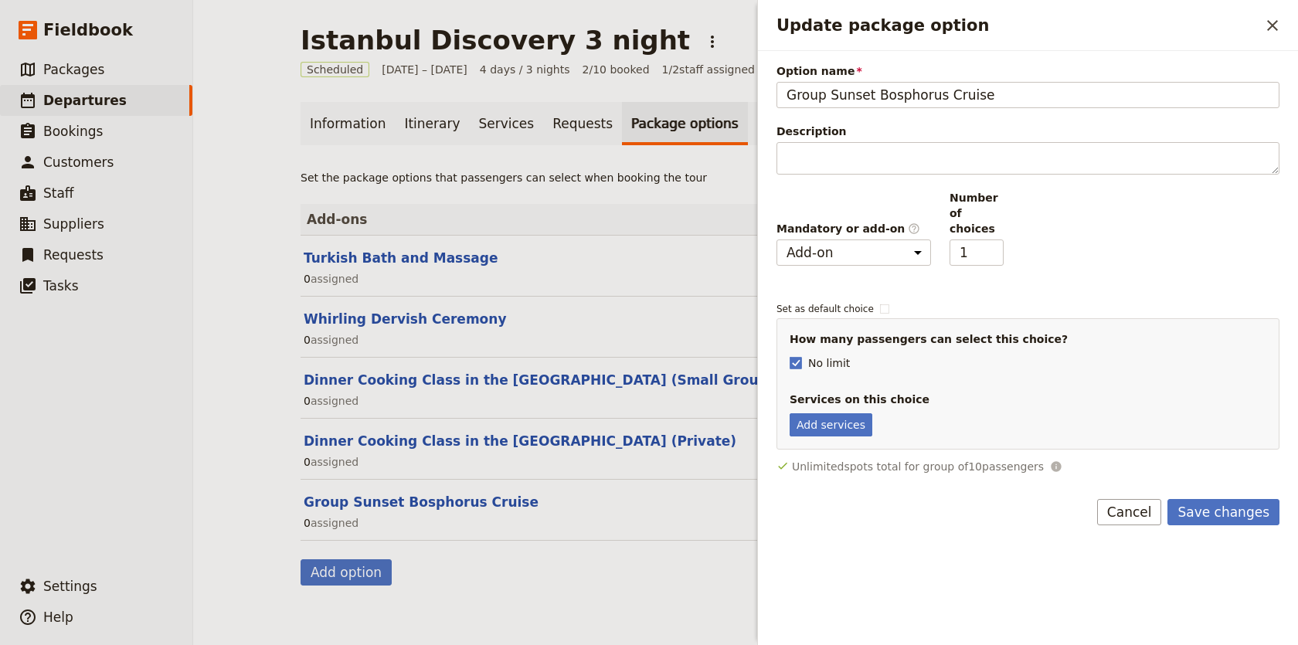
click at [658, 450] on div "Dinner Cooking Class in the Old City (Private)" at bounding box center [733, 441] width 858 height 19
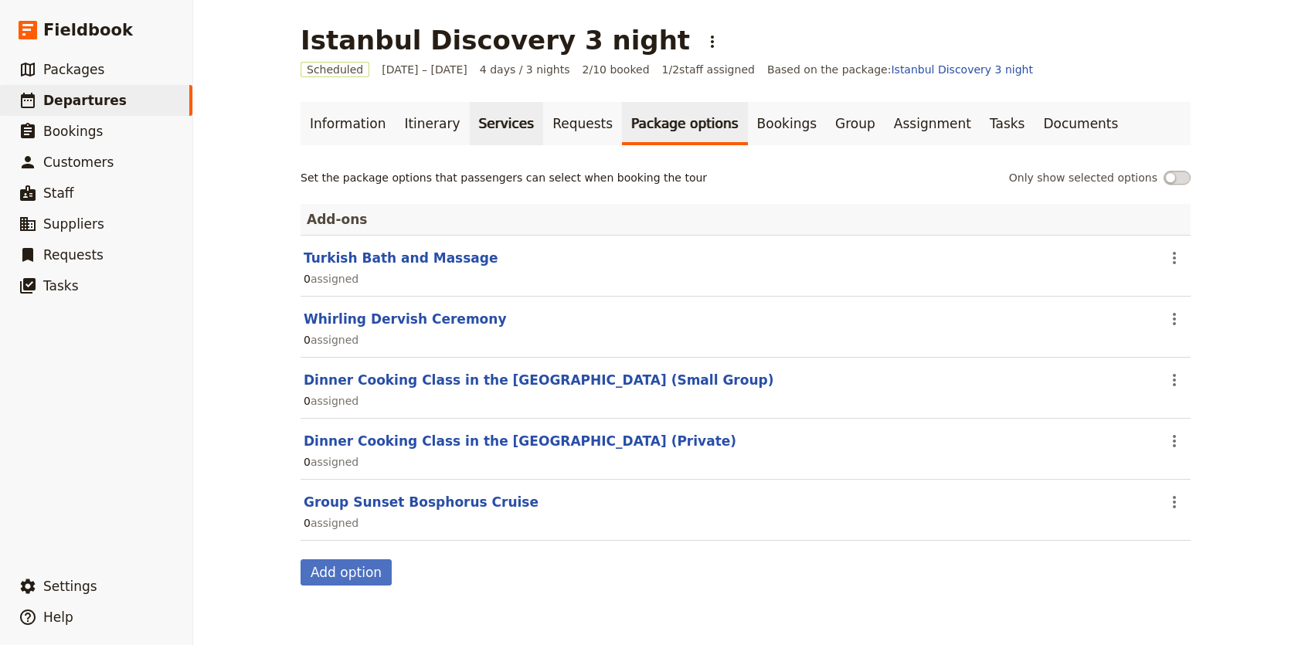
click at [491, 128] on link "Services" at bounding box center [507, 123] width 74 height 43
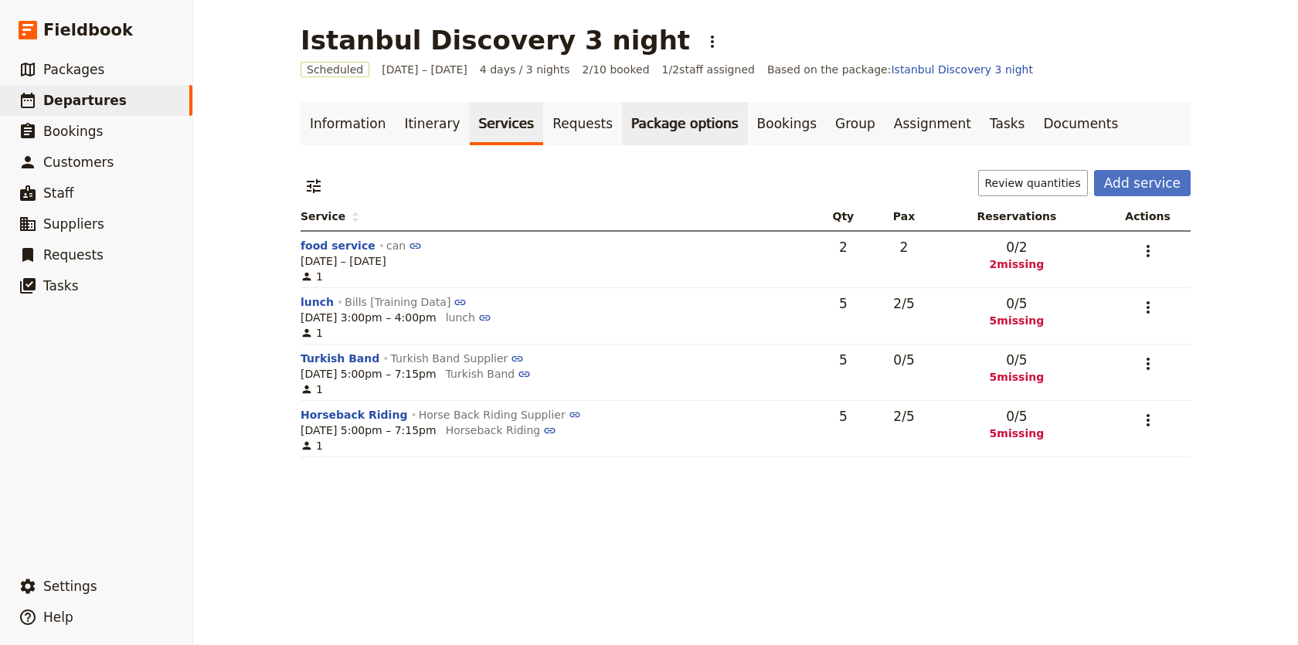
click at [653, 129] on link "Package options" at bounding box center [684, 123] width 125 height 43
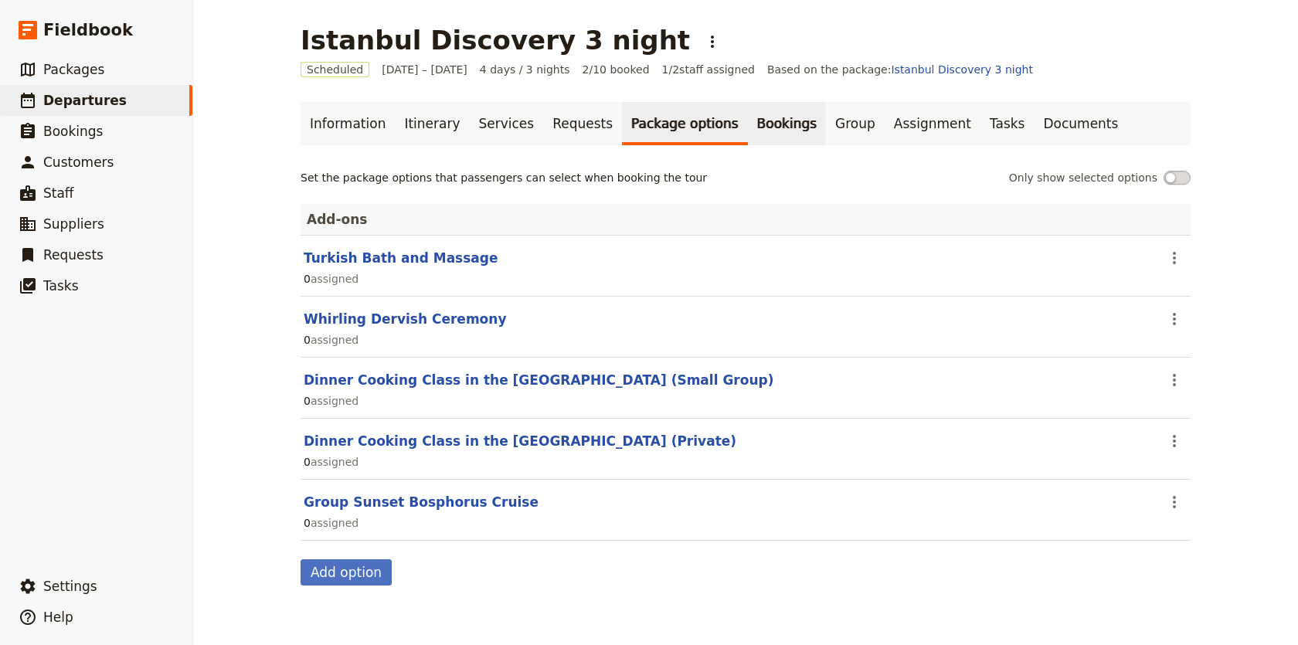
click at [772, 145] on link "Bookings" at bounding box center [787, 123] width 78 height 43
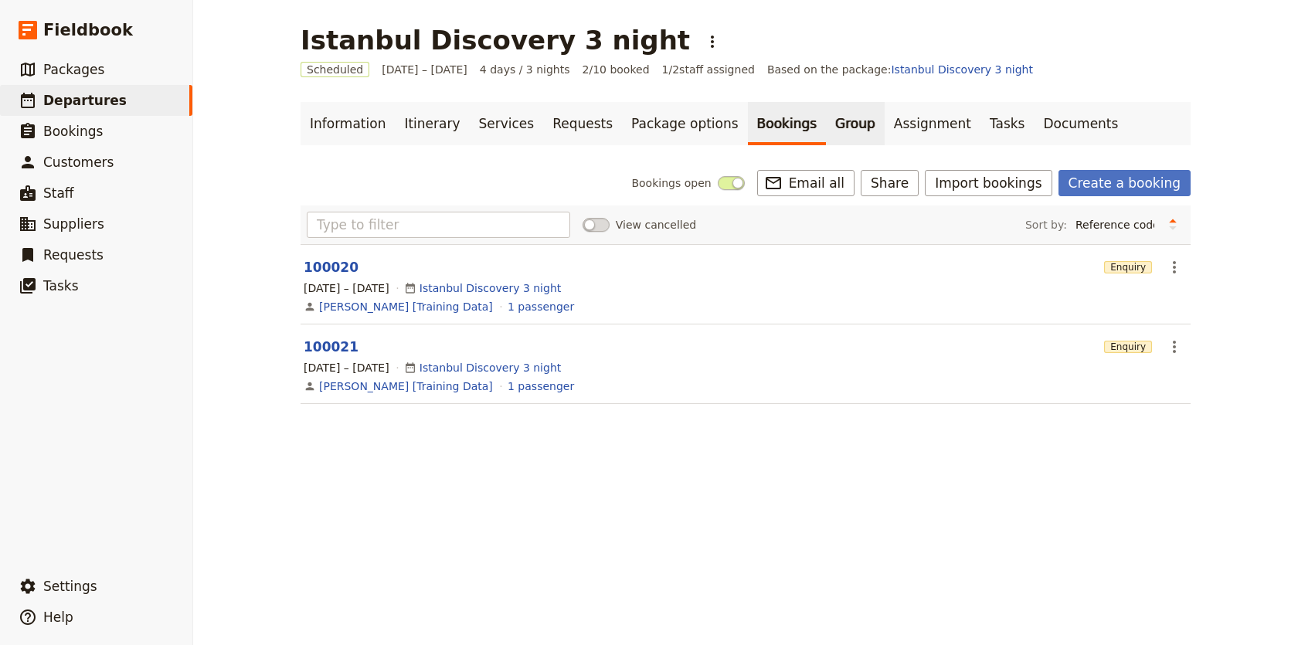
click at [828, 135] on link "Group" at bounding box center [855, 123] width 59 height 43
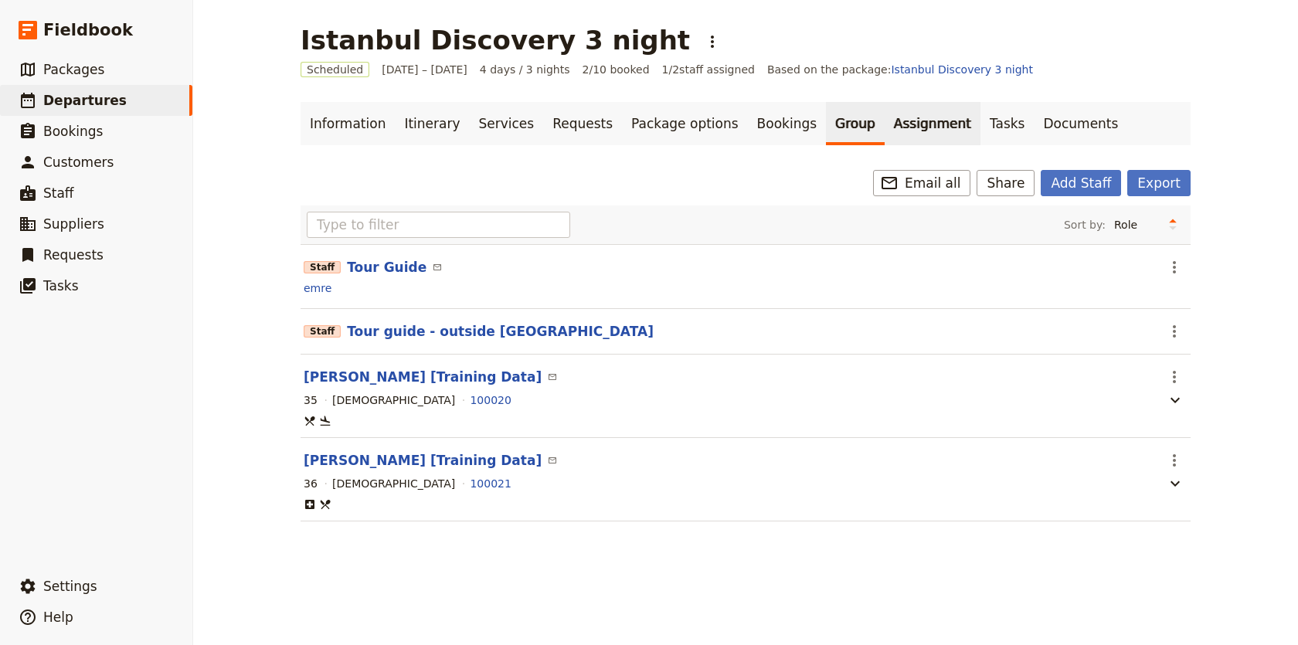
click at [885, 130] on link "Assignment" at bounding box center [933, 123] width 96 height 43
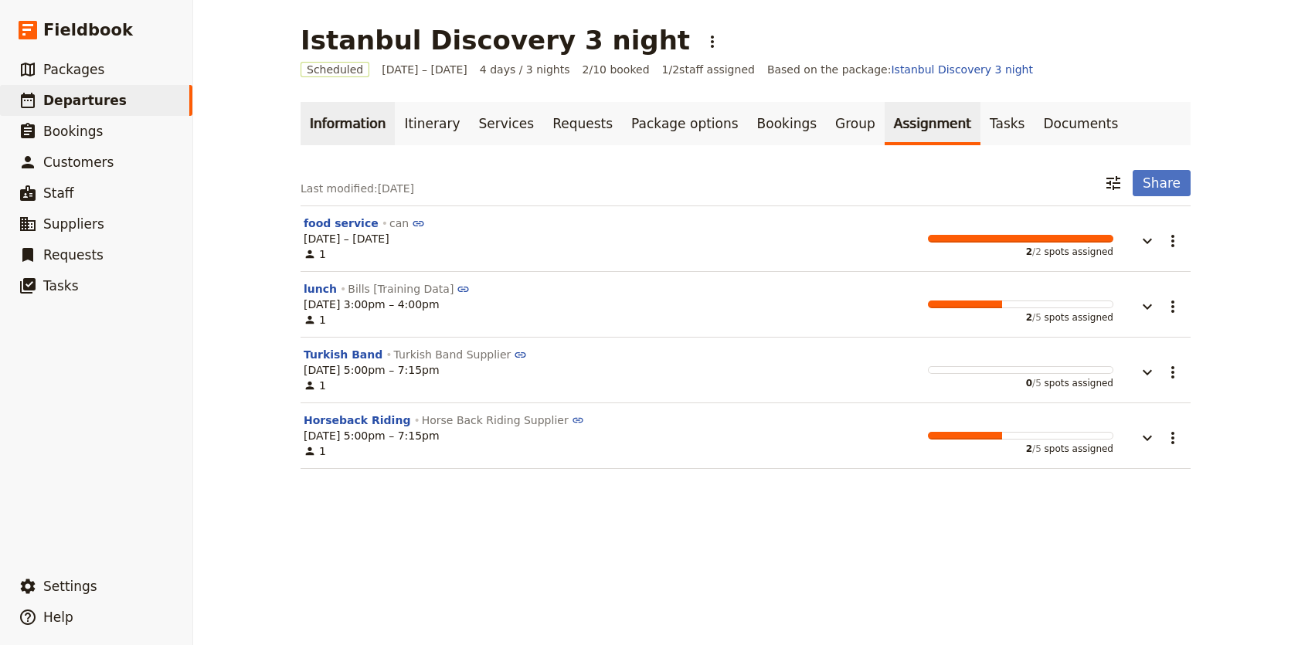
click at [366, 128] on link "Information" at bounding box center [348, 123] width 94 height 43
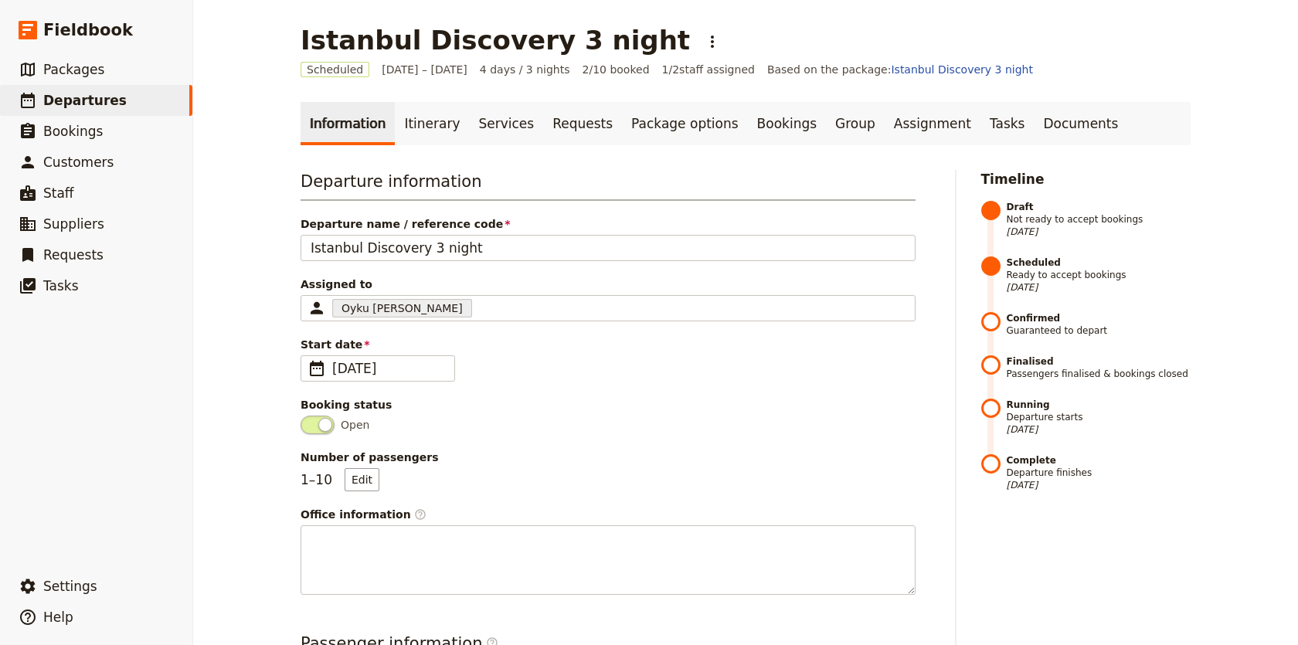
scroll to position [409, 0]
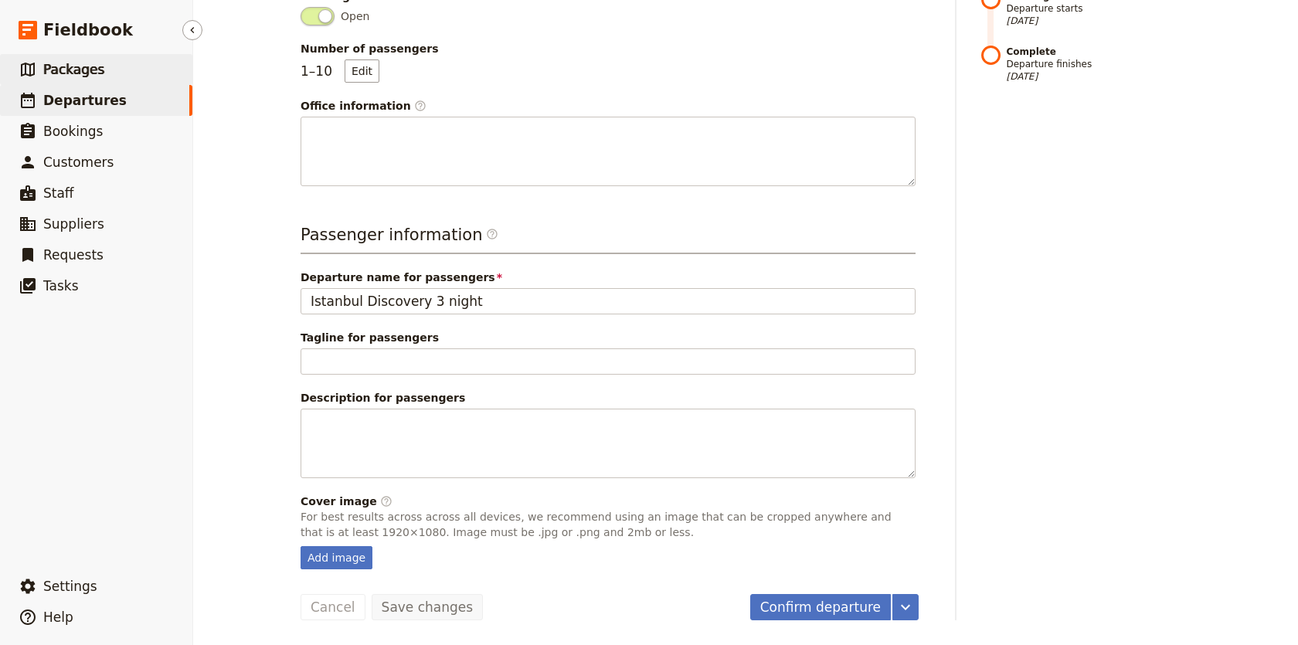
click at [79, 76] on span "Packages" at bounding box center [73, 69] width 61 height 15
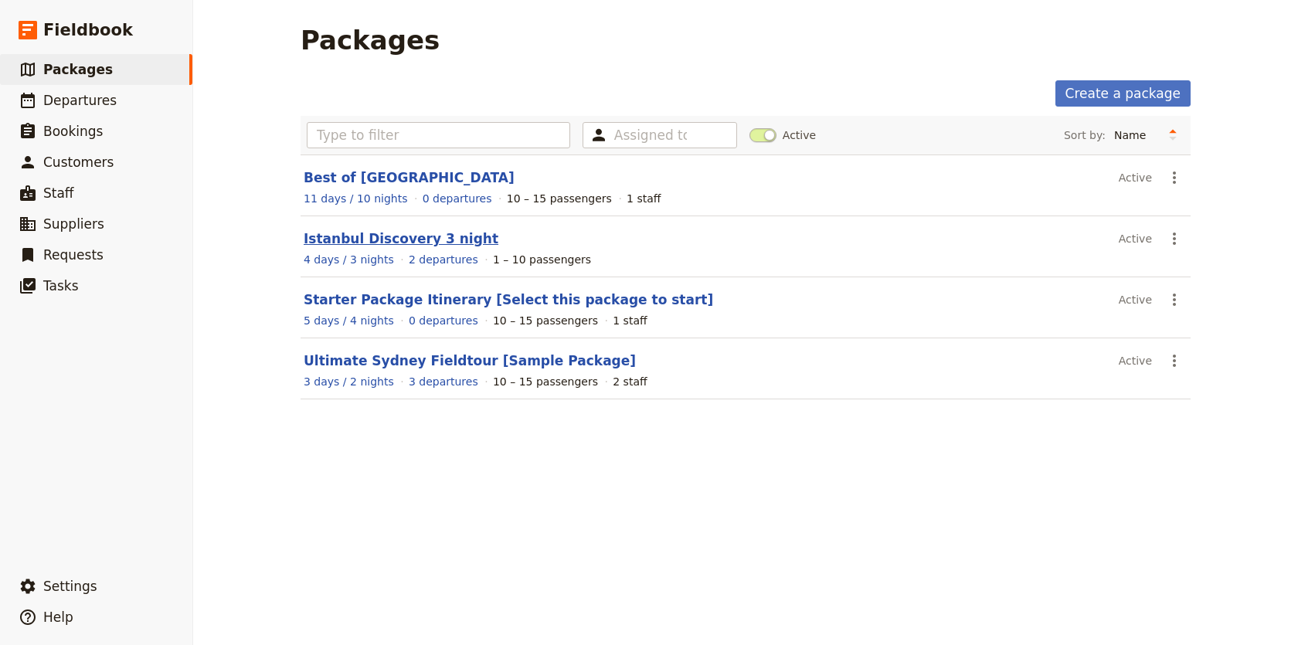
click at [385, 234] on link "Istanbul Discovery 3 night" at bounding box center [401, 238] width 195 height 15
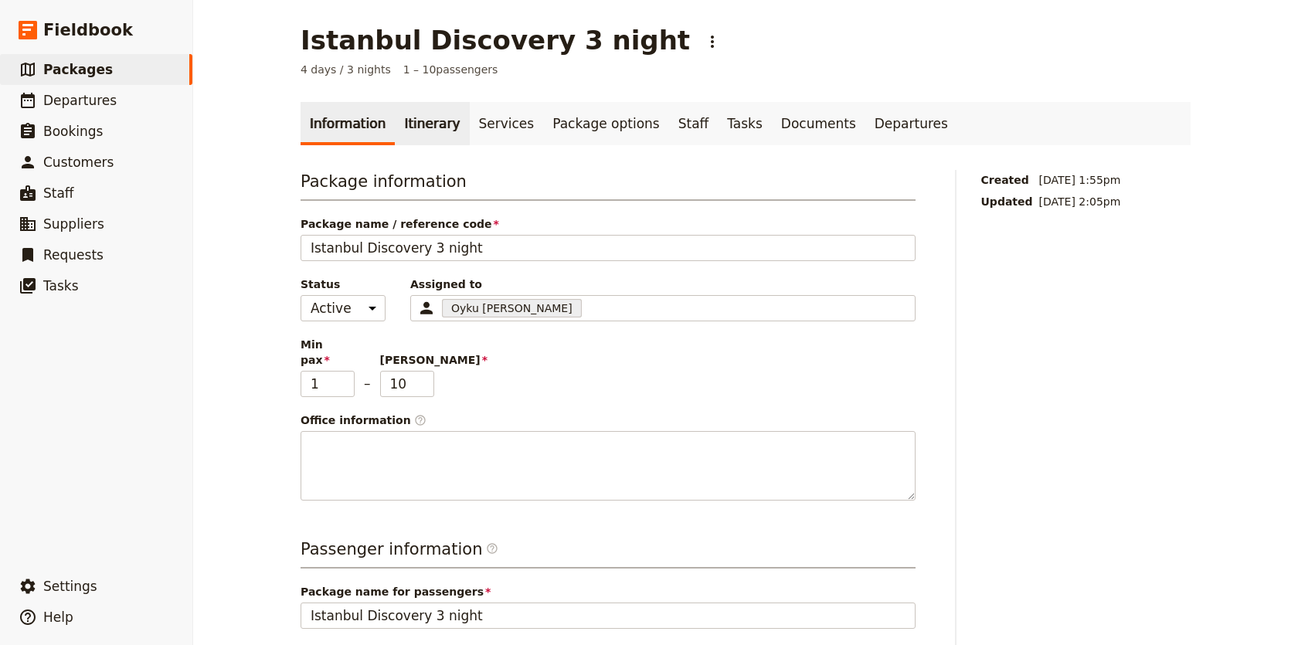
click at [420, 111] on link "Itinerary" at bounding box center [432, 123] width 74 height 43
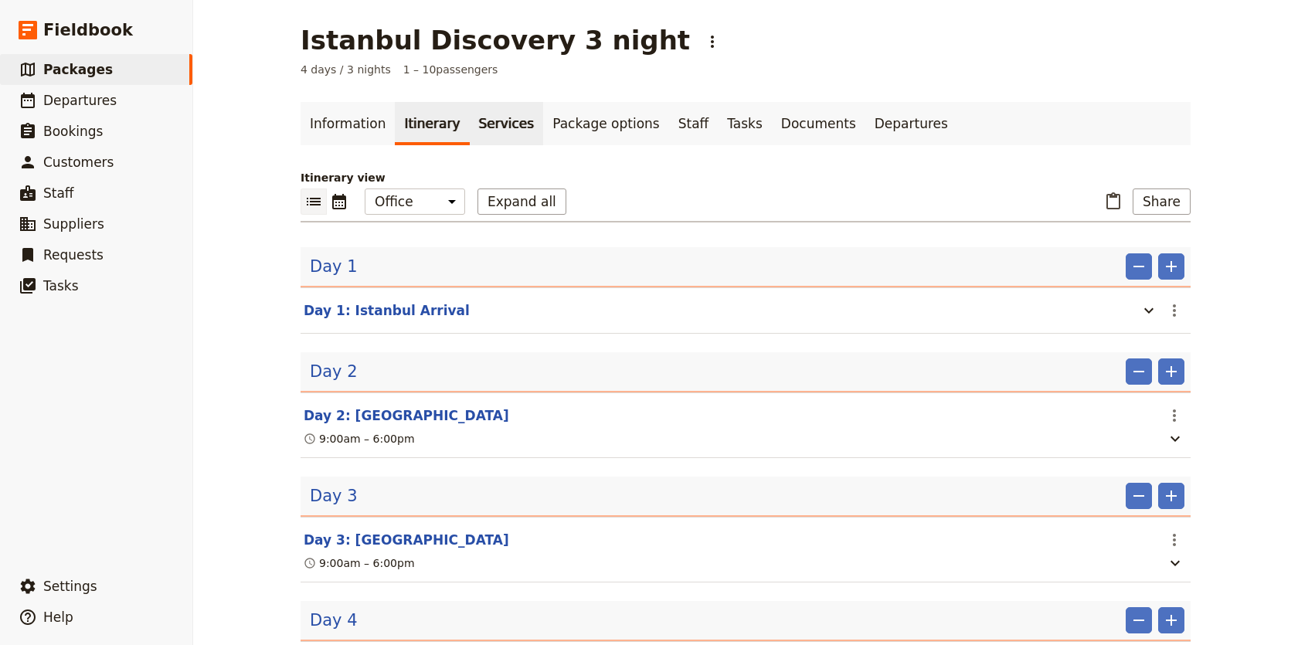
click at [485, 130] on link "Services" at bounding box center [507, 123] width 74 height 43
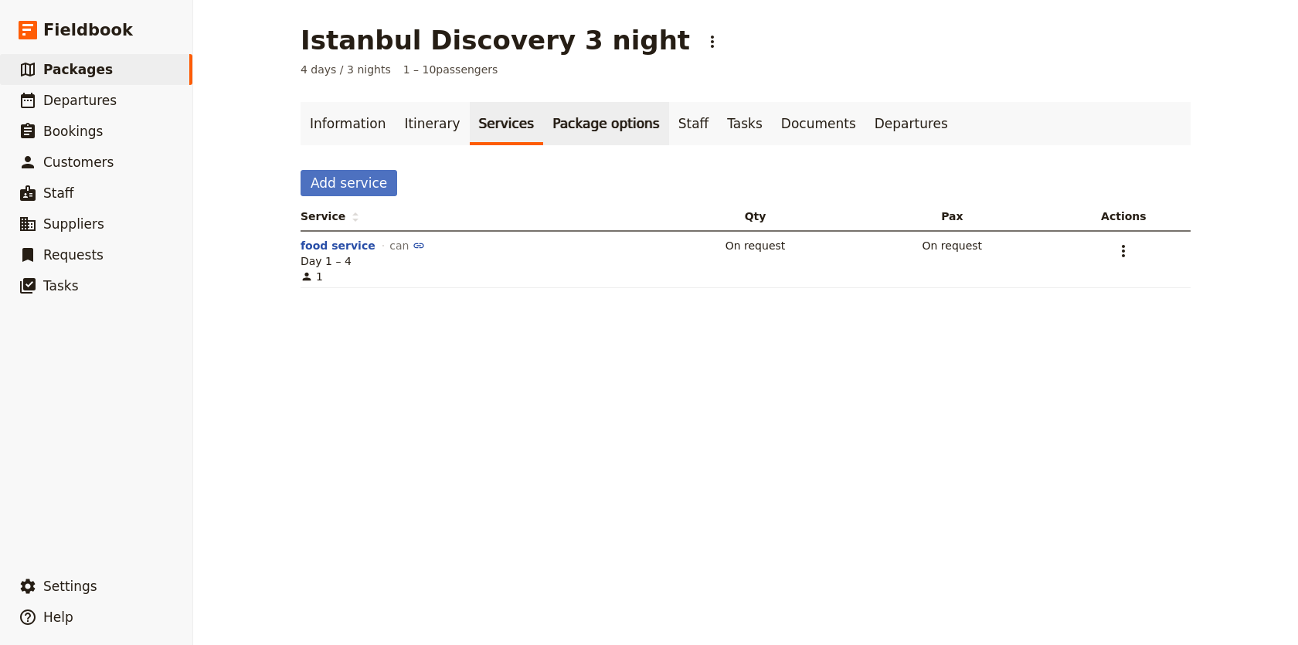
click at [607, 131] on link "Package options" at bounding box center [605, 123] width 125 height 43
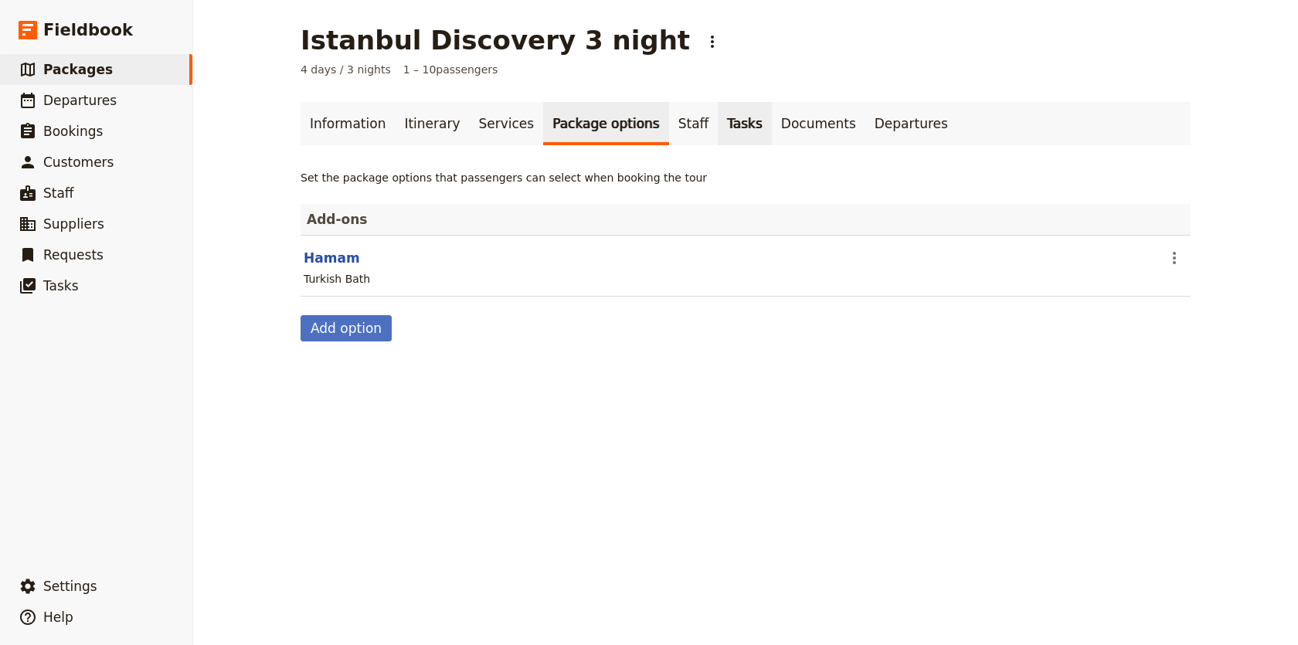
click at [718, 130] on link "Tasks" at bounding box center [745, 123] width 54 height 43
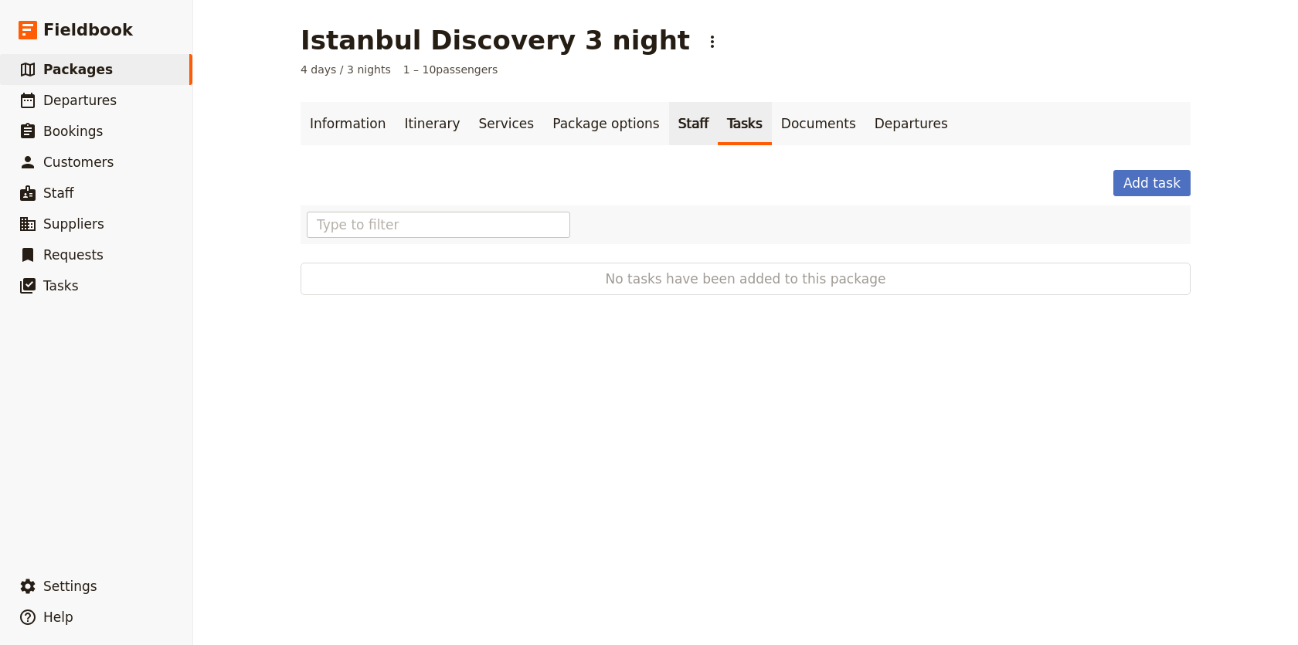
click at [675, 127] on link "Staff" at bounding box center [693, 123] width 49 height 43
click at [772, 119] on link "Documents" at bounding box center [819, 123] width 94 height 43
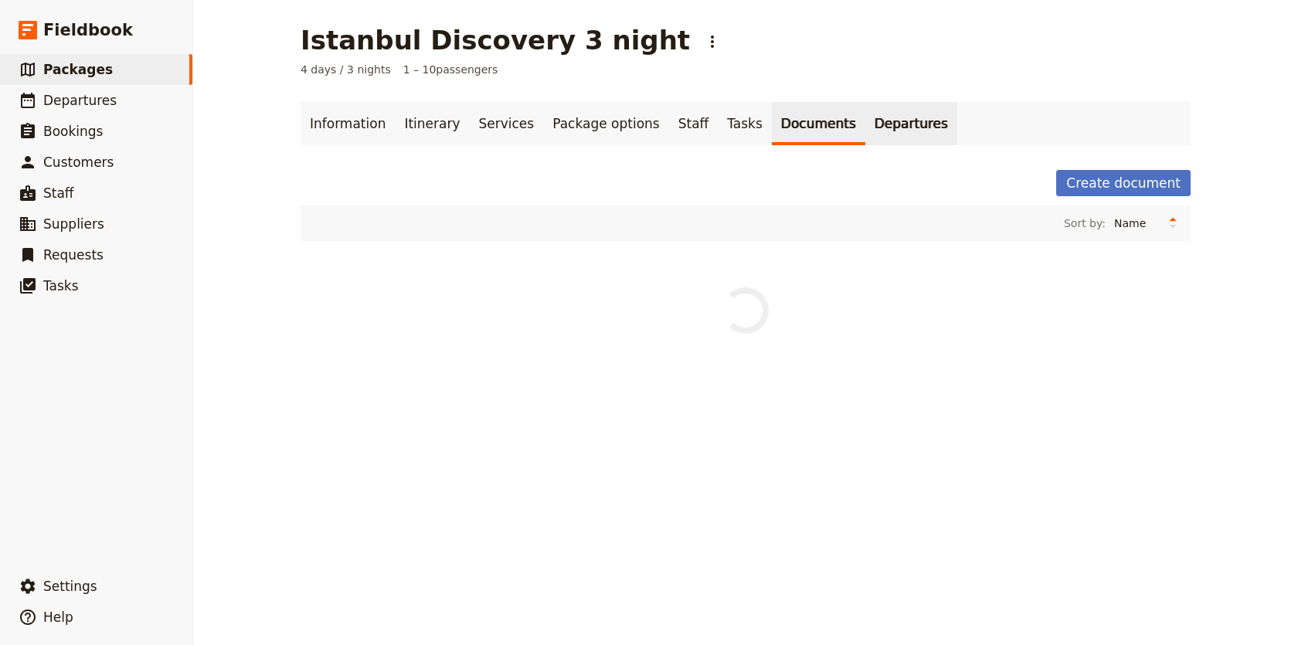
click at [883, 113] on link "Departures" at bounding box center [912, 123] width 92 height 43
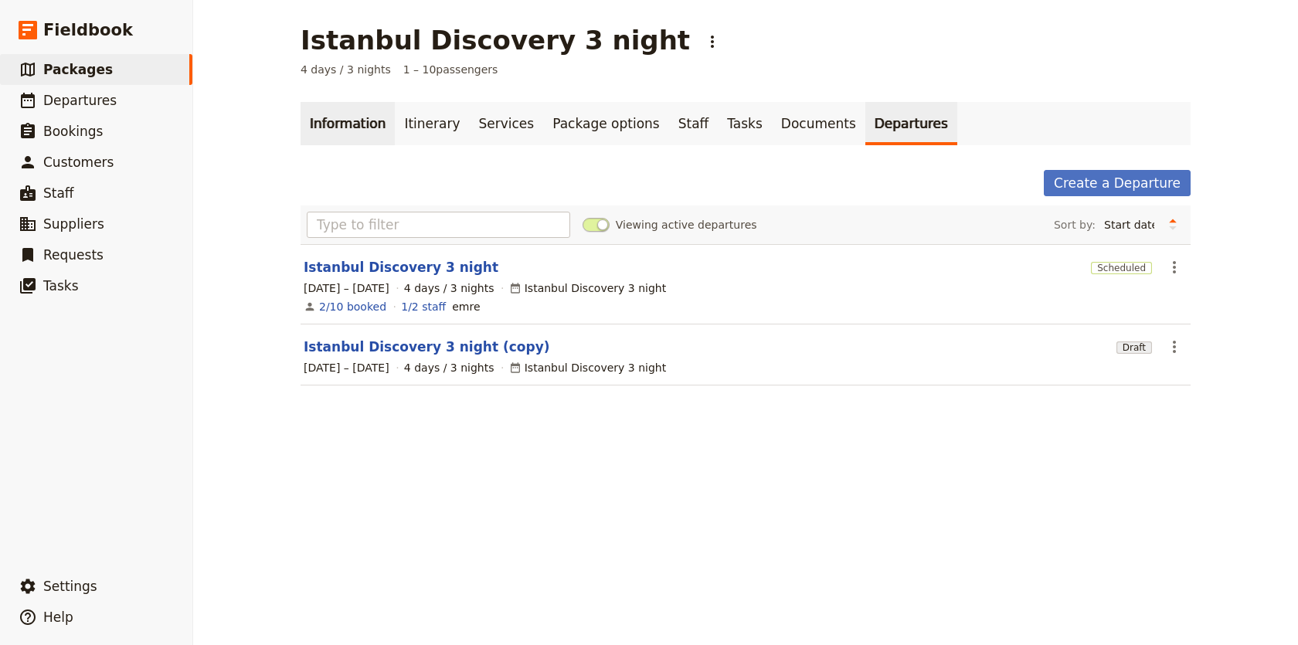
click at [355, 123] on link "Information" at bounding box center [348, 123] width 94 height 43
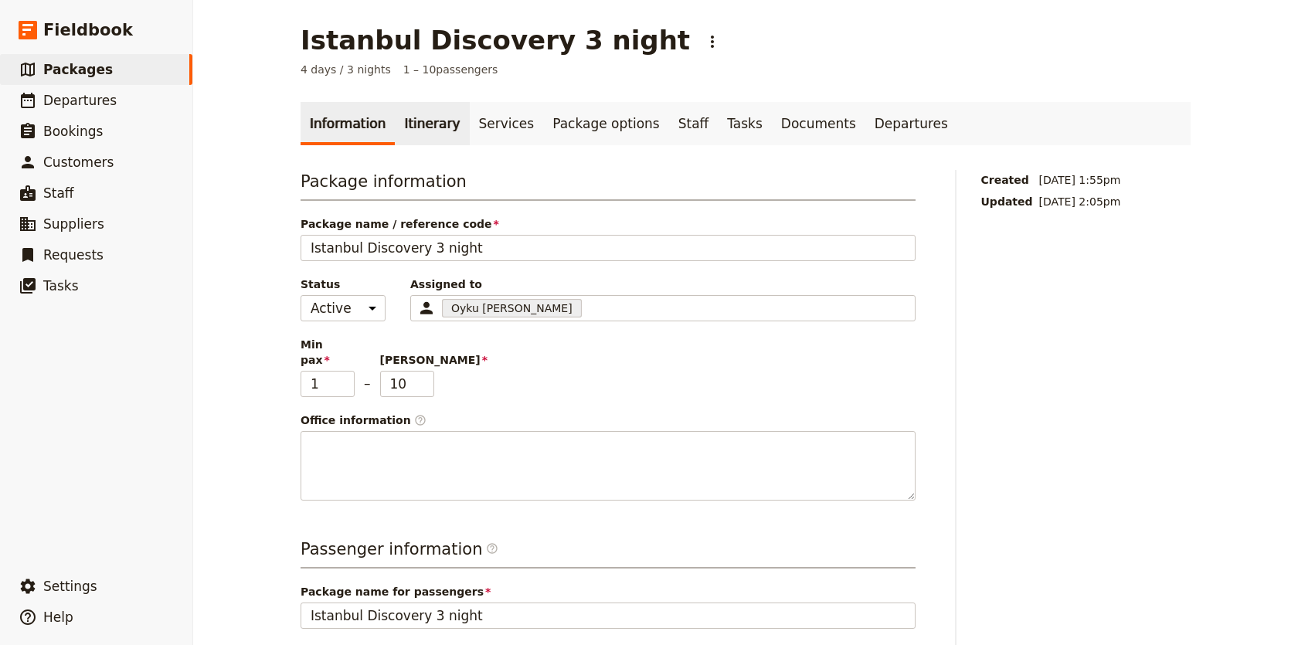
click at [413, 118] on link "Itinerary" at bounding box center [432, 123] width 74 height 43
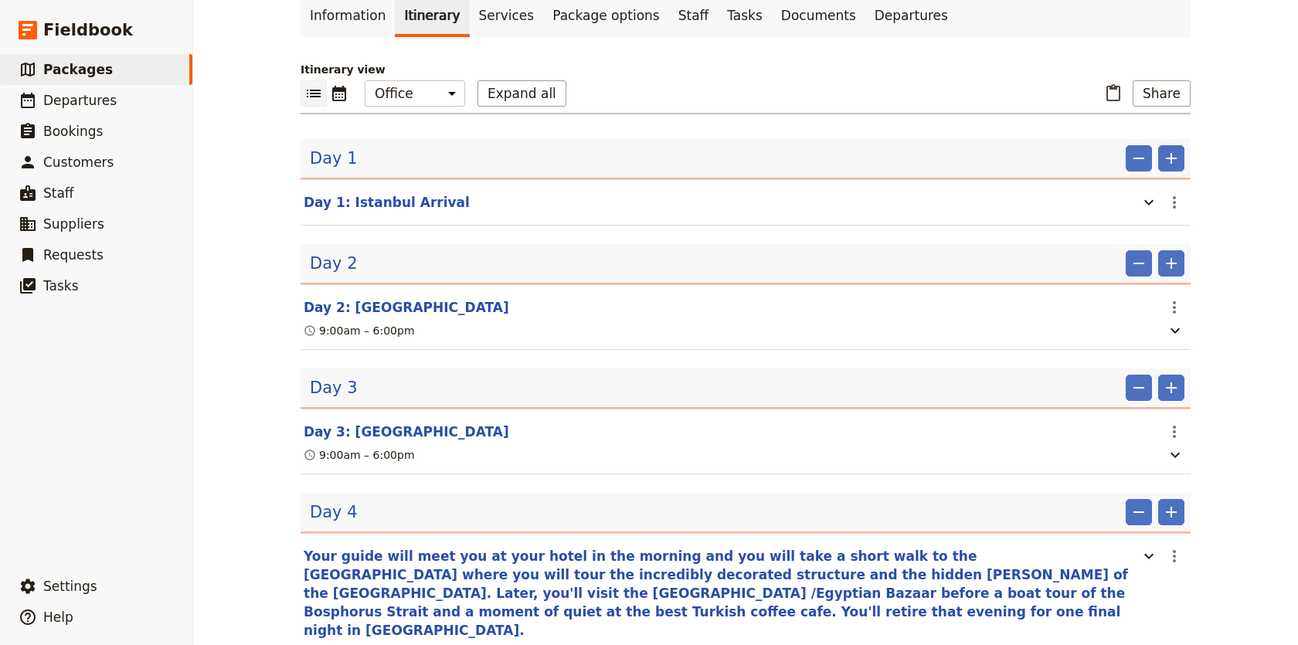
scroll to position [111, 0]
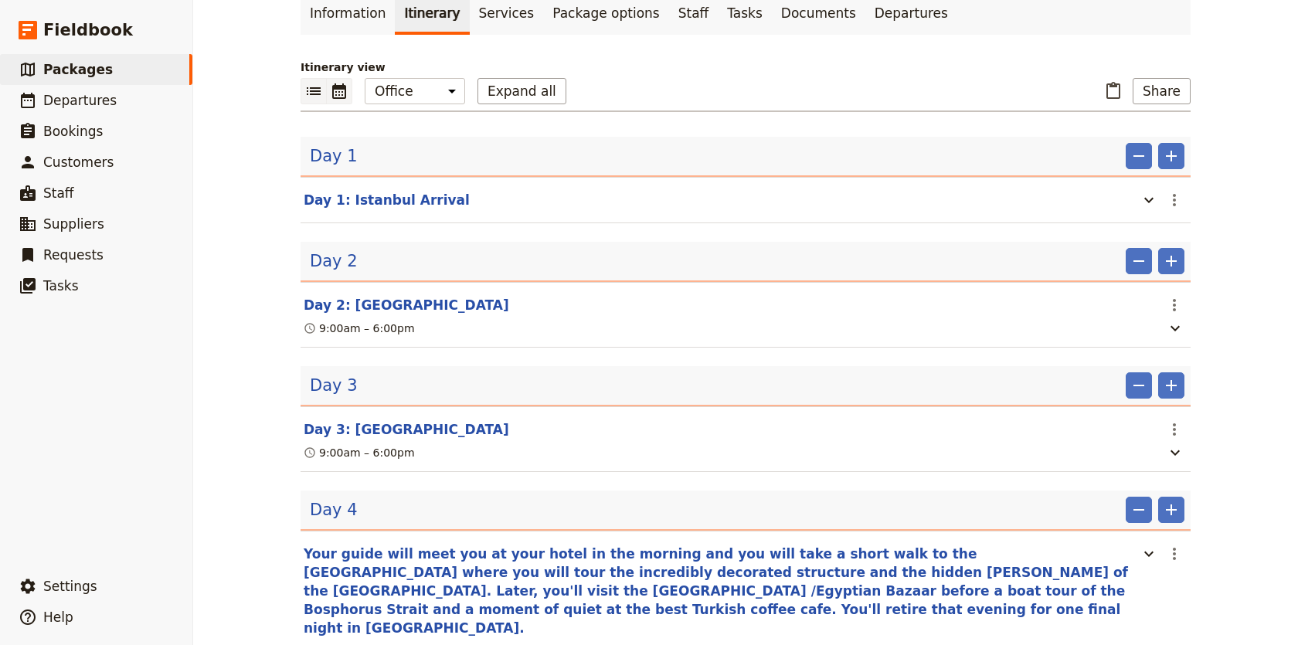
click at [335, 89] on icon "Calendar view" at bounding box center [339, 90] width 14 height 15
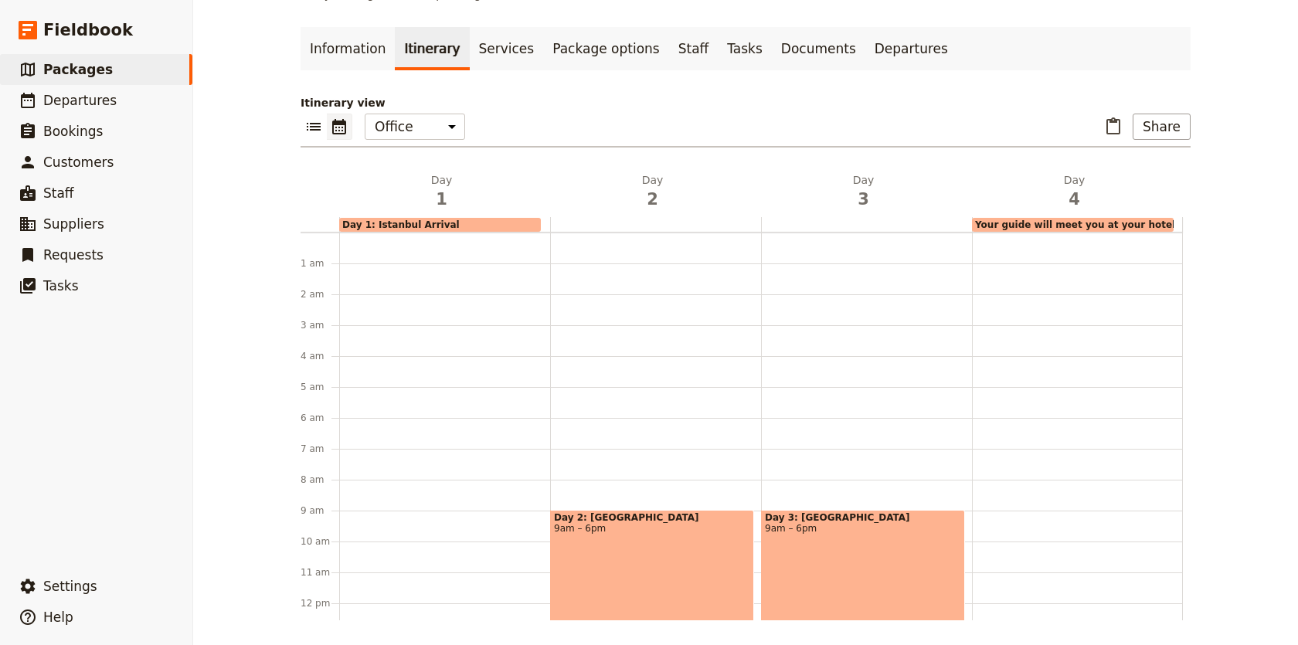
scroll to position [354, 0]
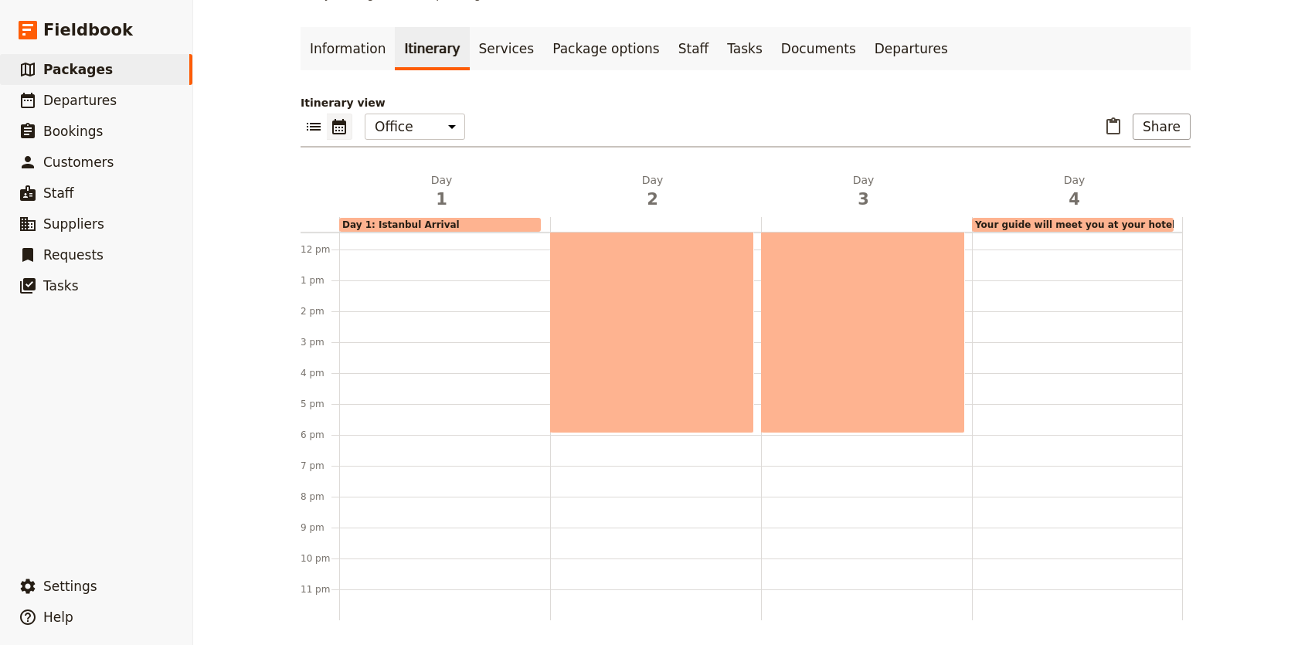
click at [601, 448] on div "Day 2: Istanbul 9am – 6pm" at bounding box center [655, 250] width 211 height 742
select select "2"
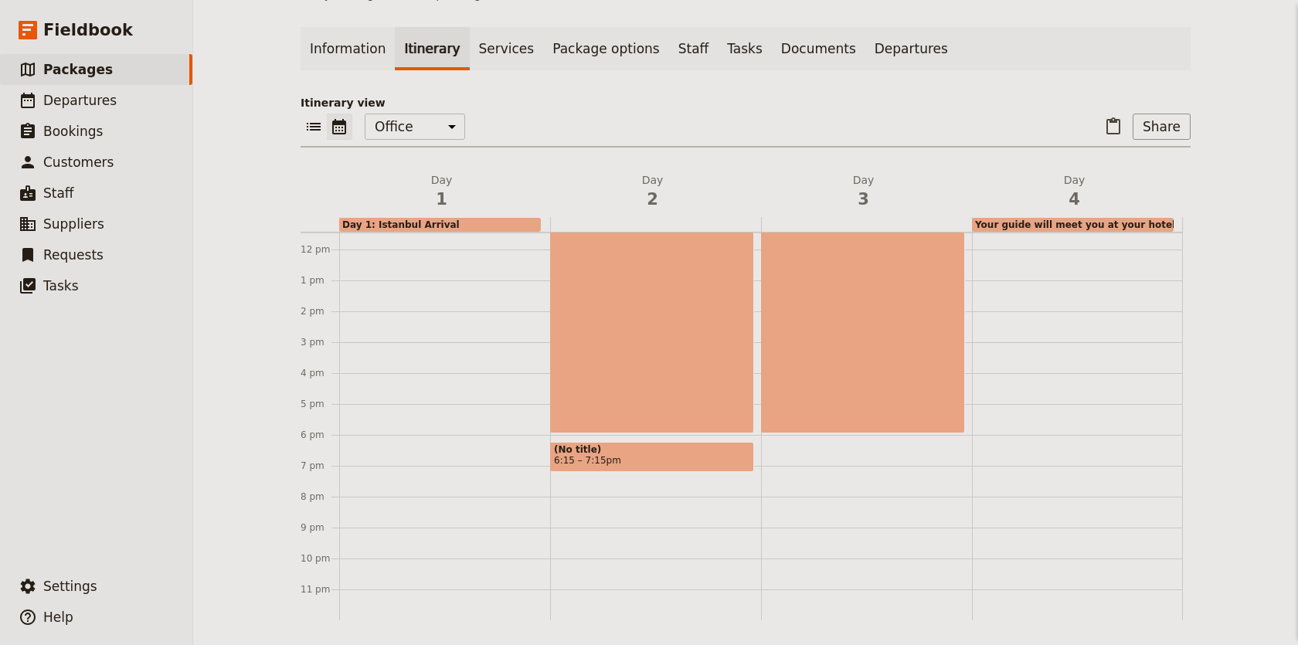
click at [600, 450] on span "(No title)" at bounding box center [652, 449] width 196 height 11
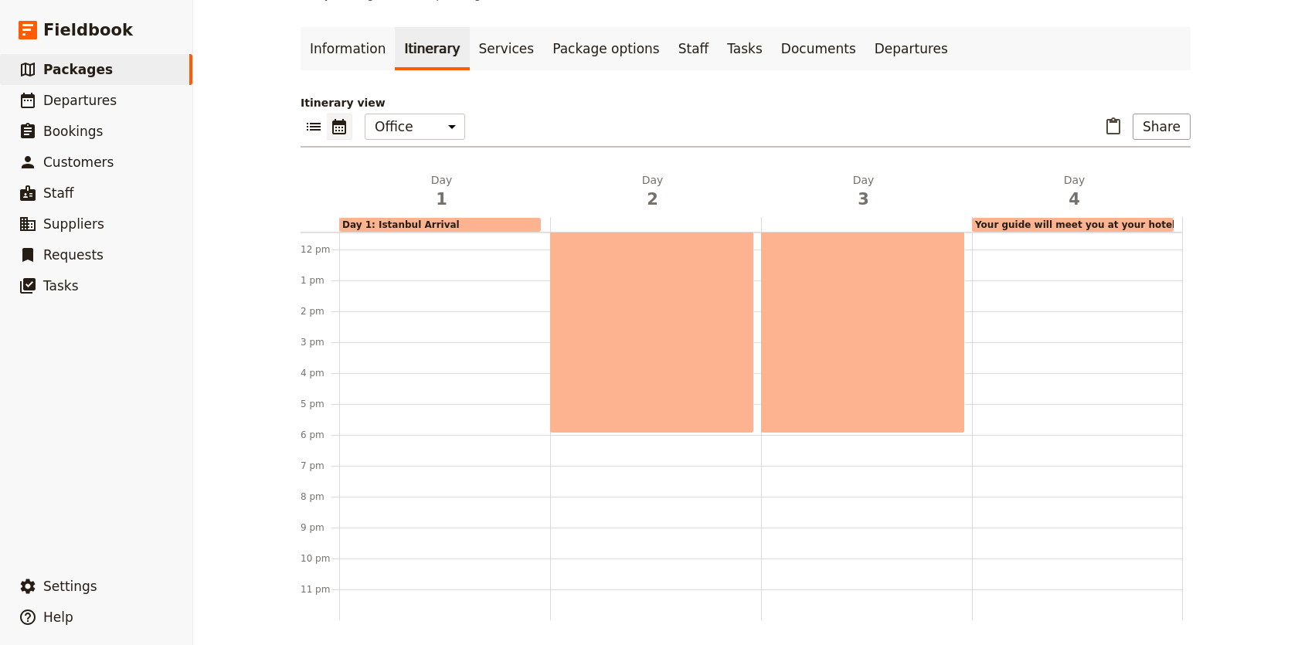
click at [593, 442] on div "Day 2: Istanbul 9am – 6pm" at bounding box center [655, 250] width 211 height 742
select select "2"
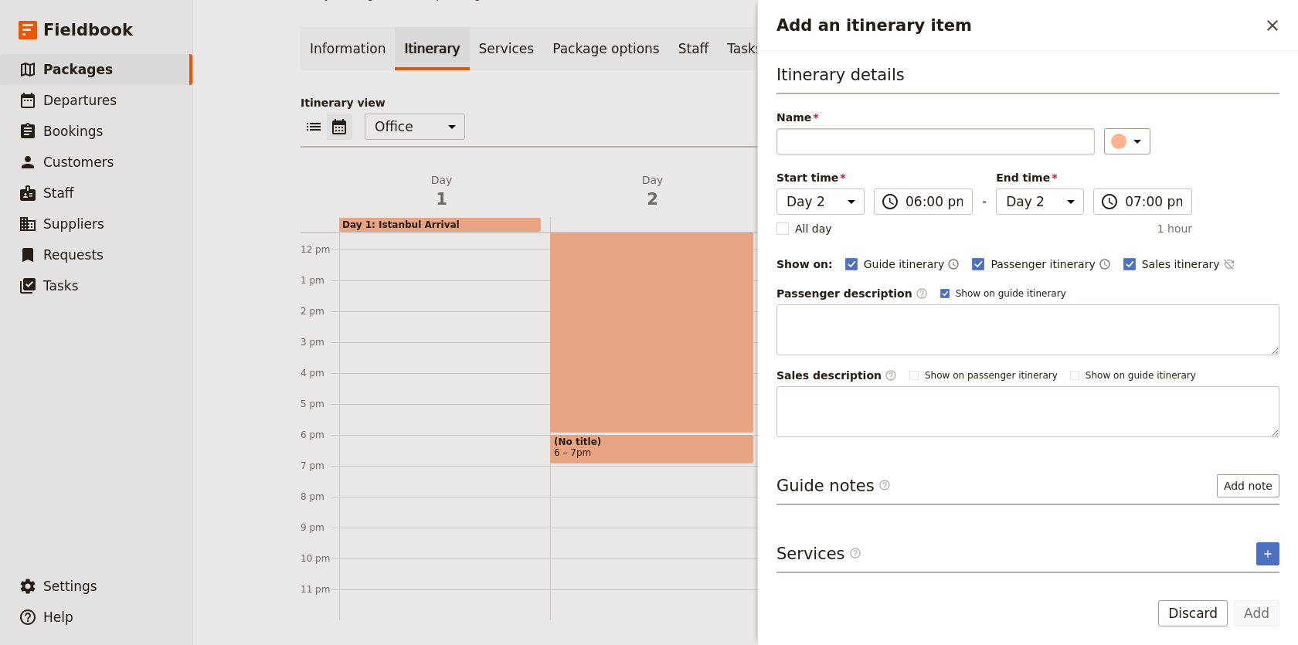
click at [1037, 139] on input "Name" at bounding box center [936, 141] width 318 height 26
type input "f"
type input "t"
click at [691, 335] on div "Day 2: Istanbul 9am – 6pm" at bounding box center [652, 294] width 204 height 277
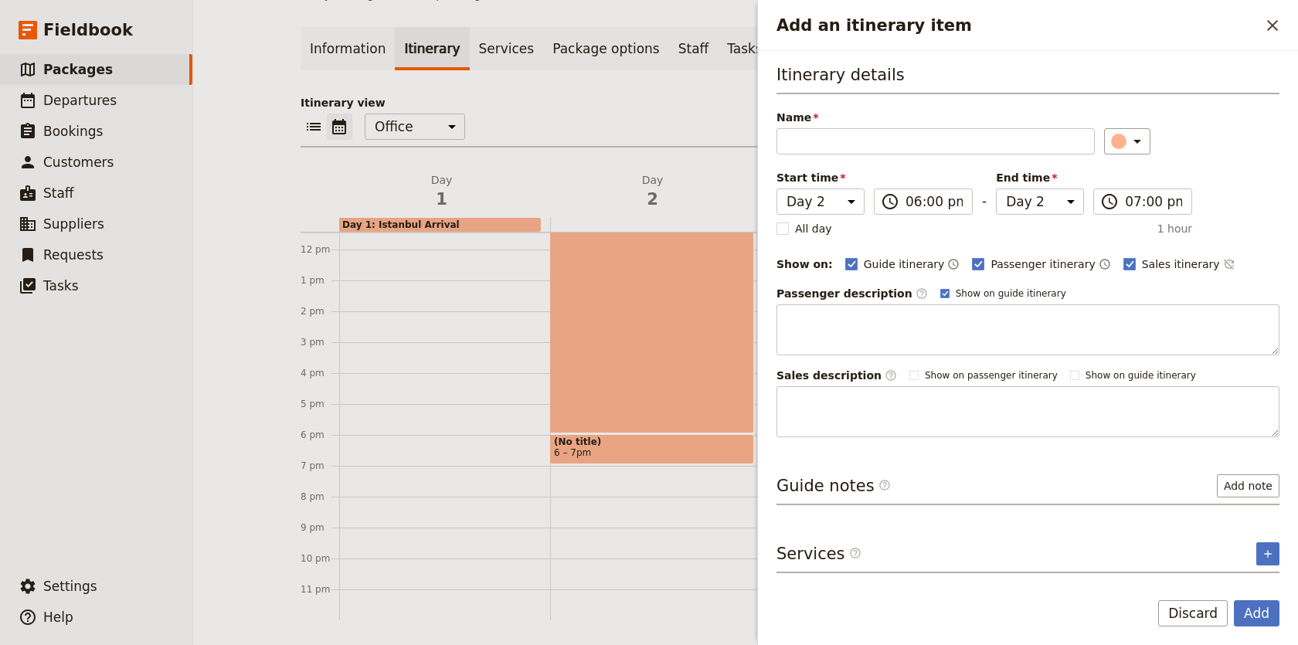
select select "2"
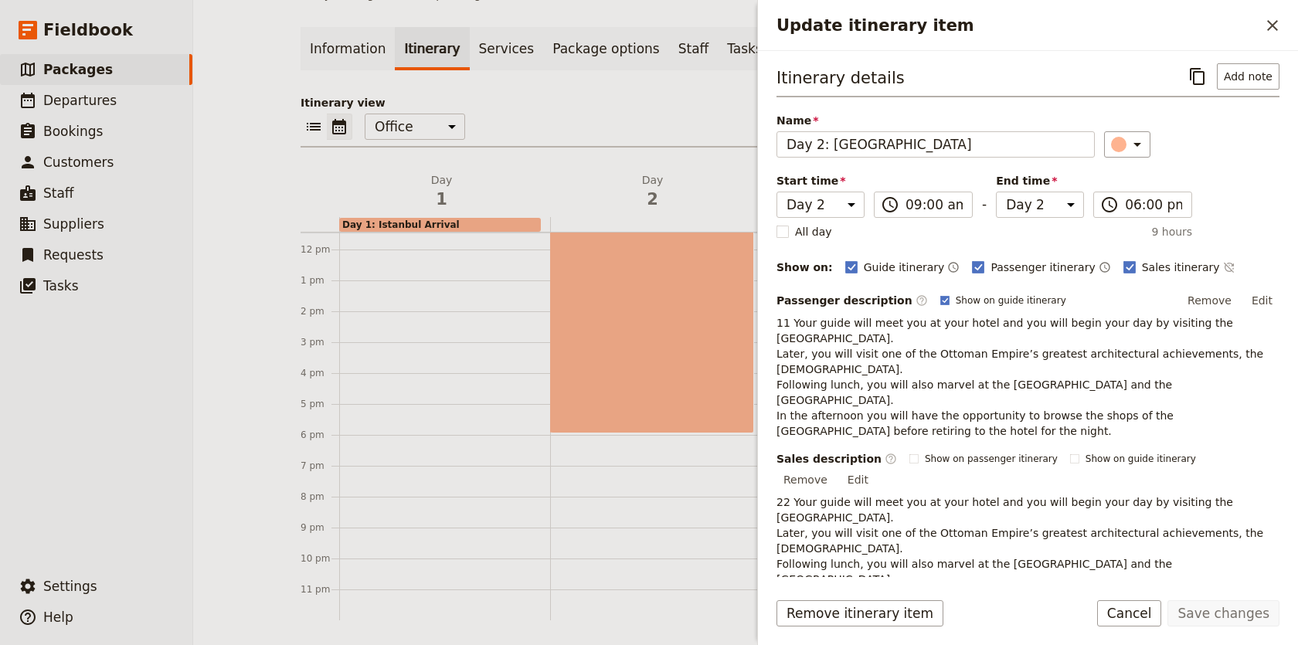
click at [518, 356] on div at bounding box center [444, 250] width 211 height 742
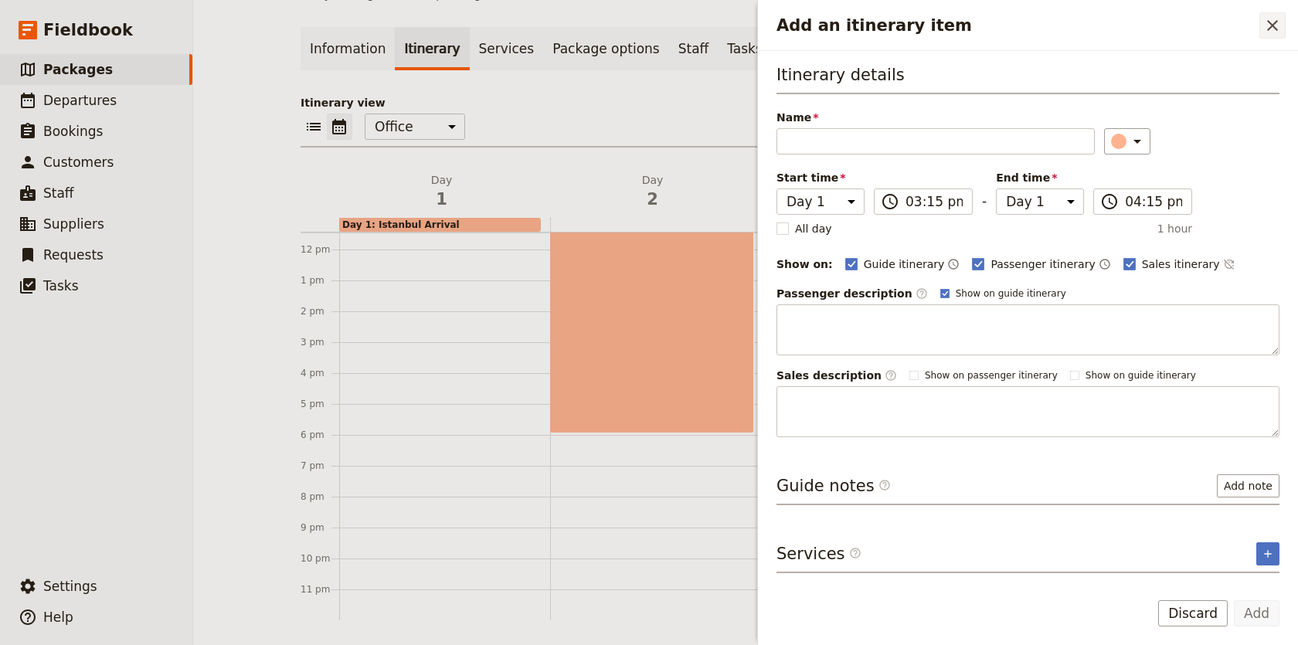
click at [1278, 17] on icon "Close drawer" at bounding box center [1273, 25] width 19 height 19
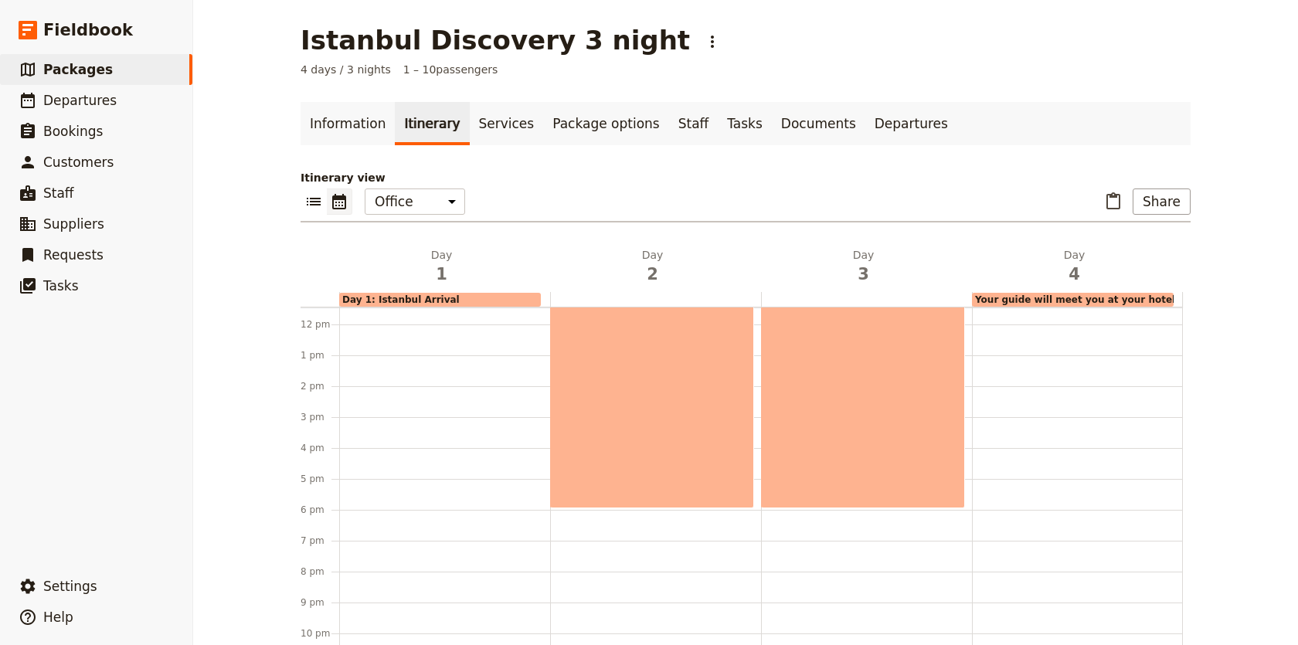
scroll to position [0, 0]
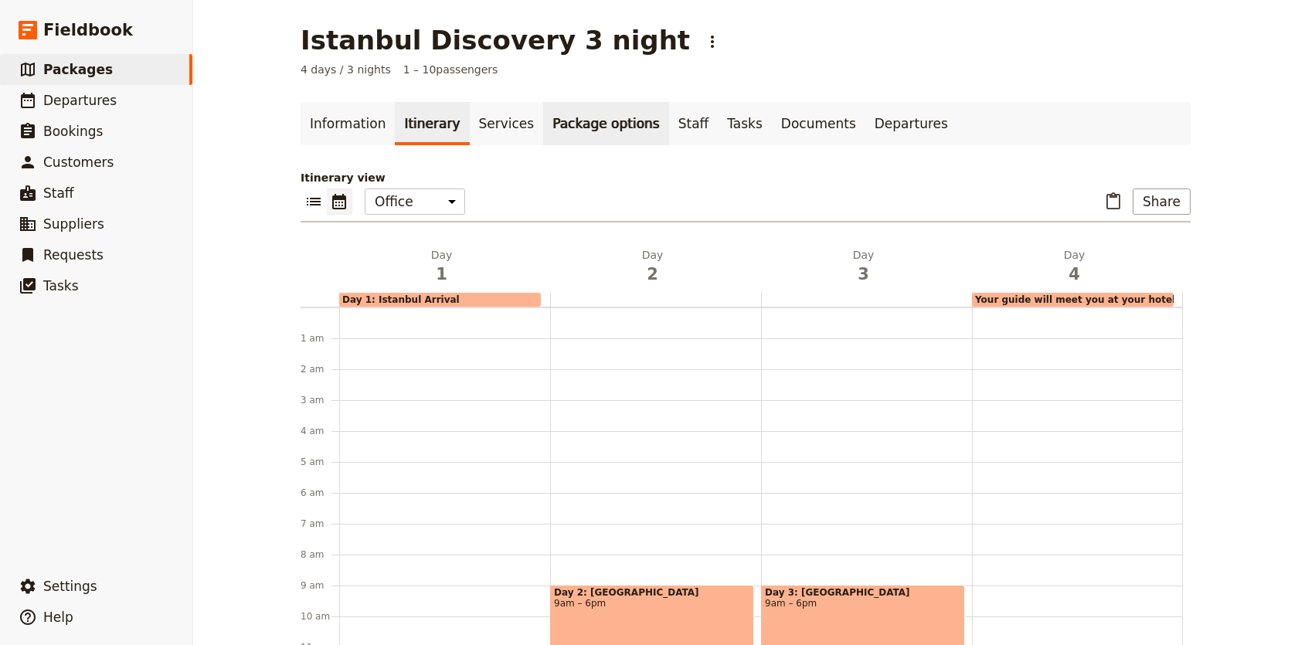
click at [594, 117] on link "Package options" at bounding box center [605, 123] width 125 height 43
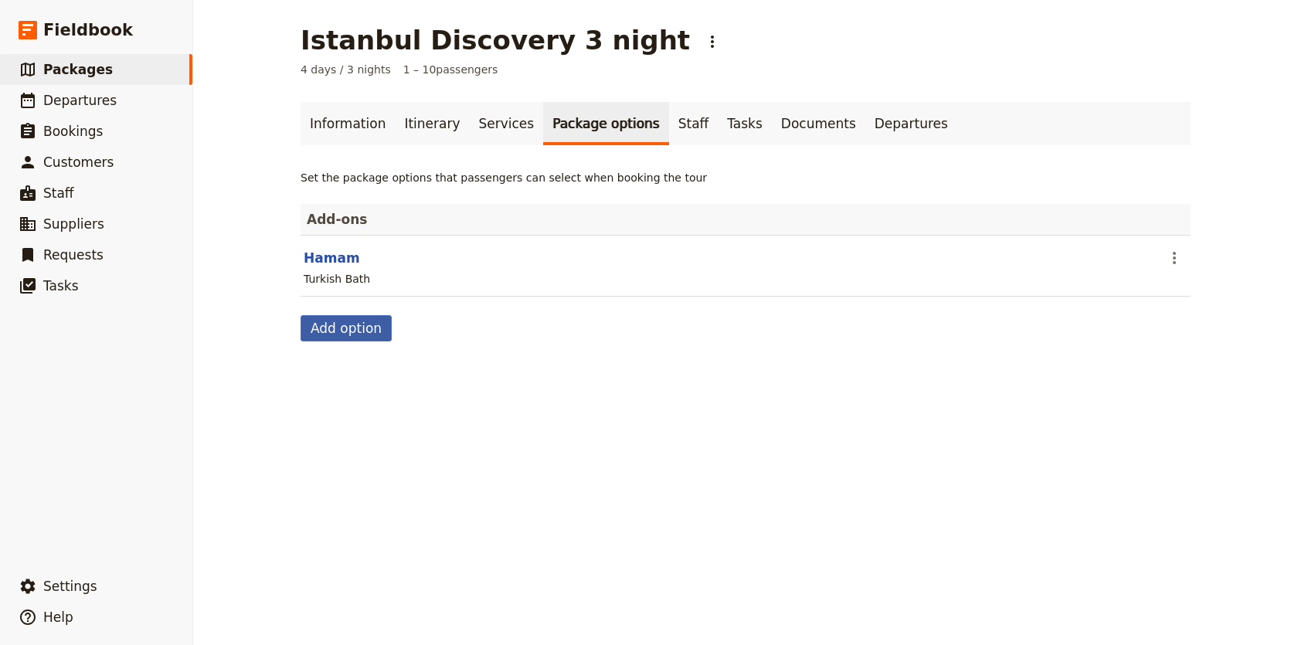
click at [367, 334] on button "Add option" at bounding box center [346, 328] width 91 height 26
select select "addOn"
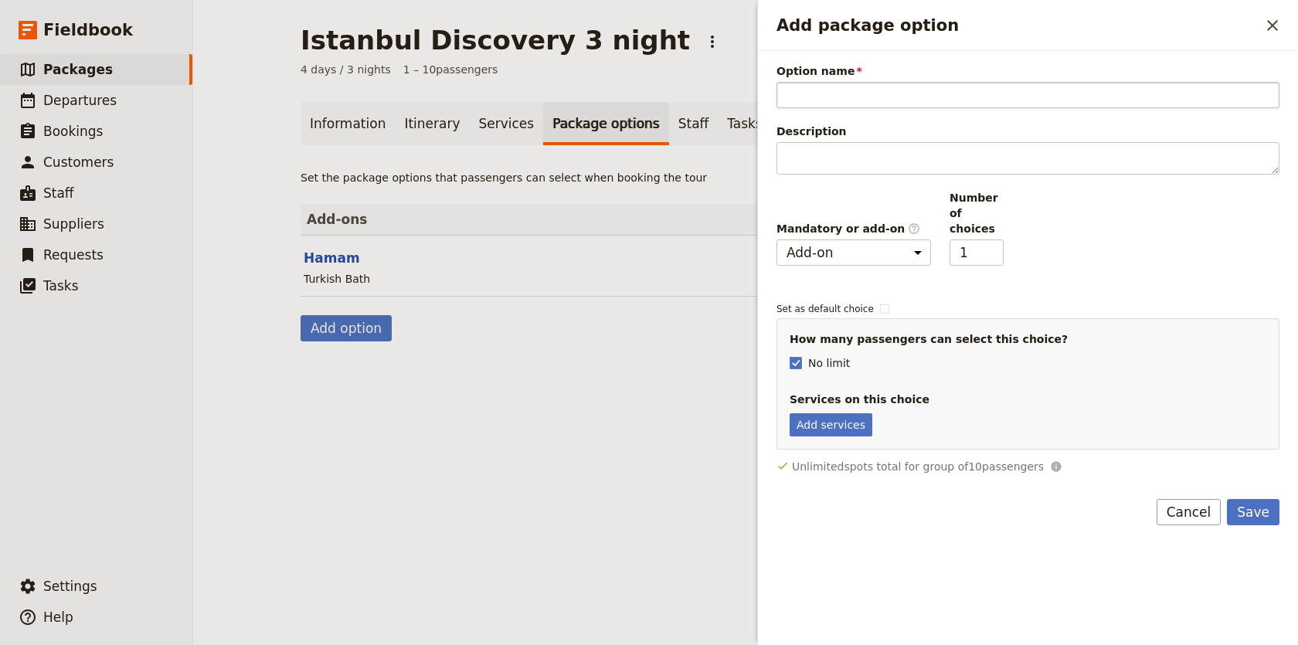
click at [854, 94] on input "Option name" at bounding box center [1028, 95] width 503 height 26
type input "g"
type input "dinner"
click at [844, 69] on span "Option name" at bounding box center [1028, 70] width 503 height 15
click at [844, 82] on input "dinner" at bounding box center [1028, 95] width 503 height 26
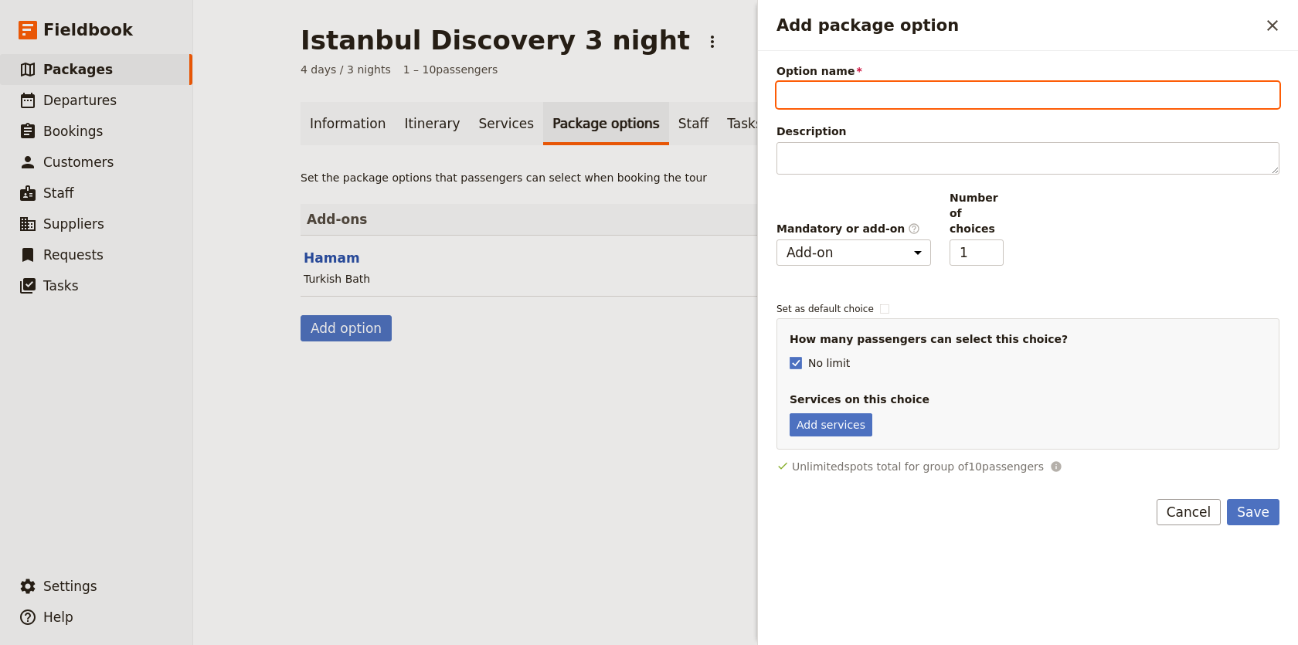
click at [482, 362] on main "Istanbul Discovery 3 night ​ 4 days / 3 nights 1 – 10 passengers Information It…" at bounding box center [745, 183] width 927 height 366
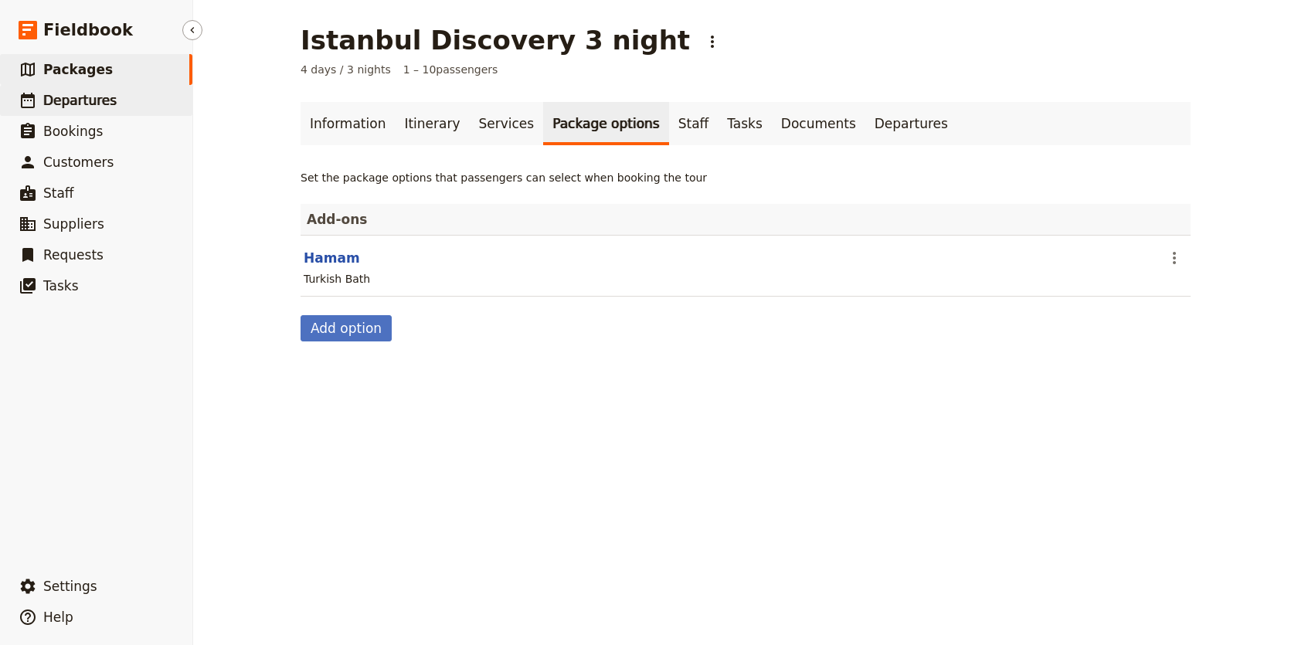
click at [107, 107] on span "Departures" at bounding box center [79, 100] width 73 height 15
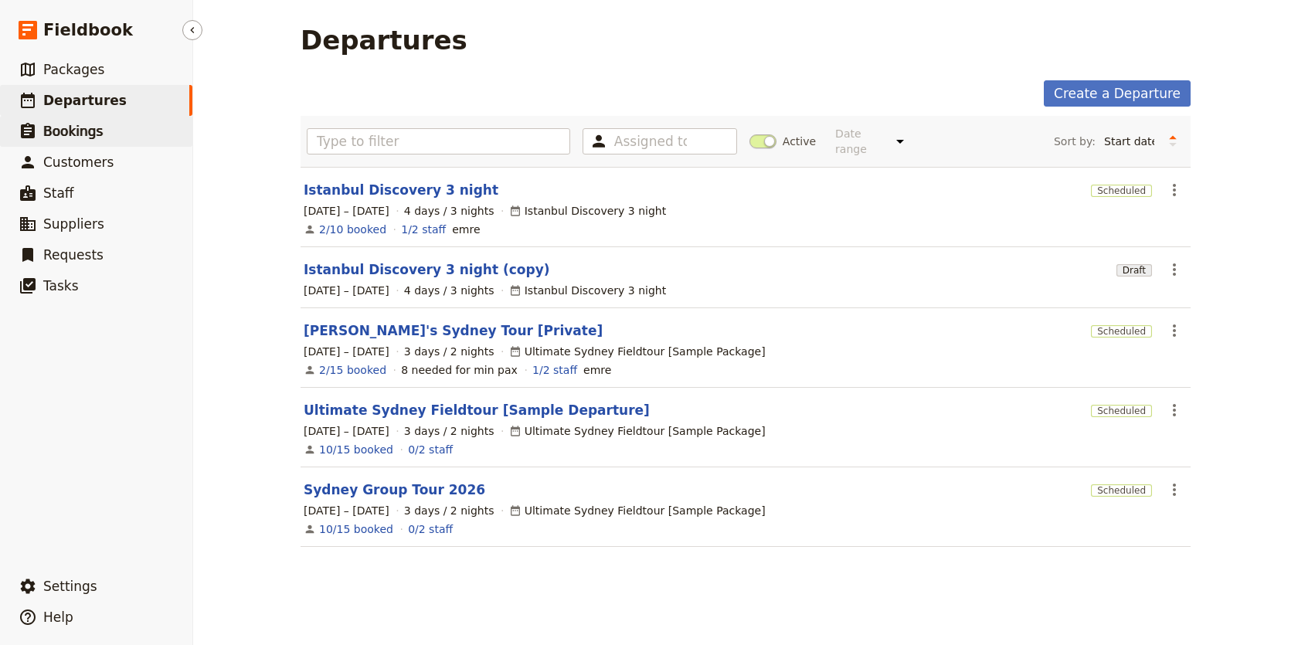
click at [136, 138] on link "​ Bookings" at bounding box center [96, 131] width 192 height 31
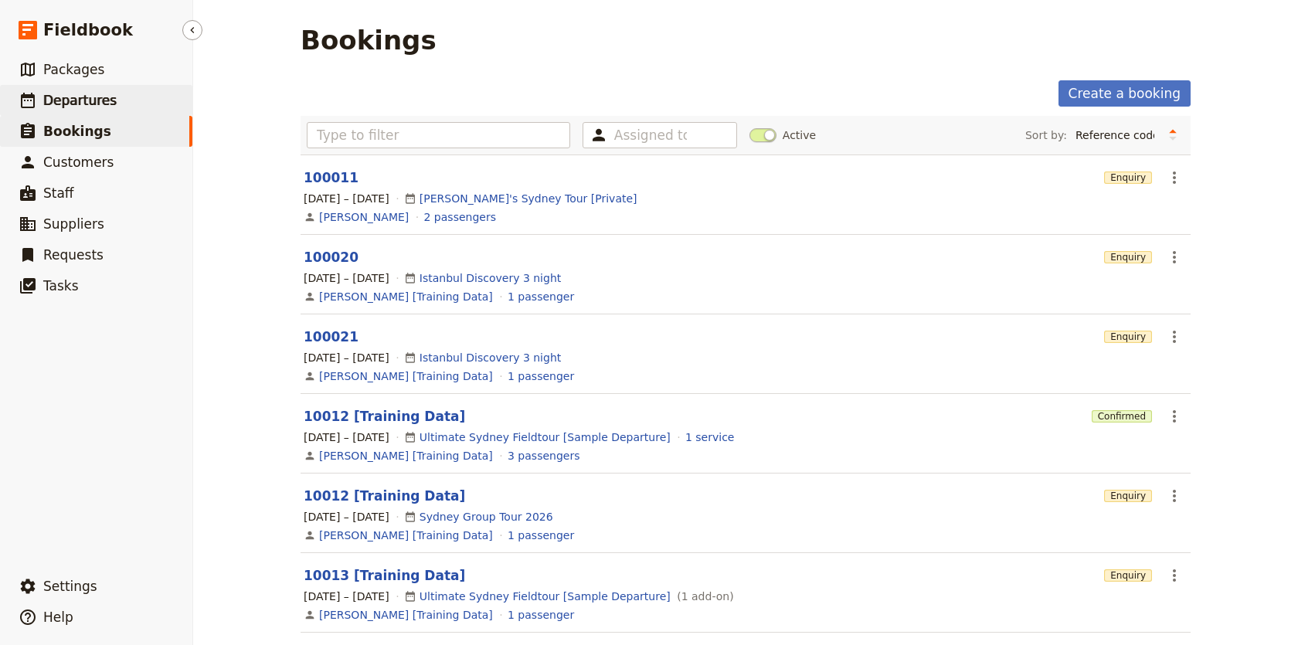
click at [150, 105] on link "​ Departures" at bounding box center [96, 100] width 192 height 31
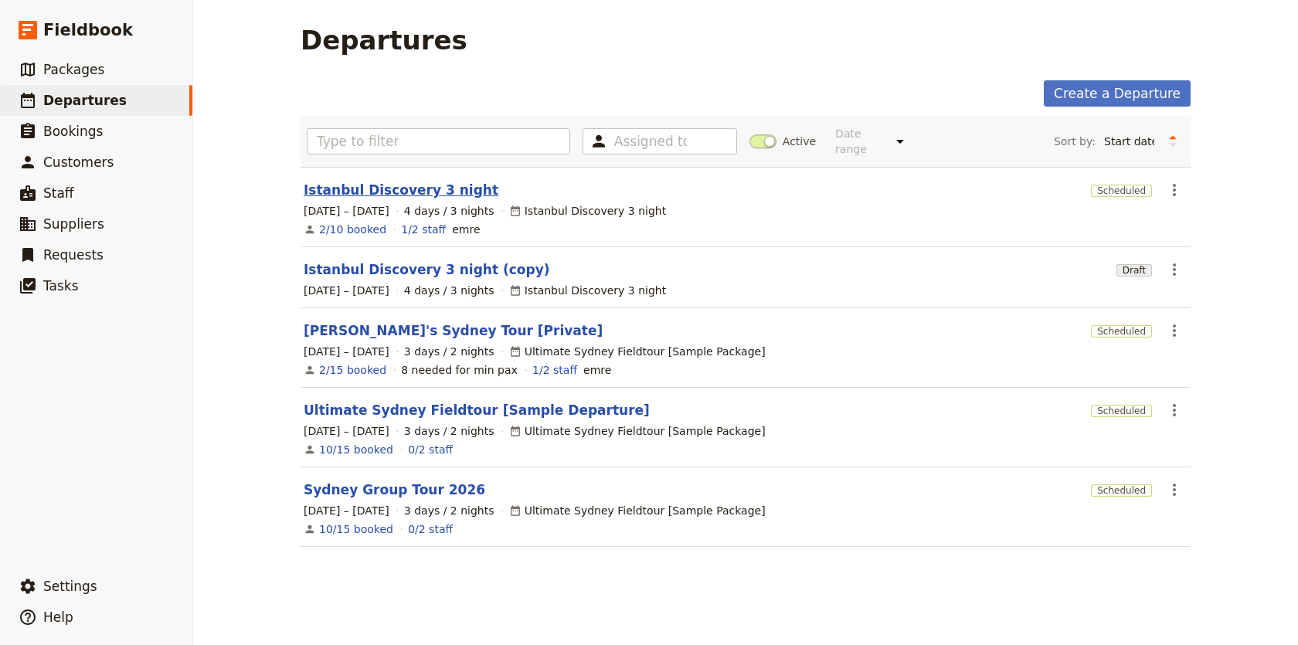
click at [392, 181] on link "Istanbul Discovery 3 night" at bounding box center [401, 190] width 195 height 19
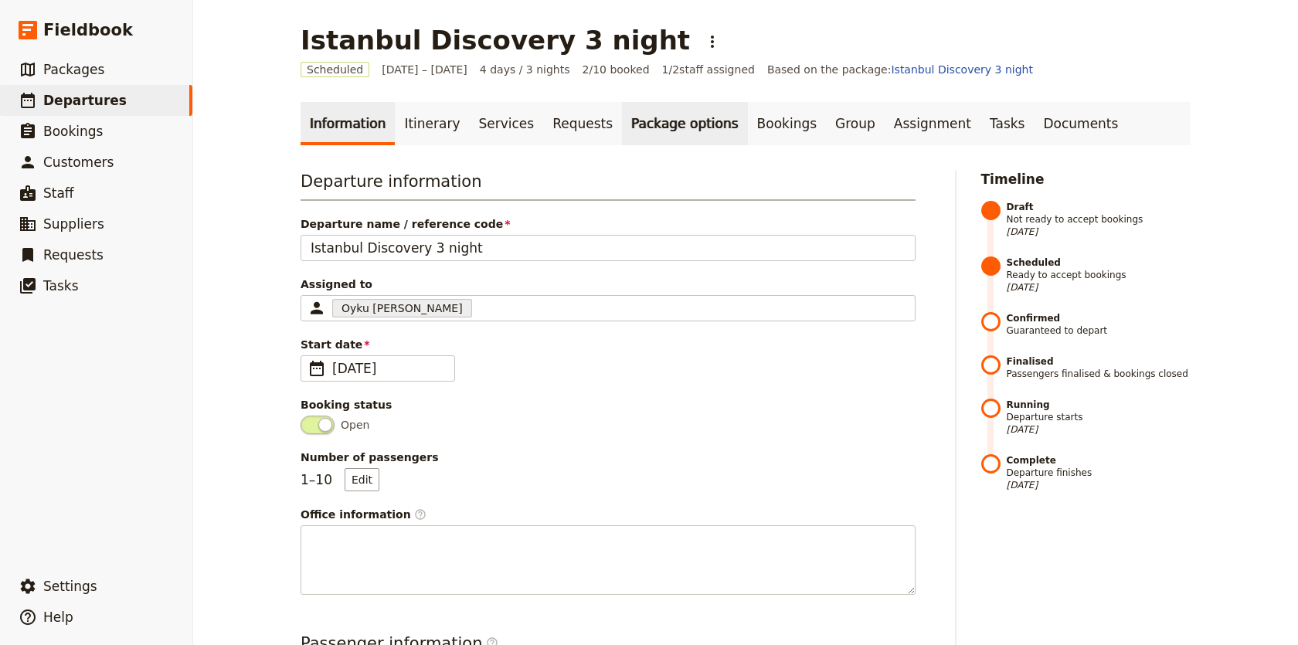
click at [622, 126] on link "Package options" at bounding box center [684, 123] width 125 height 43
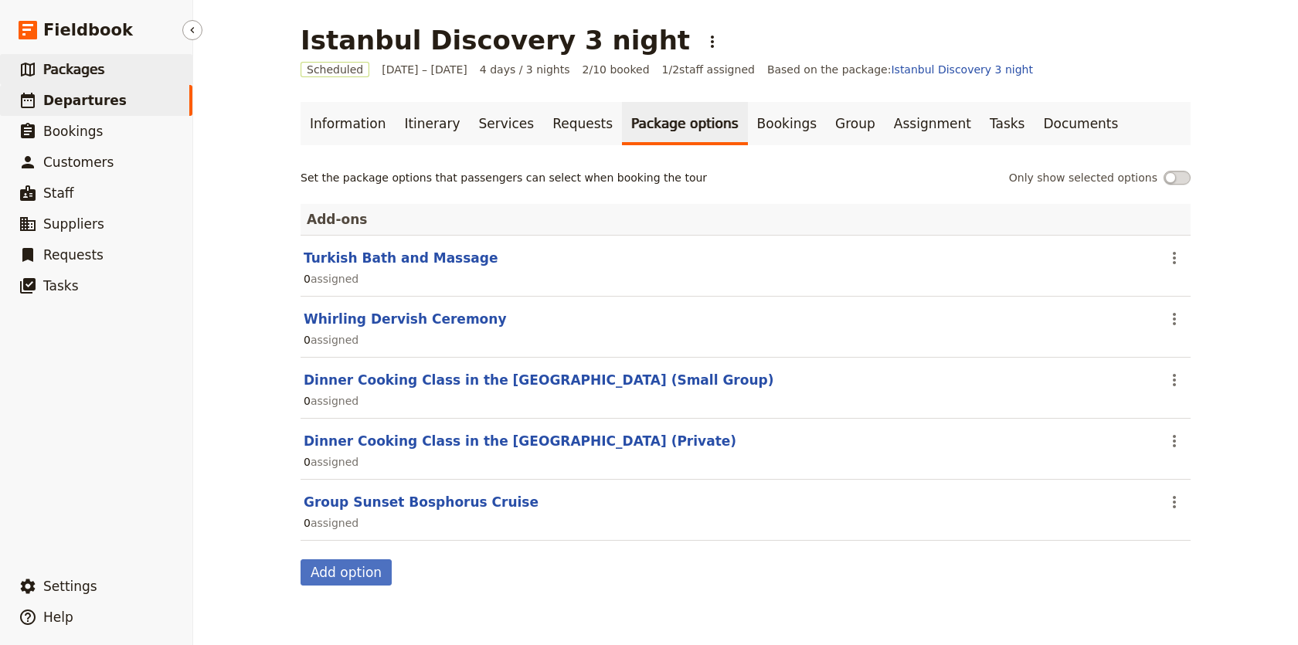
click at [112, 73] on link "​ Packages" at bounding box center [96, 69] width 192 height 31
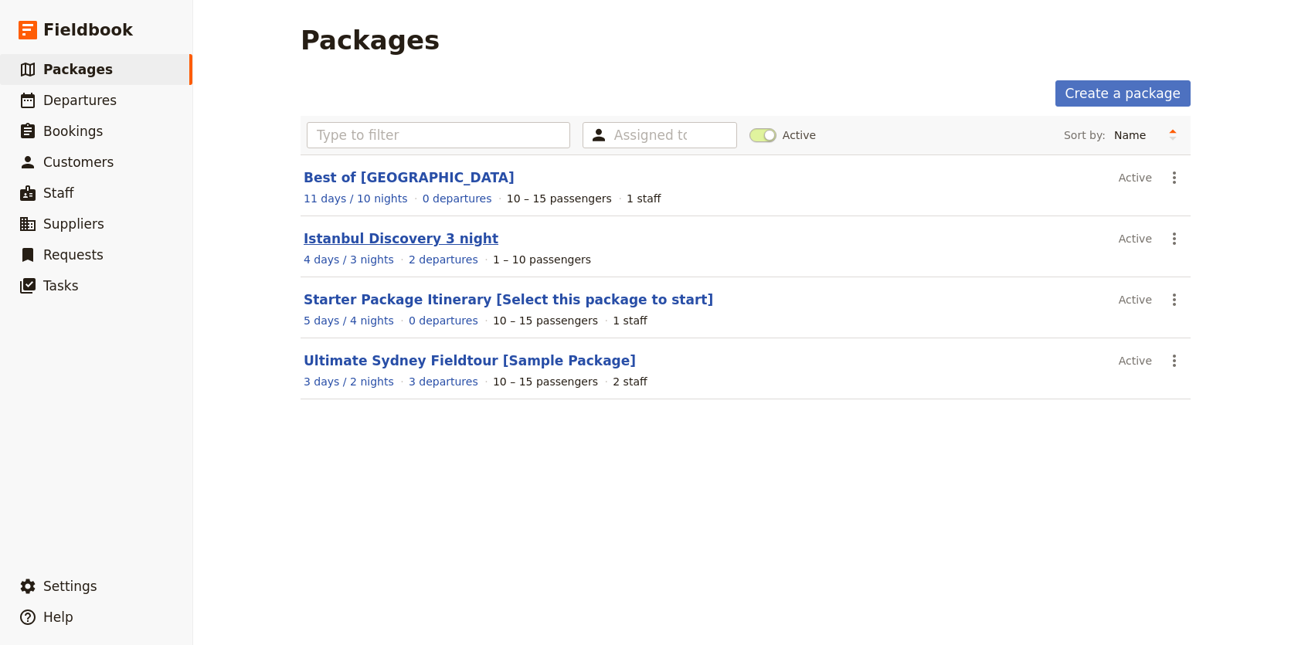
click at [392, 237] on link "Istanbul Discovery 3 night" at bounding box center [401, 238] width 195 height 15
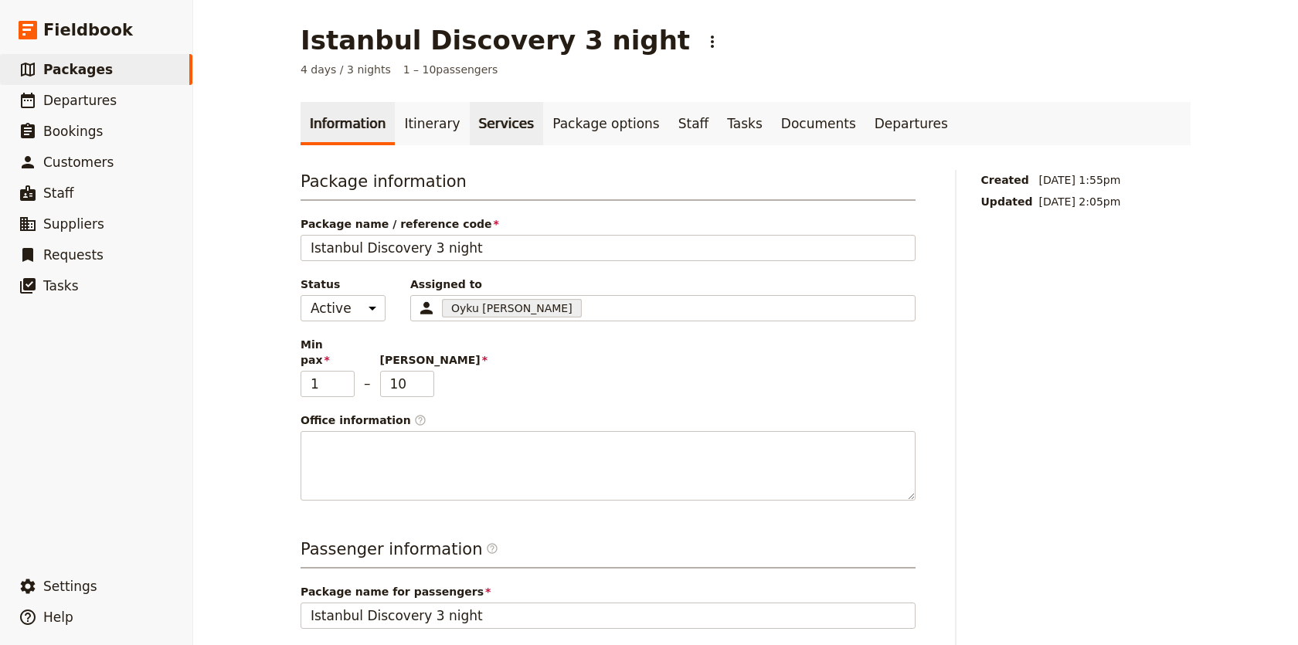
click at [488, 126] on link "Services" at bounding box center [507, 123] width 74 height 43
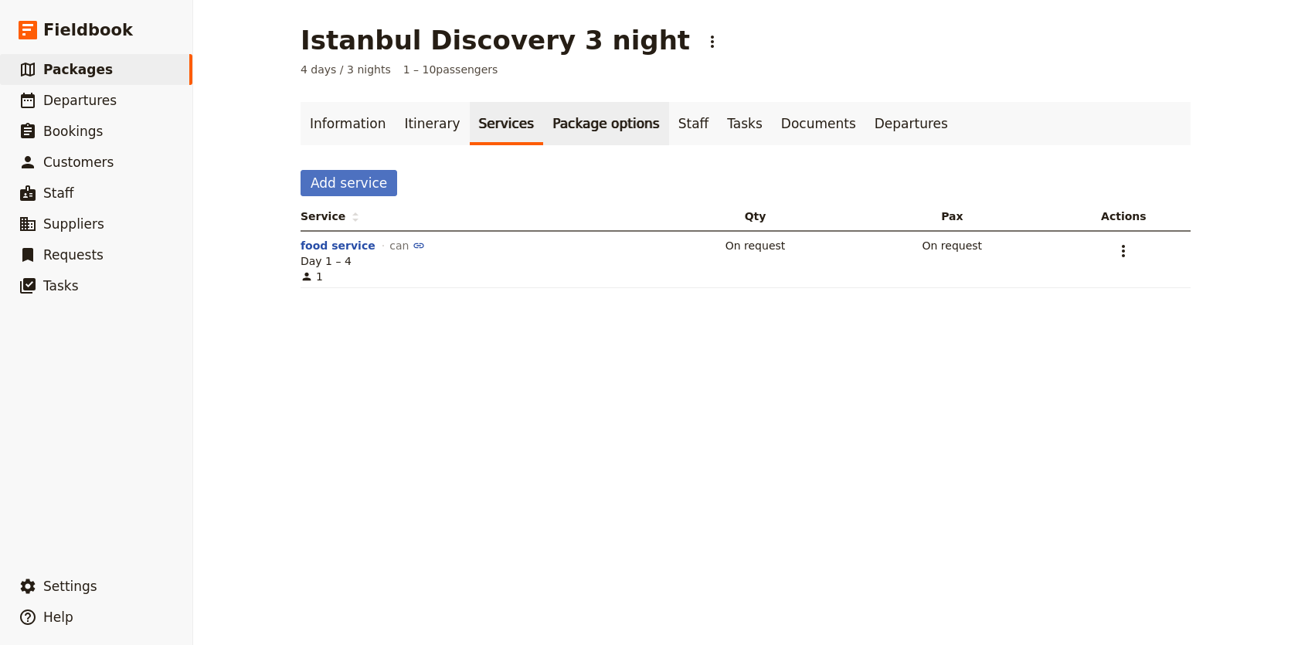
click at [554, 129] on link "Package options" at bounding box center [605, 123] width 125 height 43
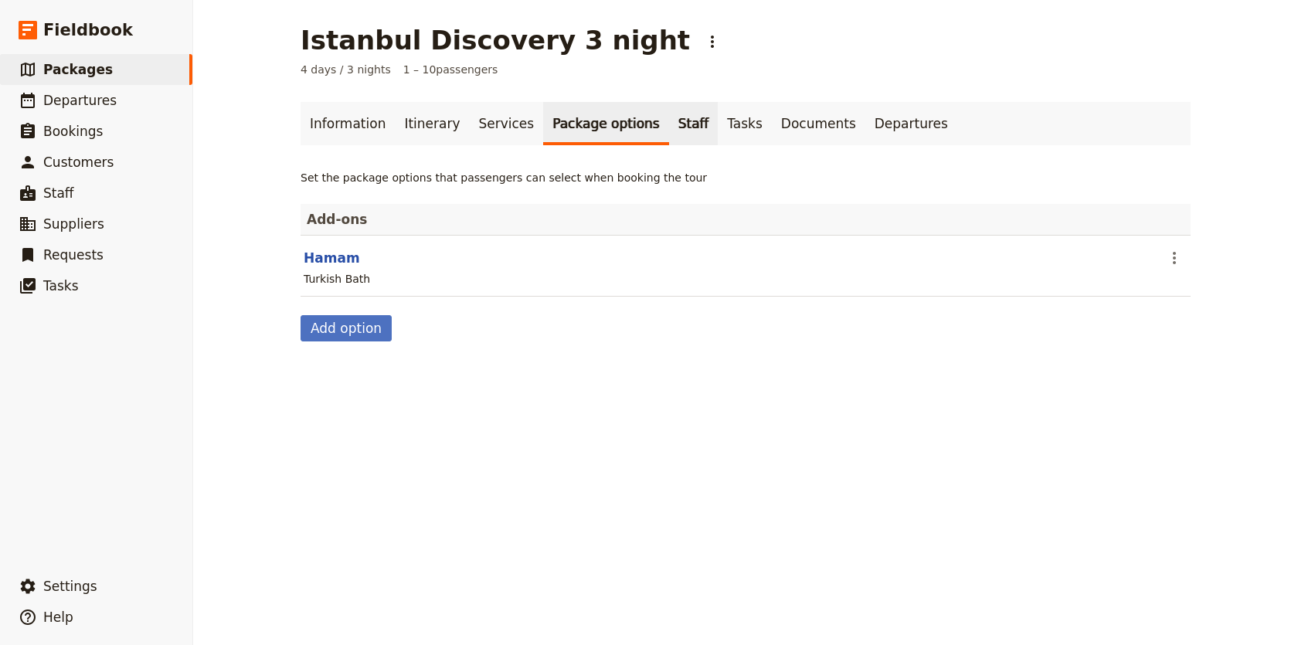
click at [669, 137] on link "Staff" at bounding box center [693, 123] width 49 height 43
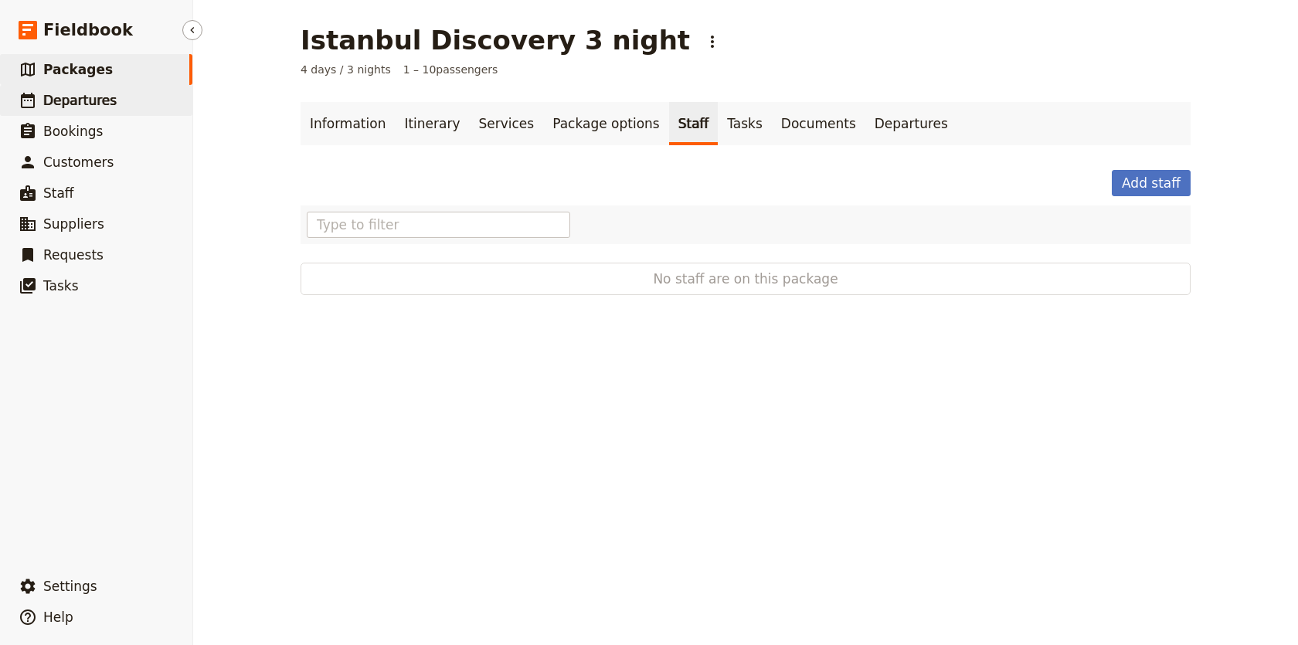
click at [124, 104] on link "​ Departures" at bounding box center [96, 100] width 192 height 31
